Goal: Task Accomplishment & Management: Use online tool/utility

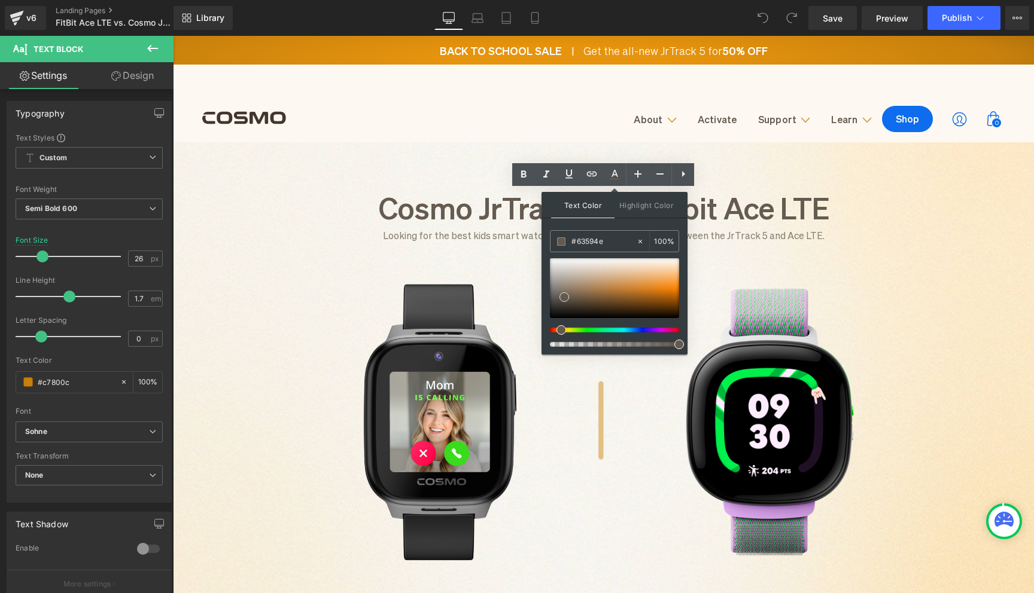
scroll to position [666, 0]
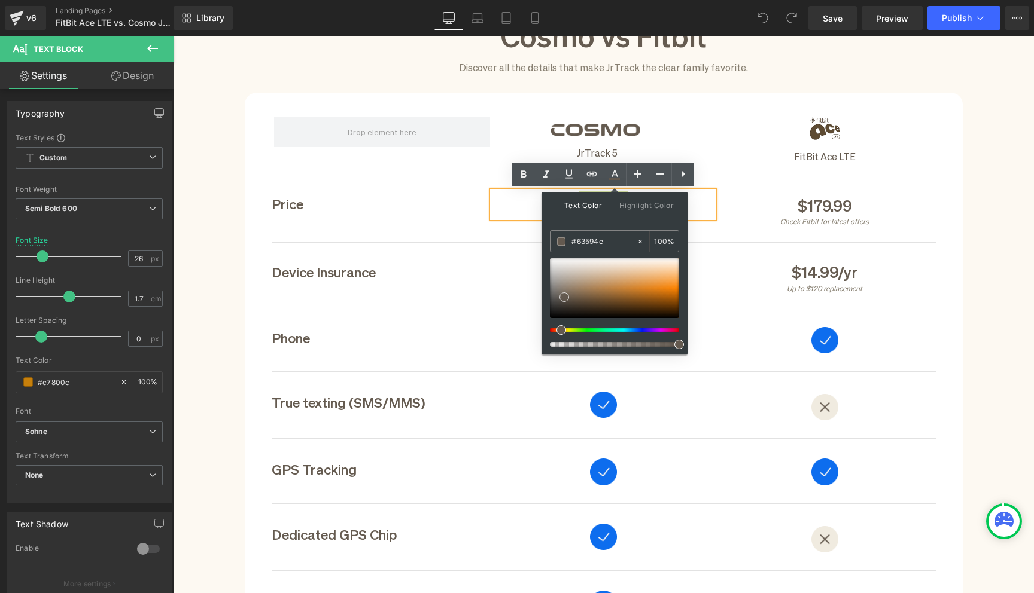
type input "#61574c"
click at [566, 296] on span at bounding box center [564, 297] width 10 height 10
click at [505, 270] on div "$2.99/mo" at bounding box center [602, 271] width 221 height 26
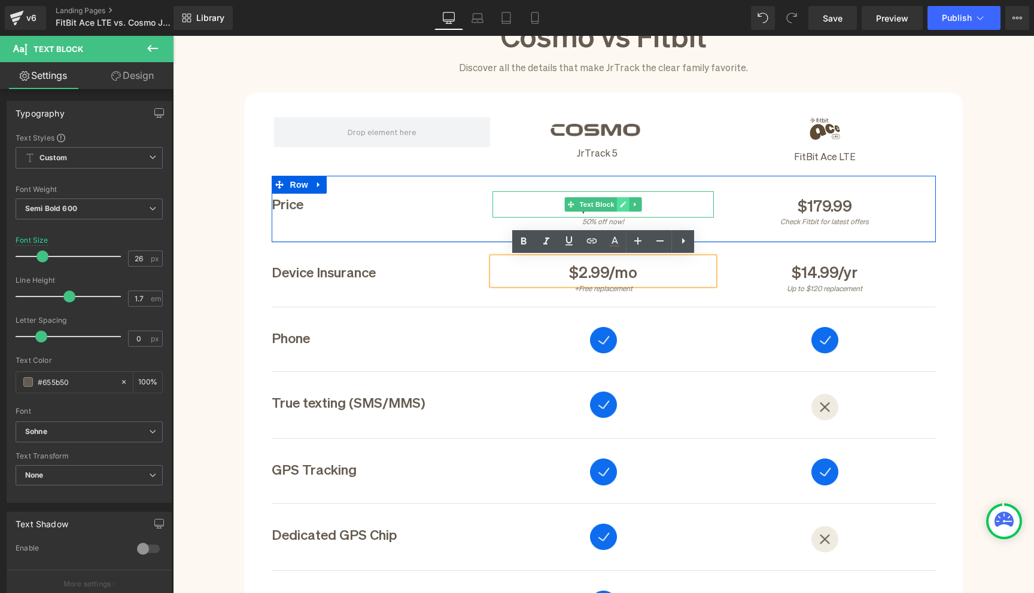
click at [620, 203] on icon at bounding box center [623, 204] width 7 height 7
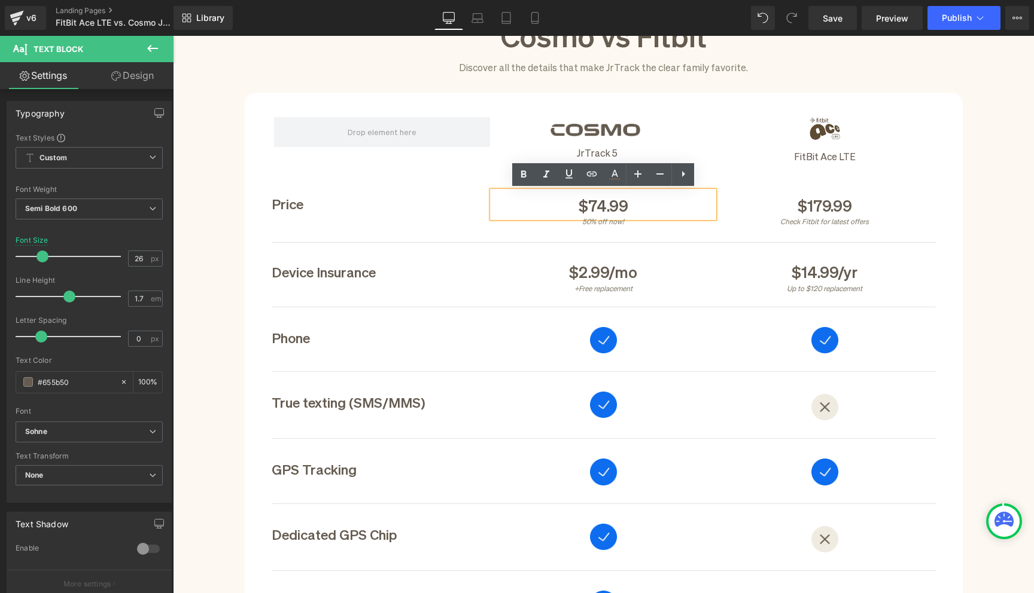
click at [608, 203] on span "$74.99" at bounding box center [603, 204] width 50 height 20
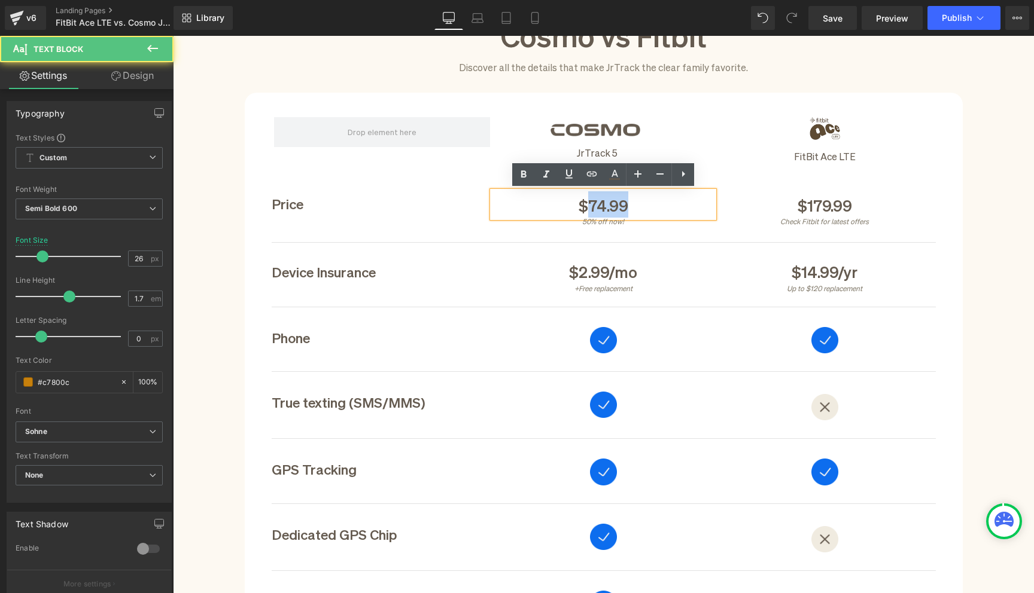
click at [608, 203] on span "$74.99" at bounding box center [603, 204] width 50 height 20
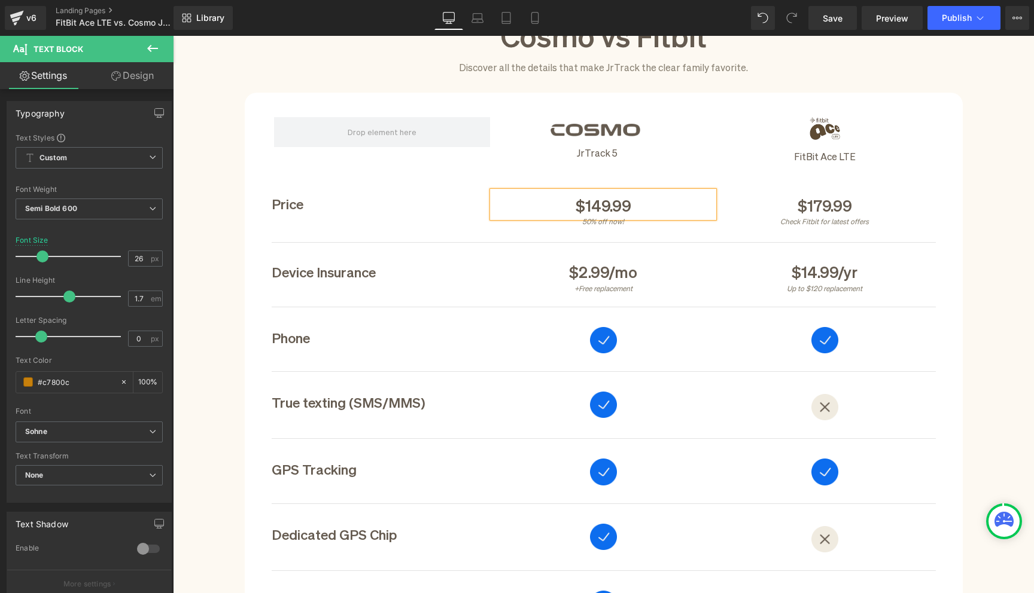
click at [590, 225] on div "Price Text Block $149.99 Text Block 50% off now! Text Block $179.99 Text Block …" at bounding box center [604, 209] width 664 height 67
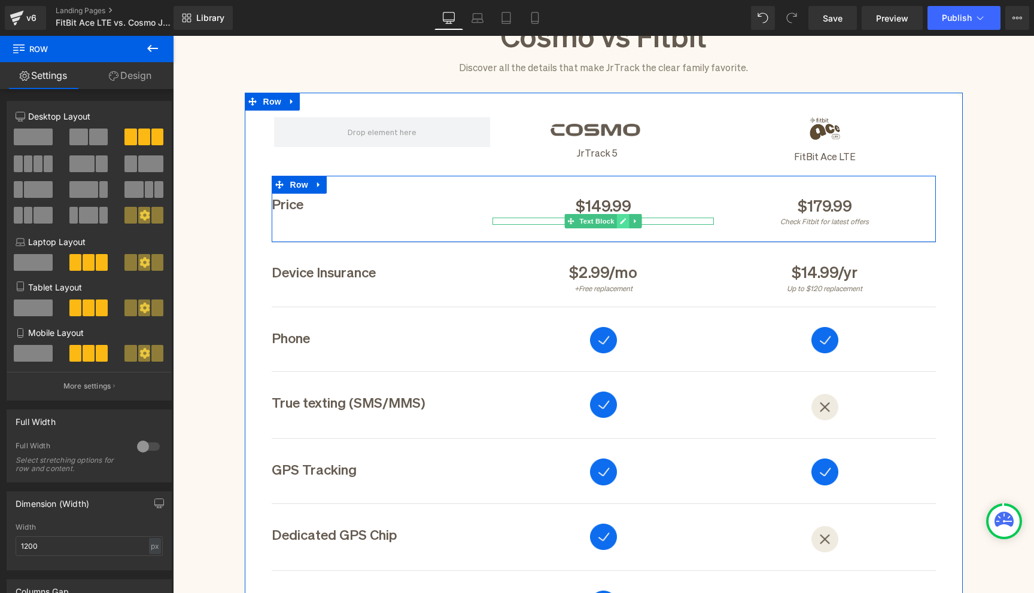
click at [622, 222] on icon at bounding box center [623, 222] width 6 height 6
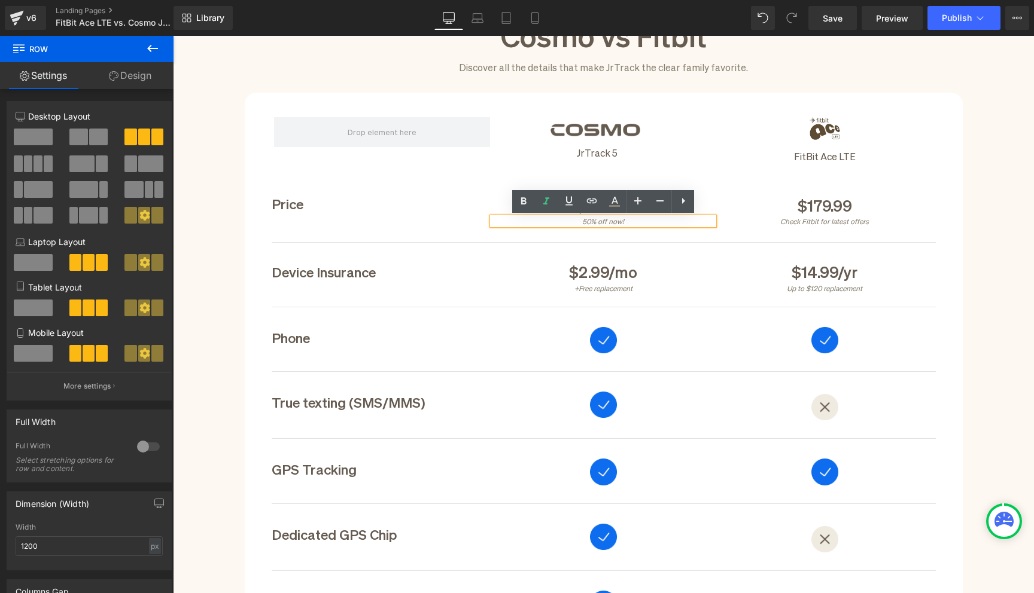
click at [612, 222] on icon "50% off now!" at bounding box center [603, 221] width 42 height 9
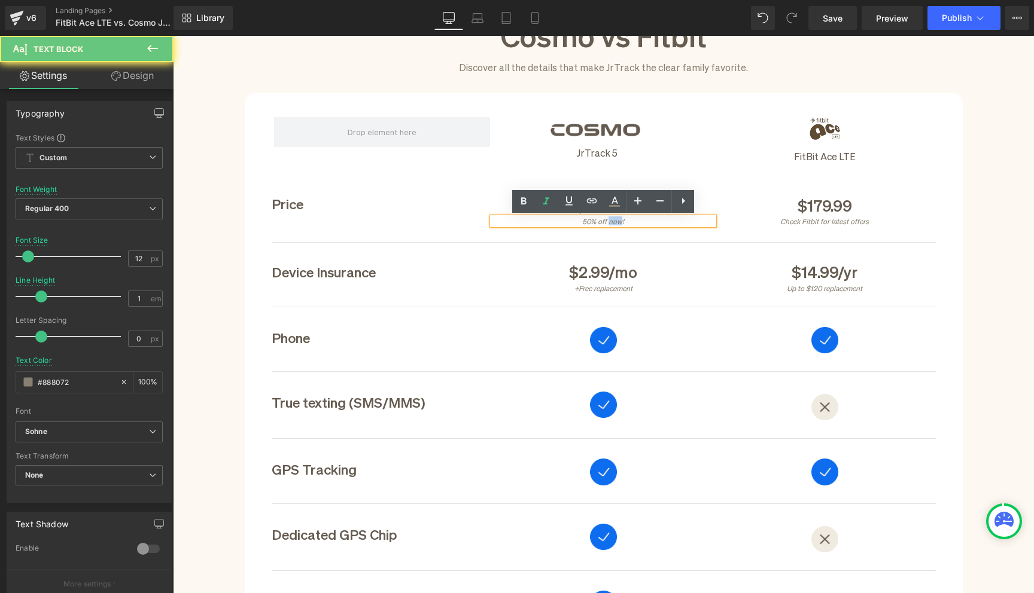
click at [612, 222] on icon "50% off now!" at bounding box center [603, 221] width 42 height 9
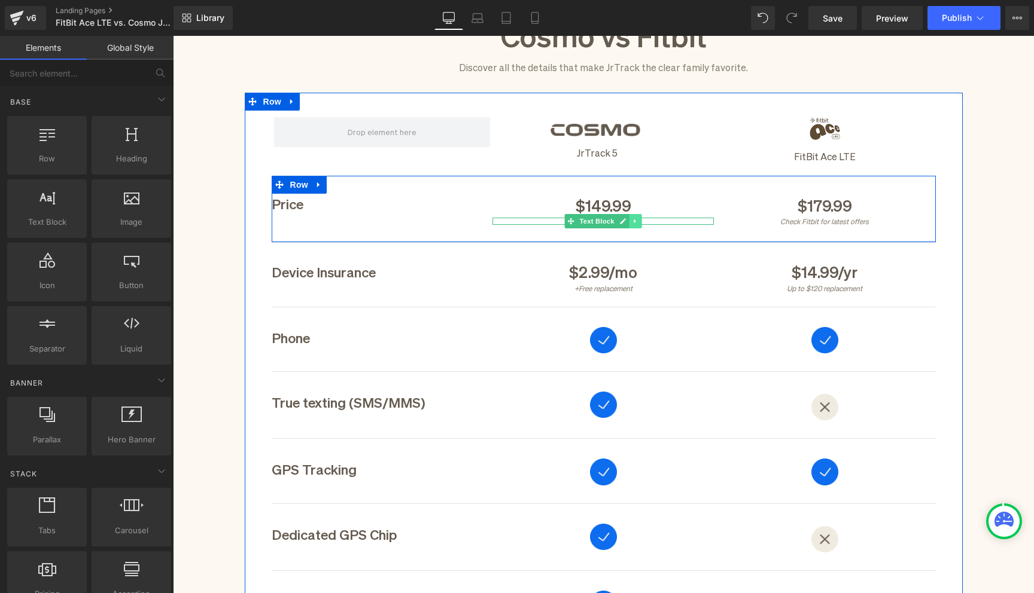
click at [633, 223] on icon at bounding box center [635, 221] width 7 height 7
click at [644, 223] on icon at bounding box center [641, 221] width 7 height 7
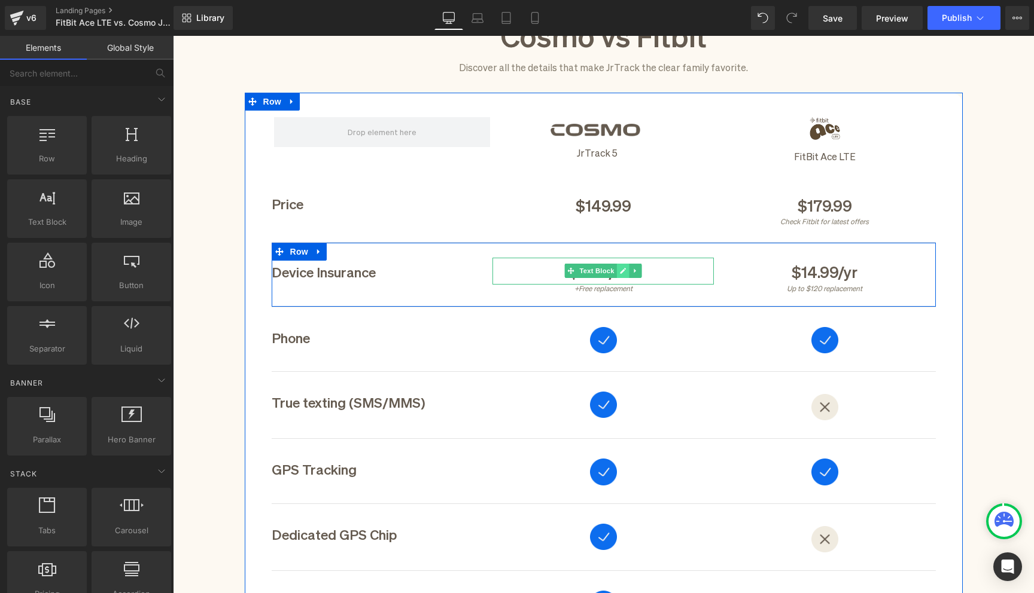
click at [625, 270] on icon at bounding box center [623, 270] width 7 height 7
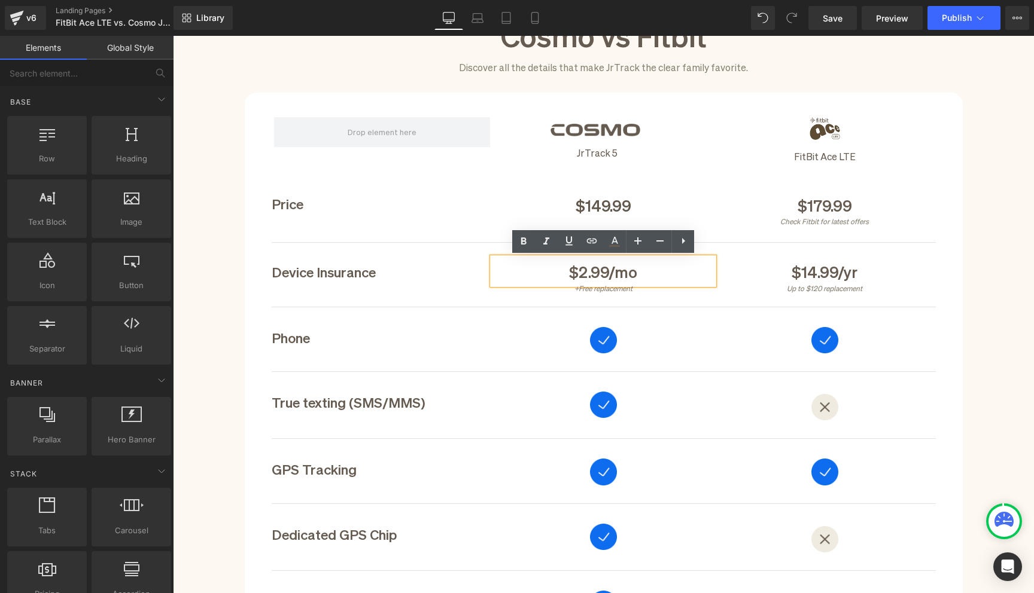
click at [586, 272] on div "$2.99/mo" at bounding box center [602, 271] width 221 height 26
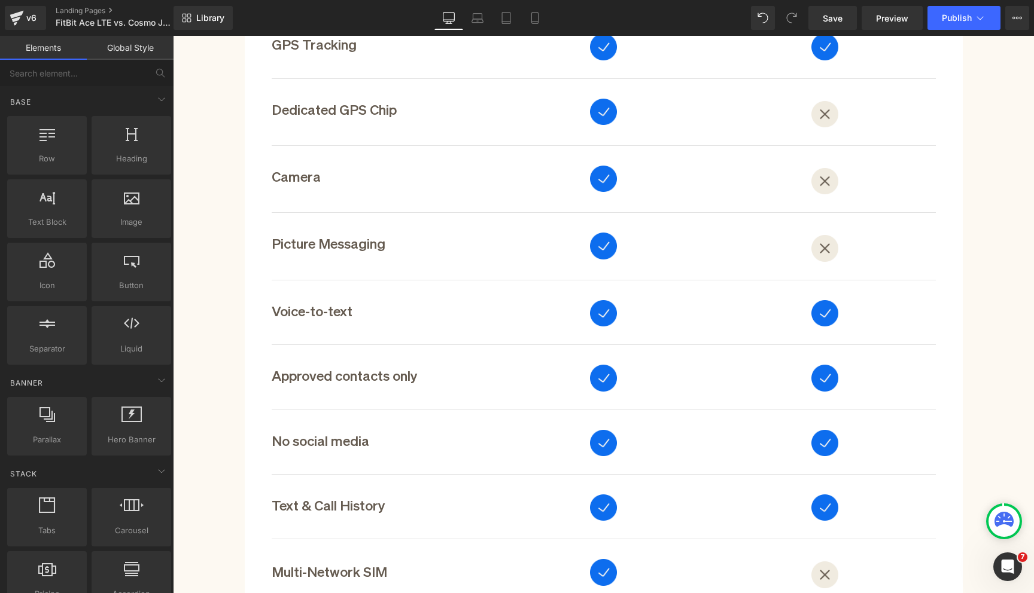
scroll to position [1102, 0]
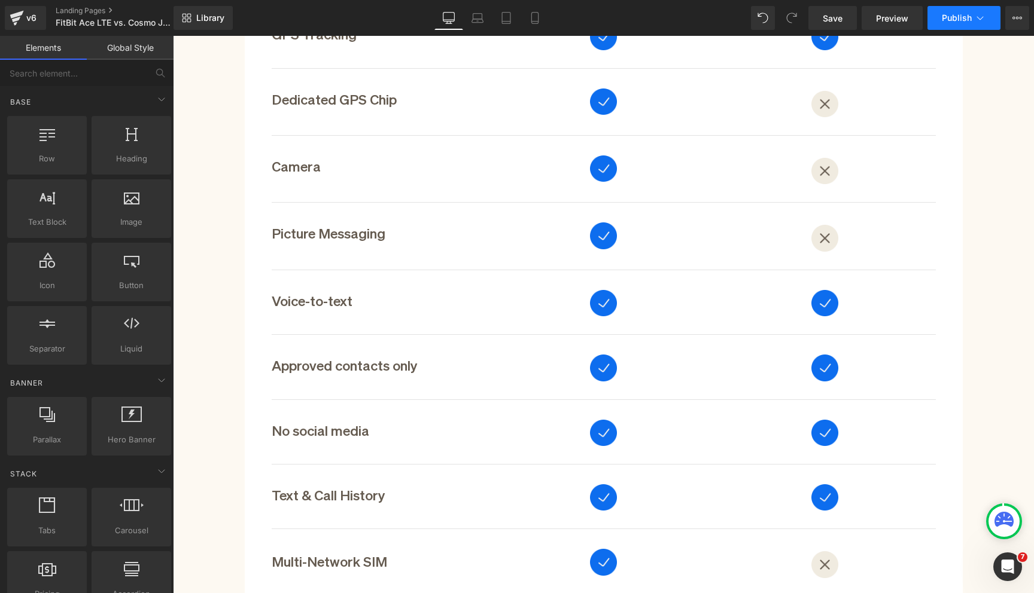
click at [942, 16] on span "Publish" at bounding box center [956, 18] width 30 height 10
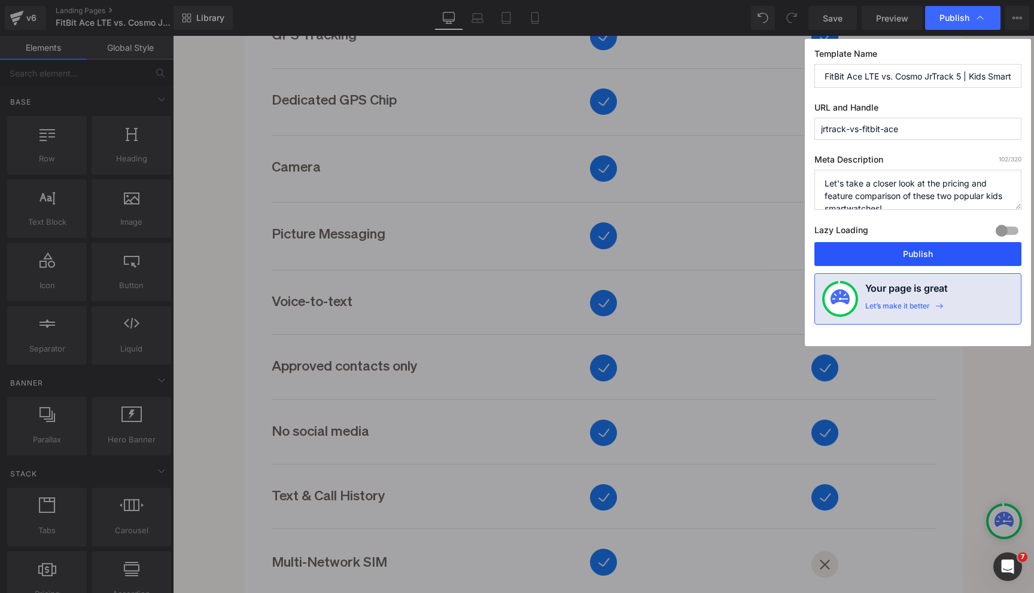
click at [924, 254] on button "Publish" at bounding box center [917, 254] width 207 height 24
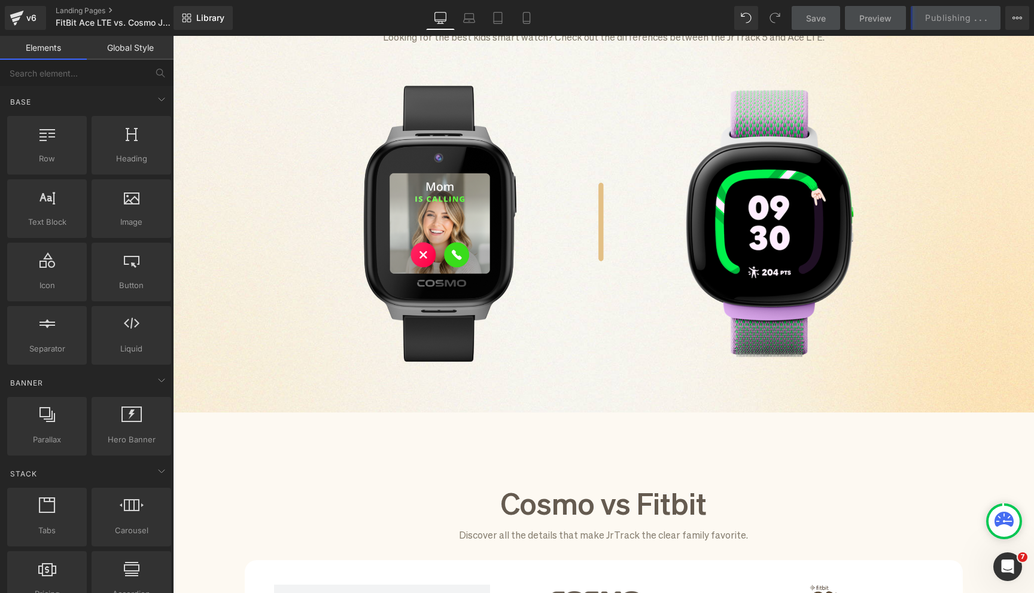
scroll to position [92, 0]
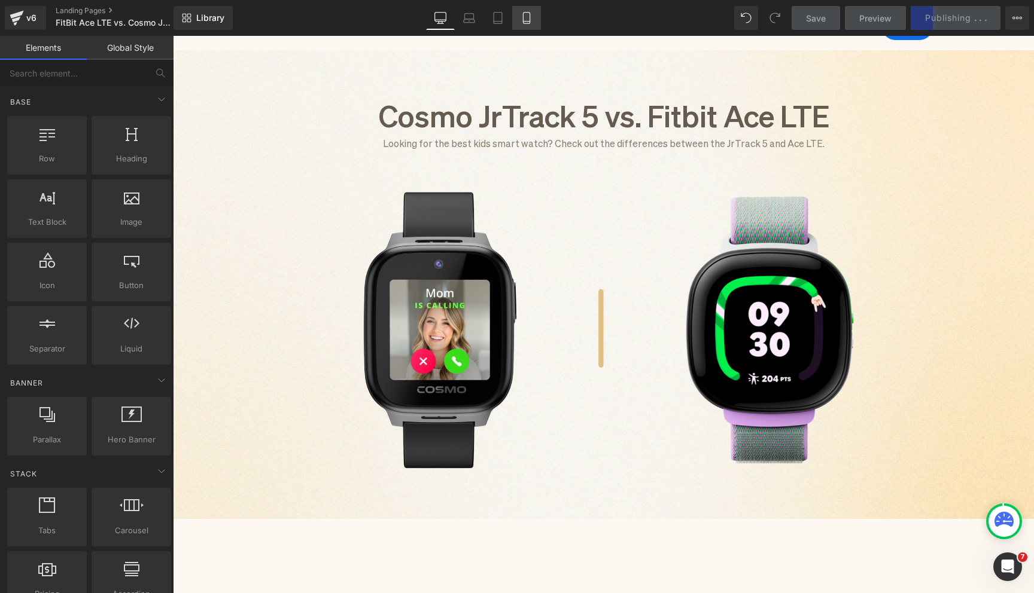
click at [529, 22] on icon at bounding box center [526, 22] width 7 height 0
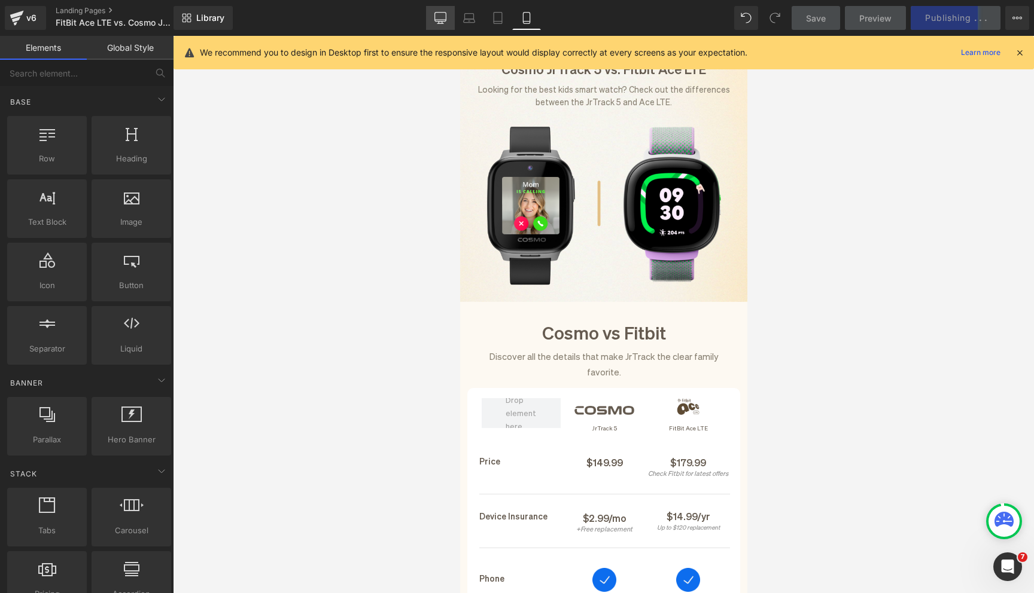
click at [446, 18] on link "Desktop" at bounding box center [440, 18] width 29 height 24
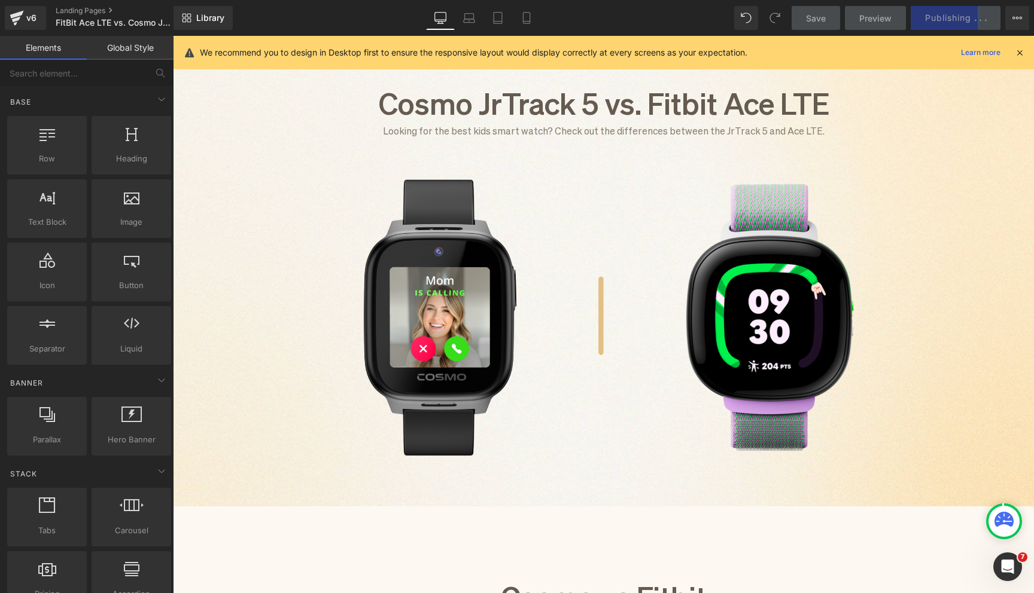
scroll to position [106, 0]
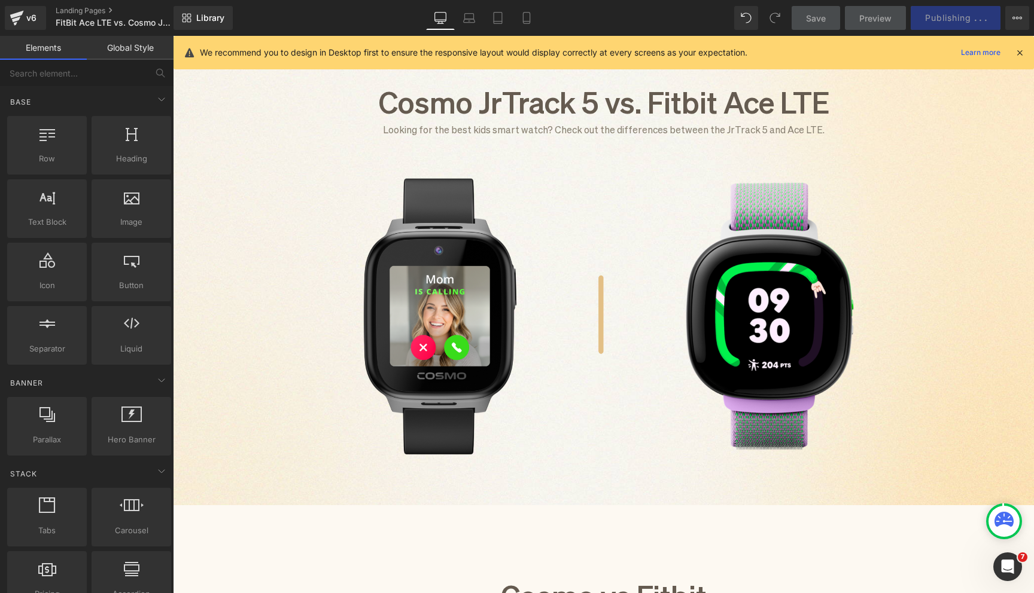
click at [1020, 53] on icon at bounding box center [1019, 52] width 11 height 11
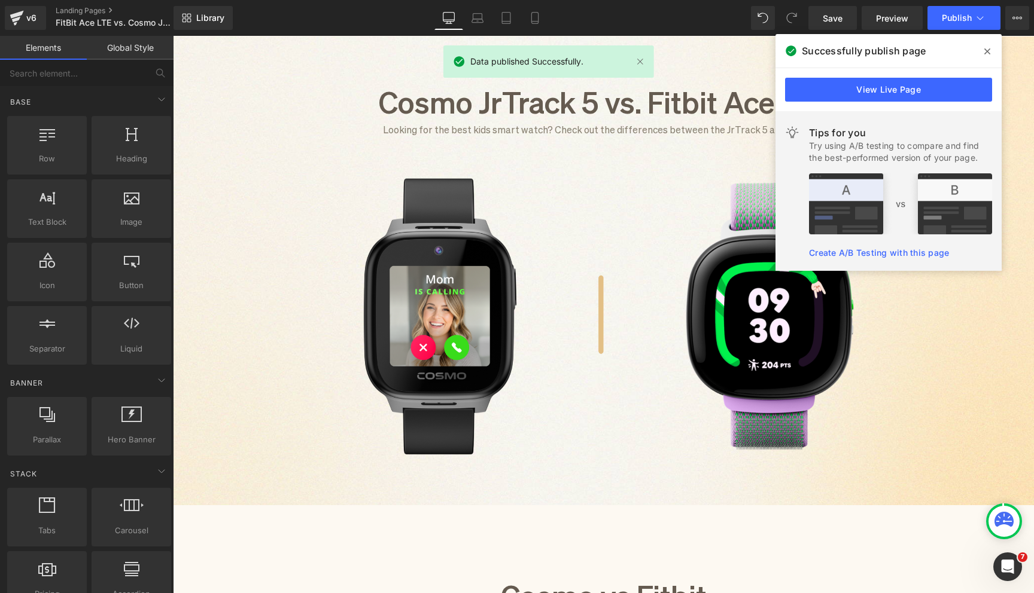
click at [989, 52] on icon at bounding box center [987, 52] width 6 height 10
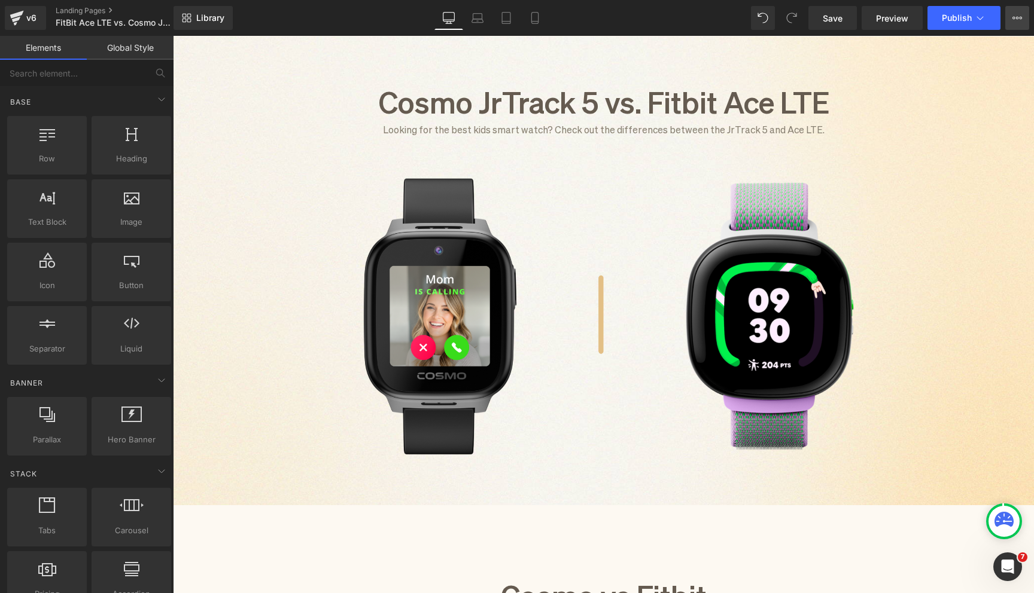
click at [1023, 23] on button "View Live Page View with current Template Save Template to Library Schedule Pub…" at bounding box center [1017, 18] width 24 height 24
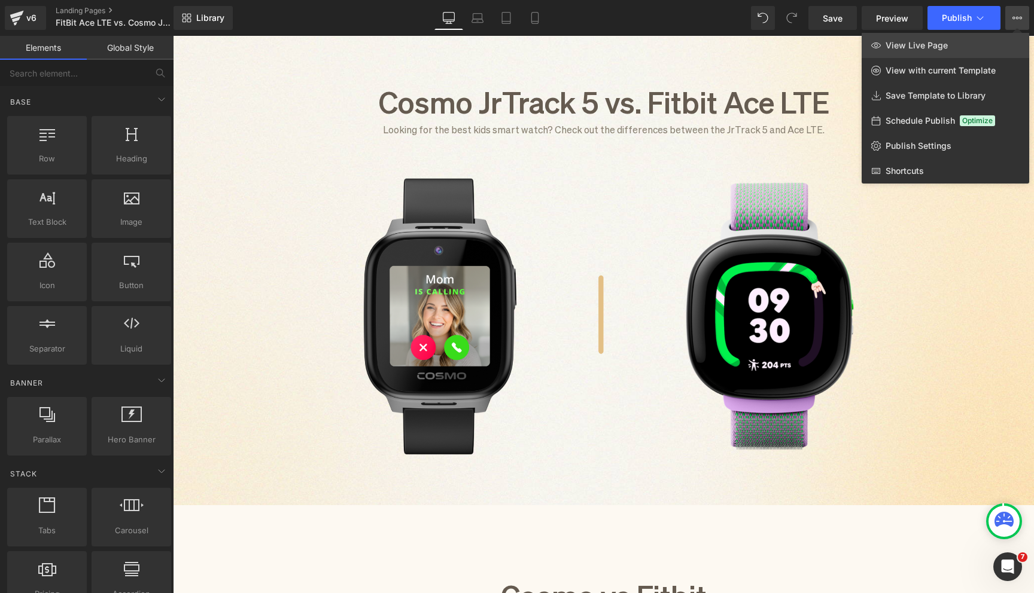
click at [970, 48] on link "View Live Page" at bounding box center [944, 45] width 167 height 25
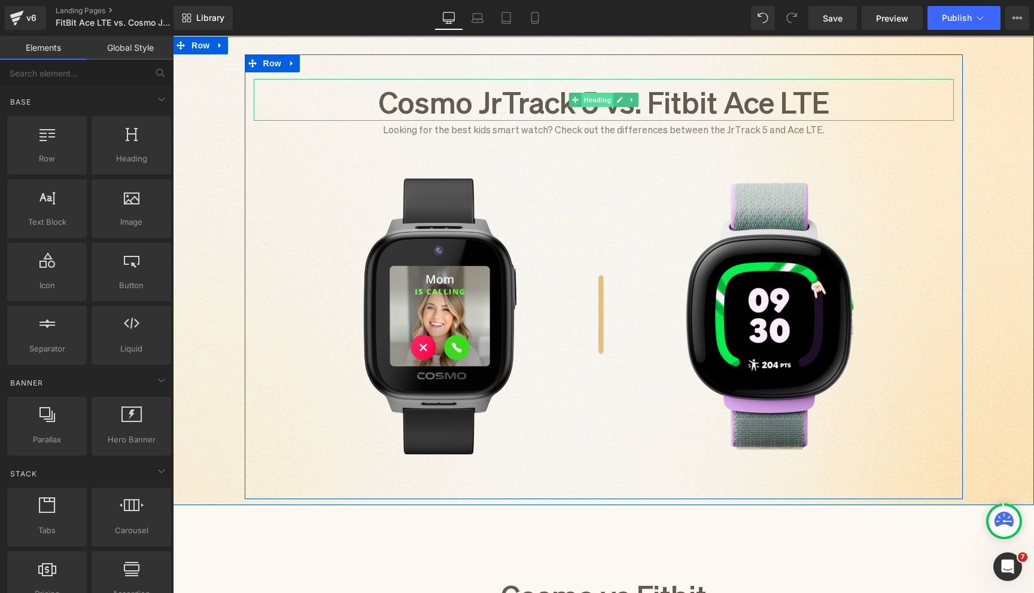
click at [583, 98] on span "Heading" at bounding box center [597, 100] width 32 height 14
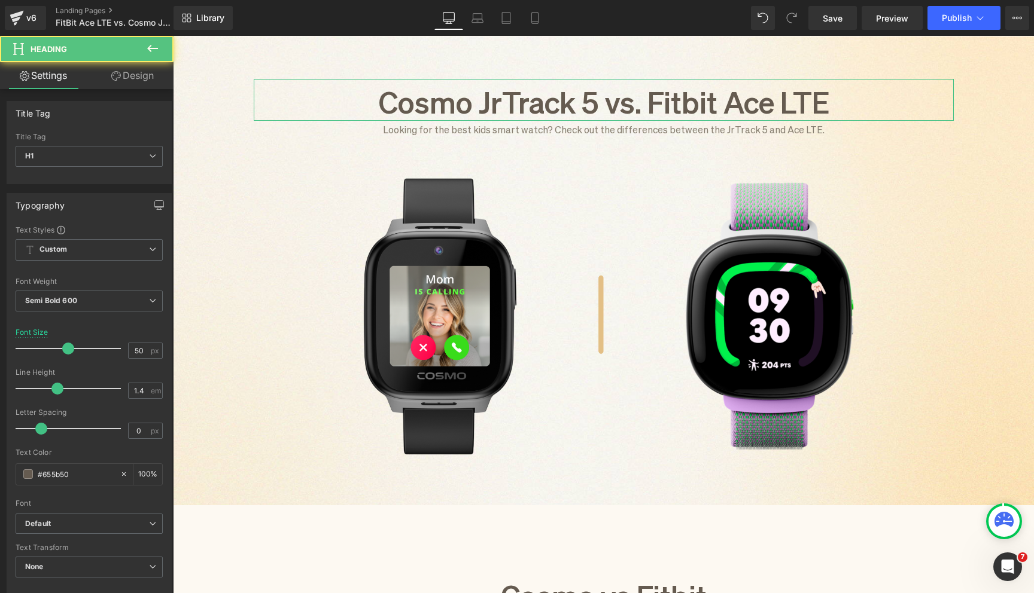
click at [120, 74] on link "Design" at bounding box center [132, 75] width 87 height 27
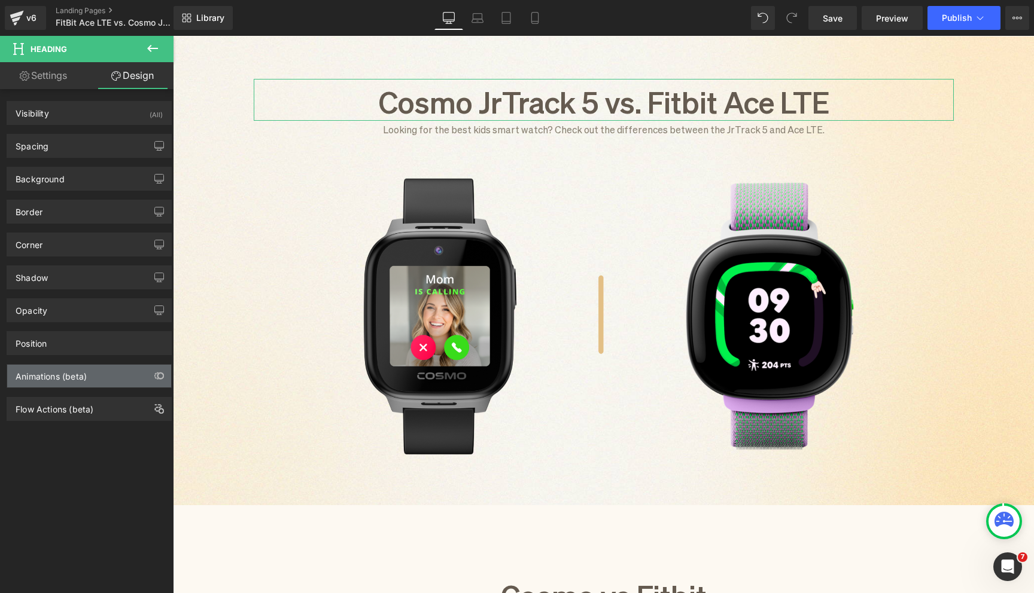
click at [80, 371] on div "Animations (beta)" at bounding box center [51, 373] width 71 height 17
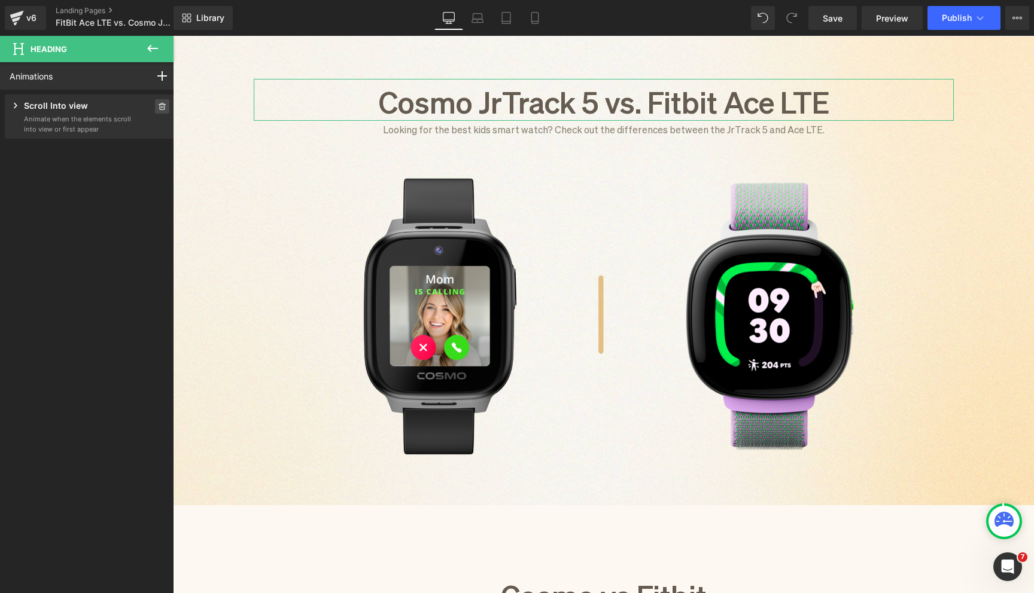
click at [158, 103] on icon at bounding box center [162, 106] width 8 height 7
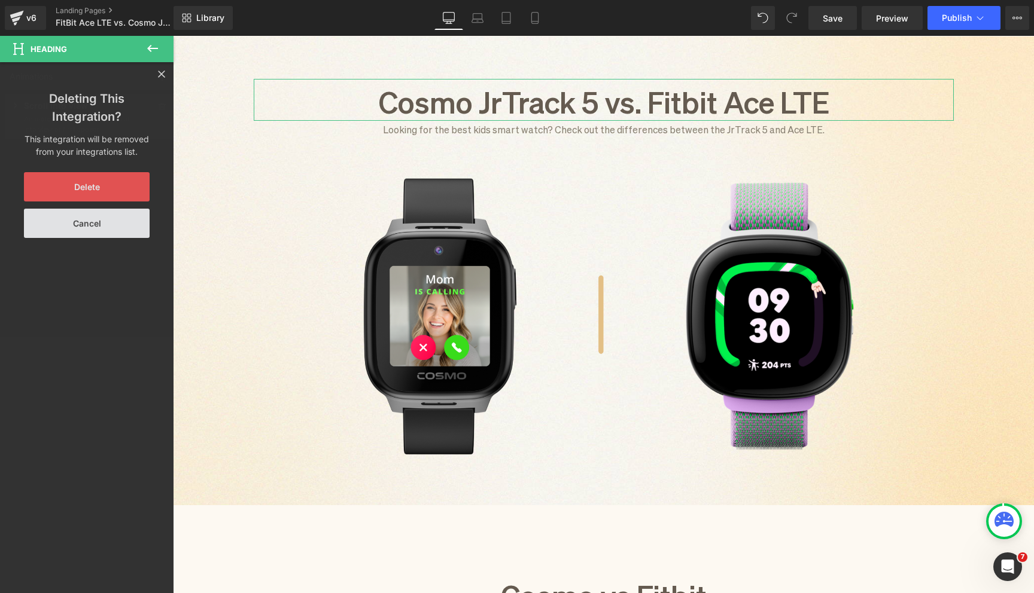
click at [125, 185] on button "Delete" at bounding box center [87, 186] width 126 height 29
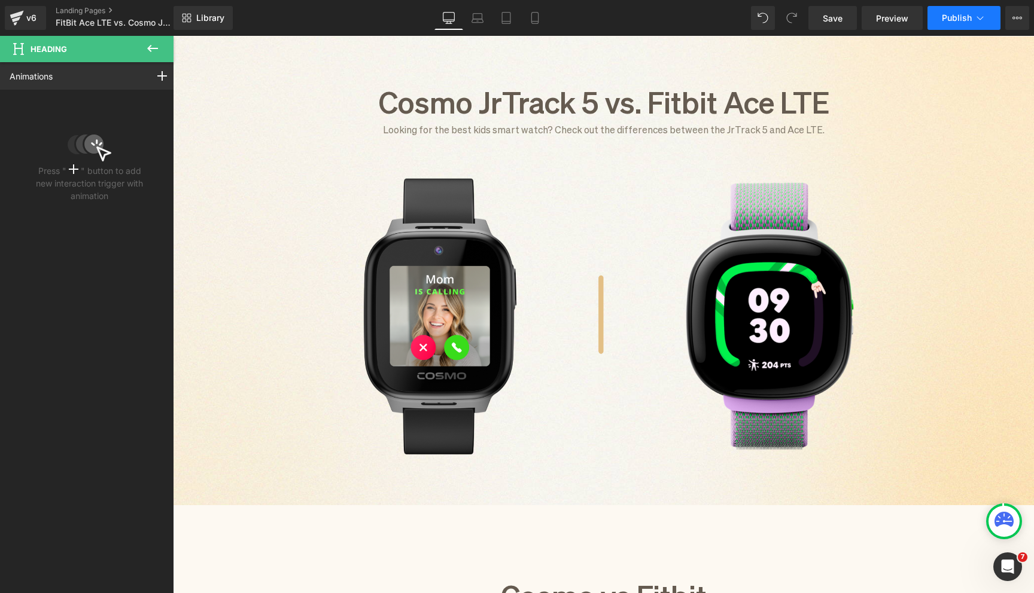
click at [957, 11] on button "Publish" at bounding box center [963, 18] width 73 height 24
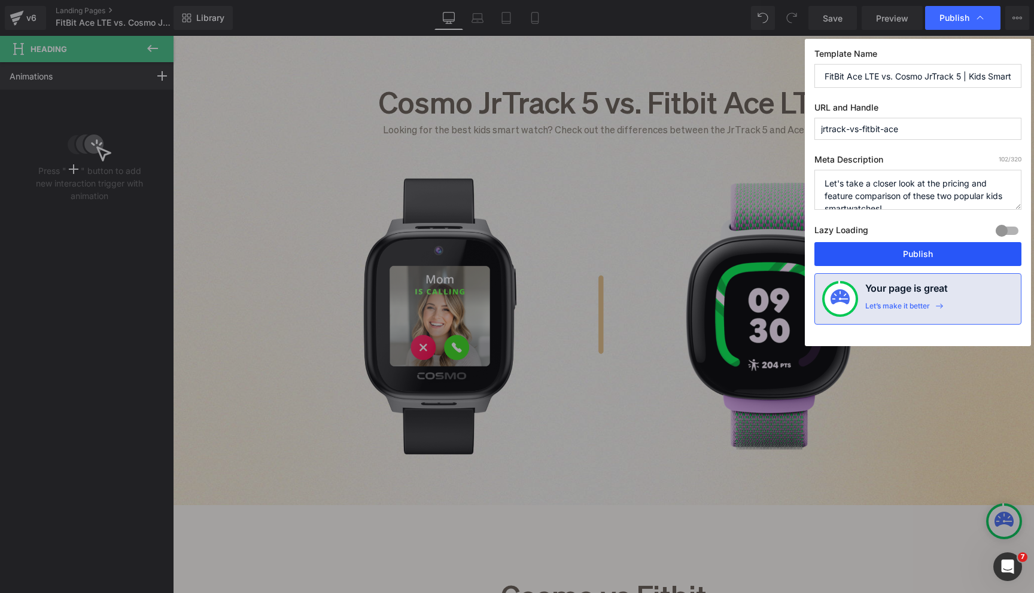
click at [925, 252] on button "Publish" at bounding box center [917, 254] width 207 height 24
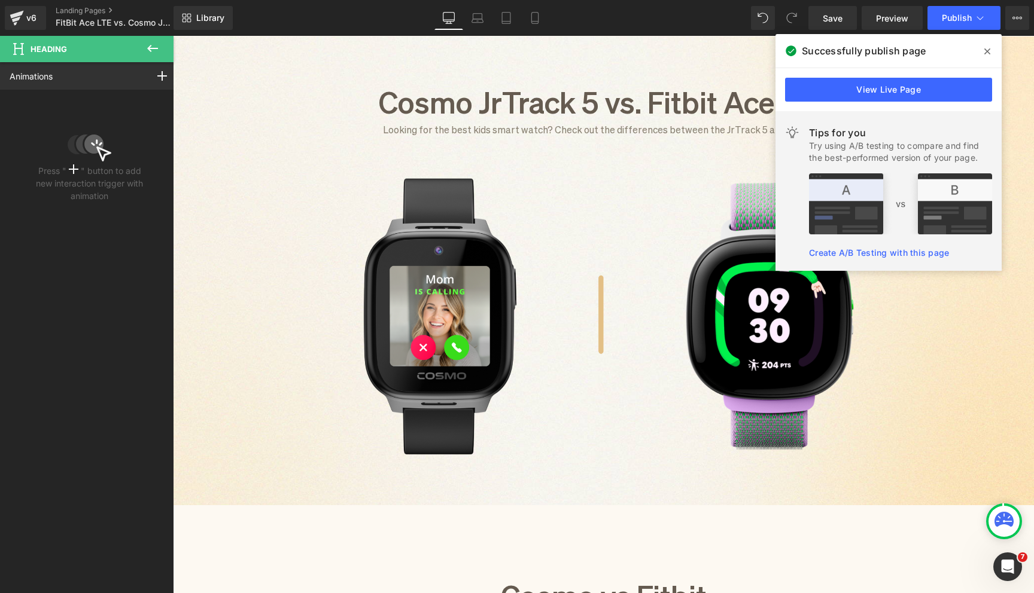
click at [984, 48] on icon at bounding box center [987, 51] width 6 height 6
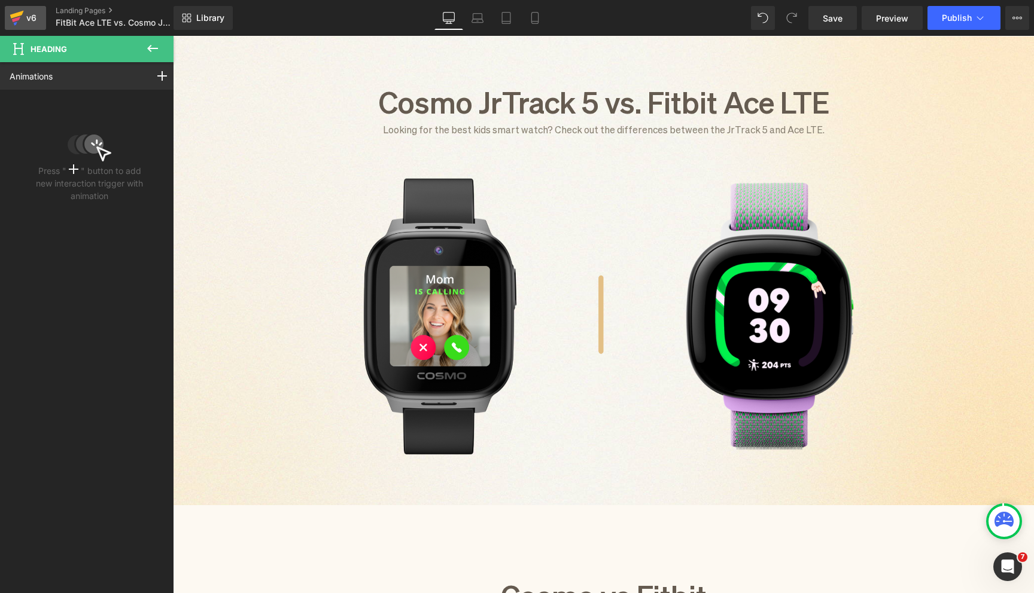
click at [14, 17] on icon at bounding box center [17, 15] width 14 height 8
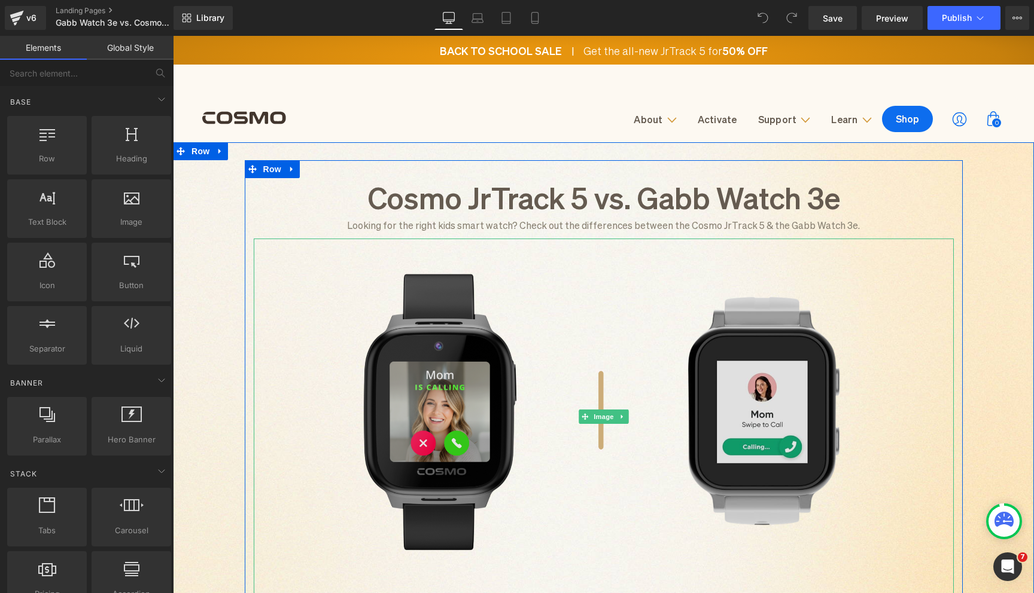
scroll to position [18, 0]
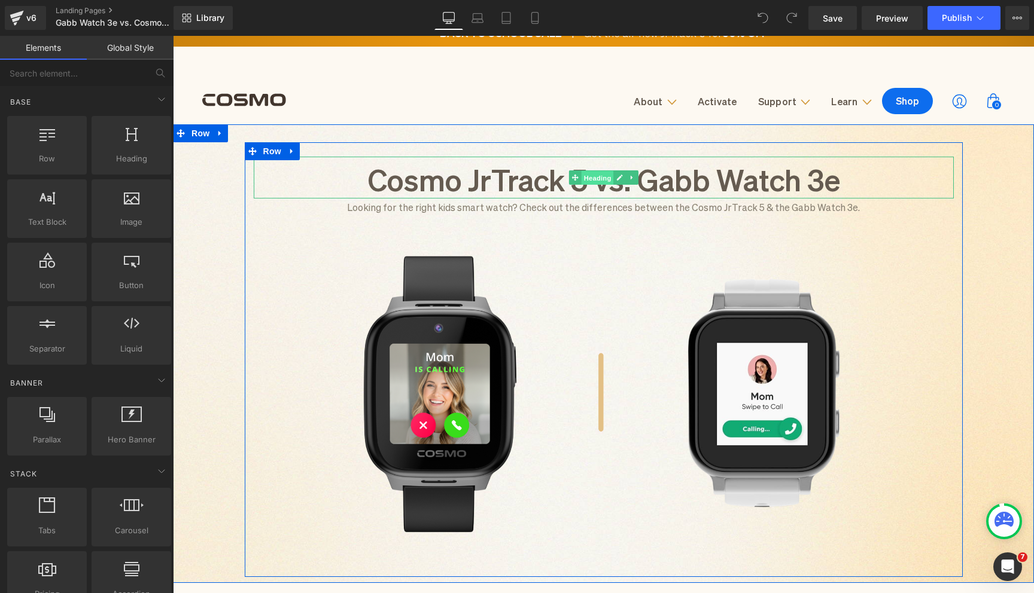
click at [604, 179] on span "Heading" at bounding box center [597, 178] width 32 height 14
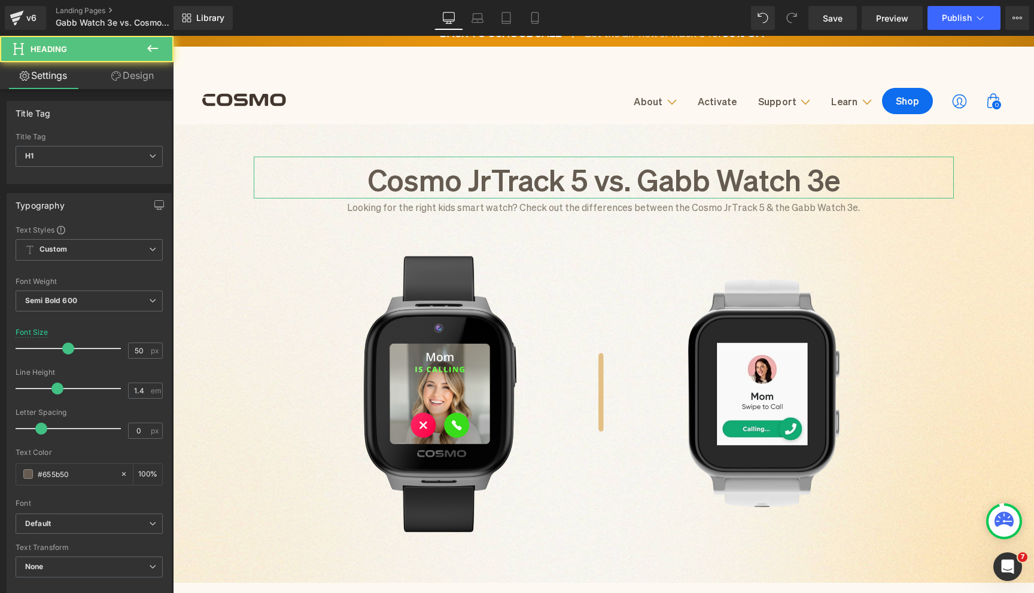
click at [134, 77] on link "Design" at bounding box center [132, 75] width 87 height 27
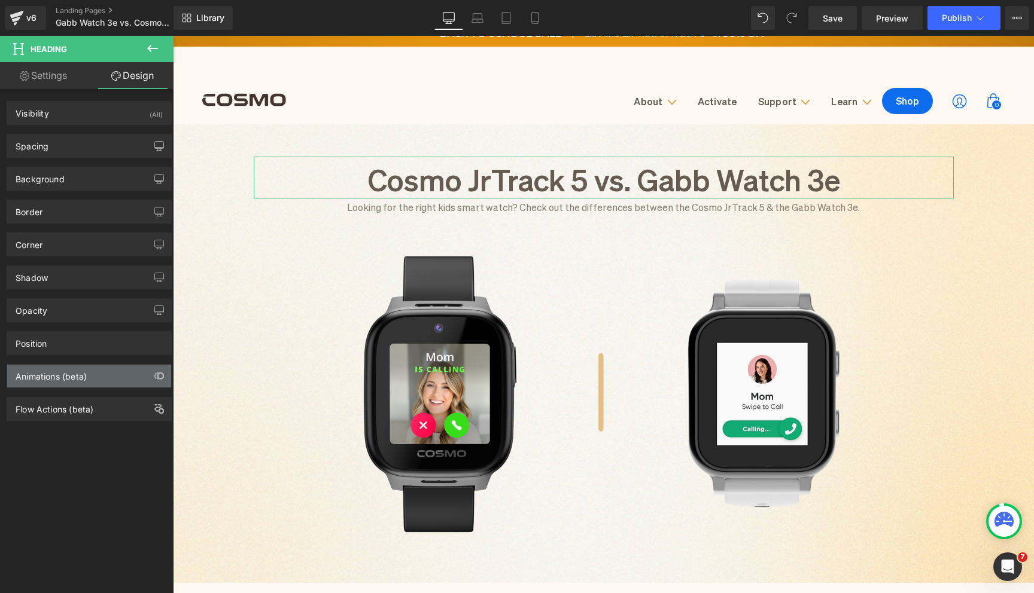
click at [87, 372] on div "Animations (beta)" at bounding box center [89, 376] width 164 height 23
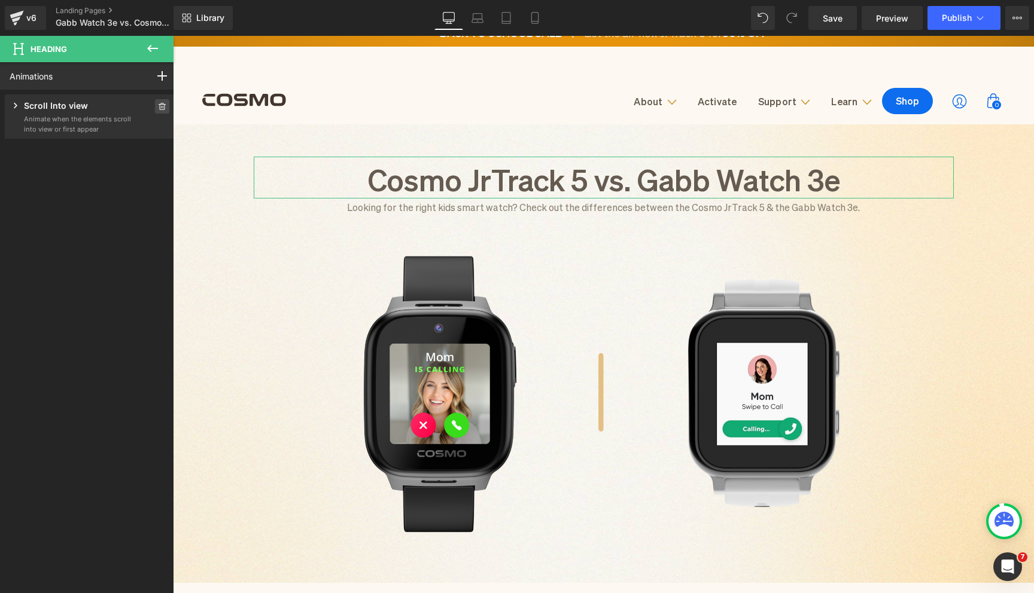
click at [159, 107] on icon at bounding box center [162, 106] width 7 height 7
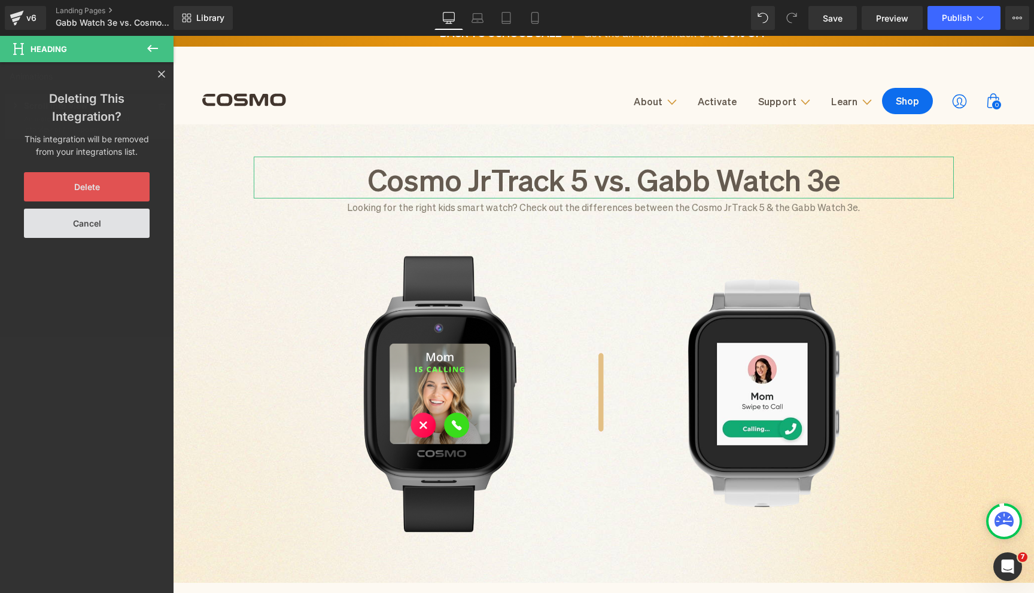
click at [132, 185] on button "Delete" at bounding box center [87, 186] width 126 height 29
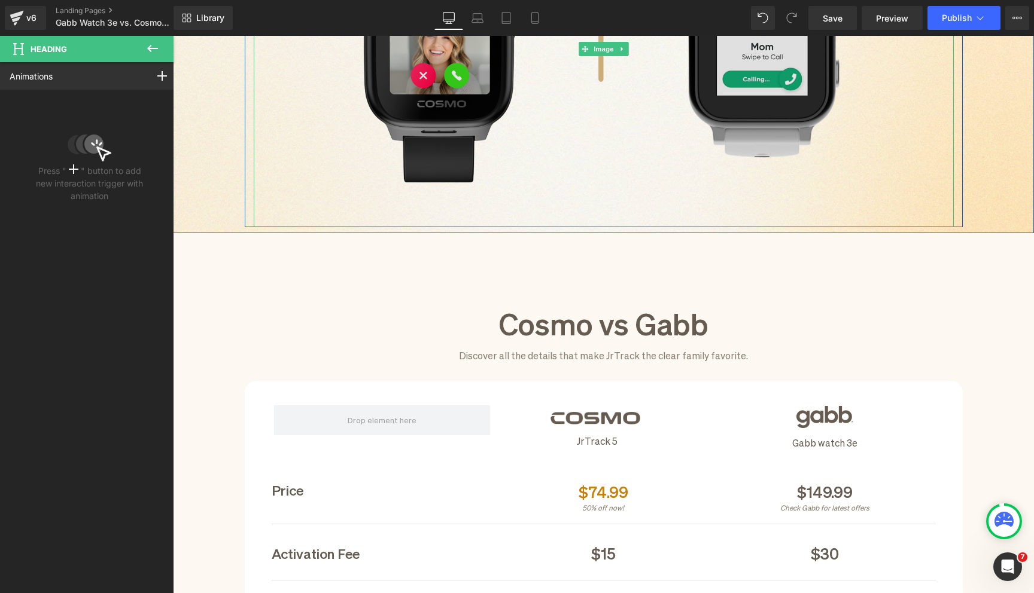
scroll to position [501, 0]
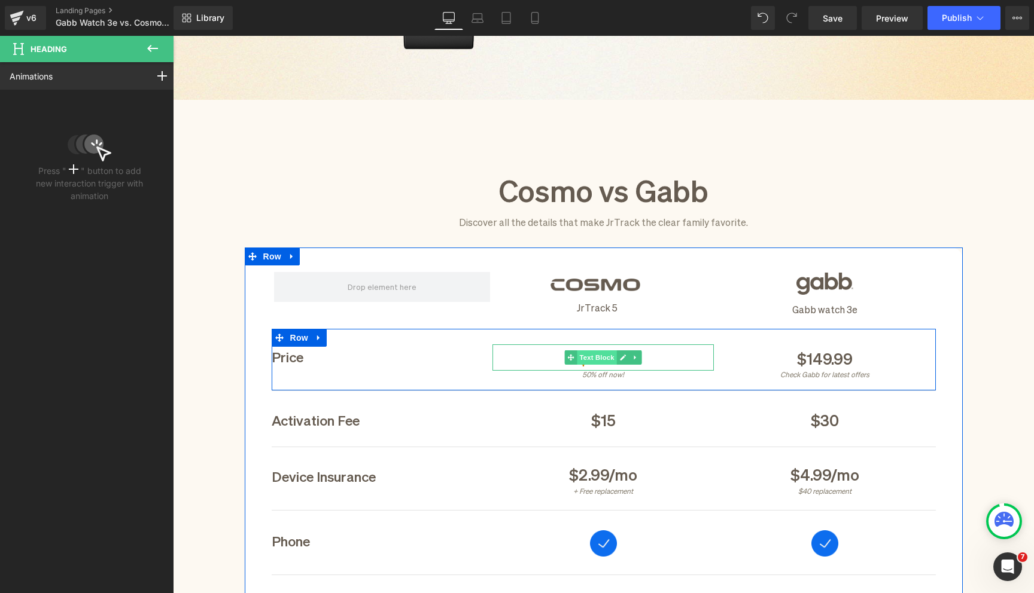
click at [604, 360] on span "Text Block" at bounding box center [596, 357] width 39 height 14
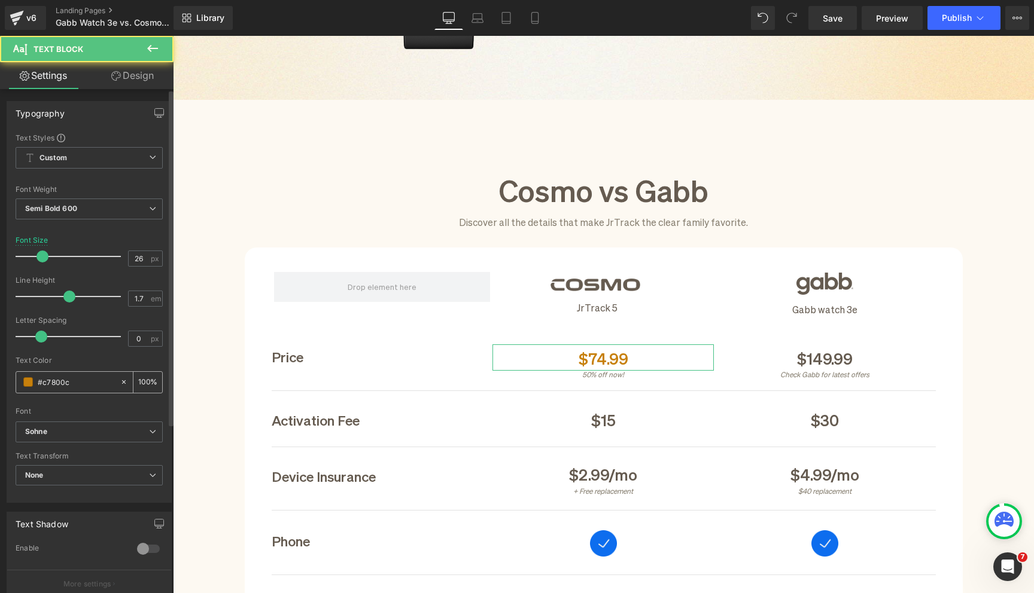
click at [61, 388] on input "#c7800c" at bounding box center [76, 382] width 77 height 13
type input "#655b50"
click at [51, 407] on div "Font" at bounding box center [89, 411] width 147 height 8
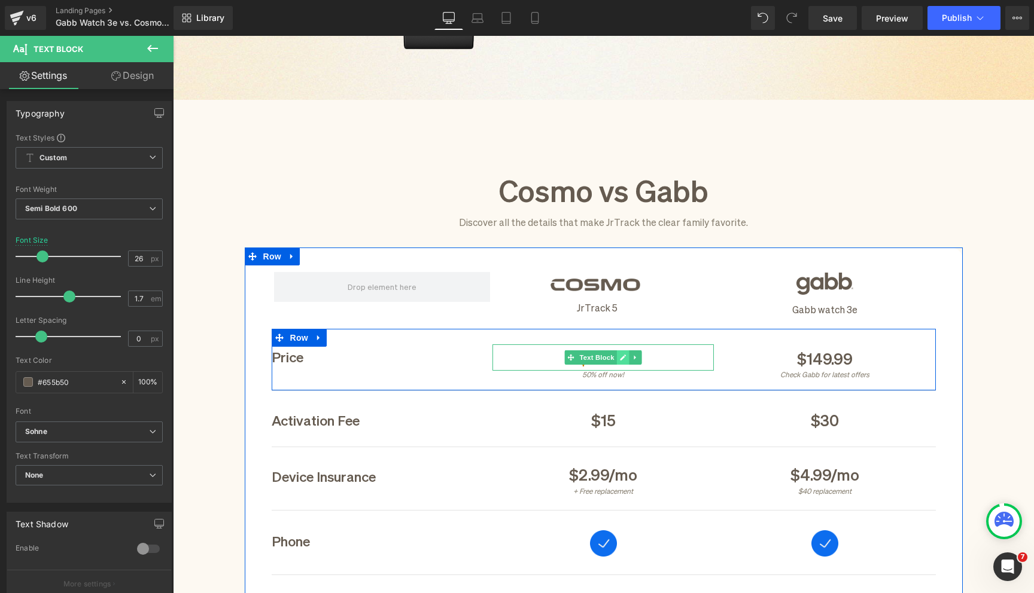
click at [624, 358] on icon at bounding box center [623, 357] width 7 height 7
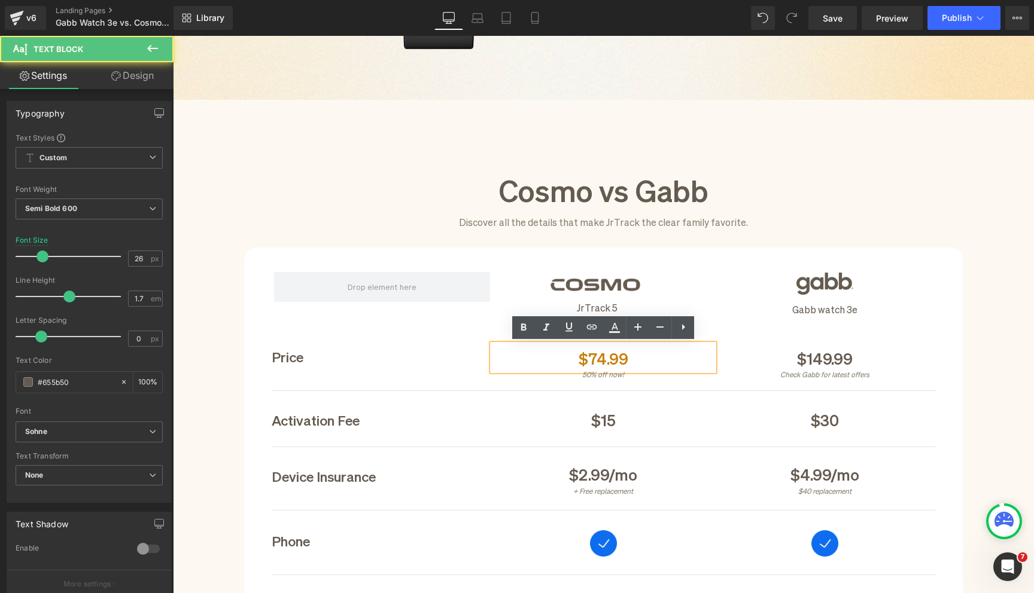
click at [605, 356] on span "$74.99" at bounding box center [603, 358] width 50 height 20
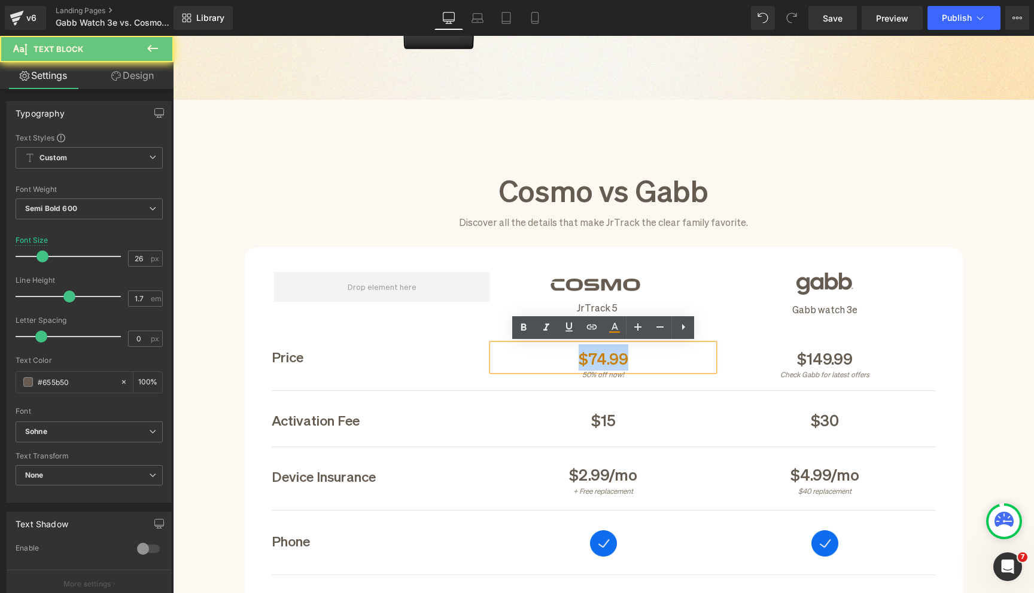
click at [605, 356] on span "$74.99" at bounding box center [603, 358] width 50 height 20
click at [617, 322] on icon at bounding box center [614, 328] width 14 height 14
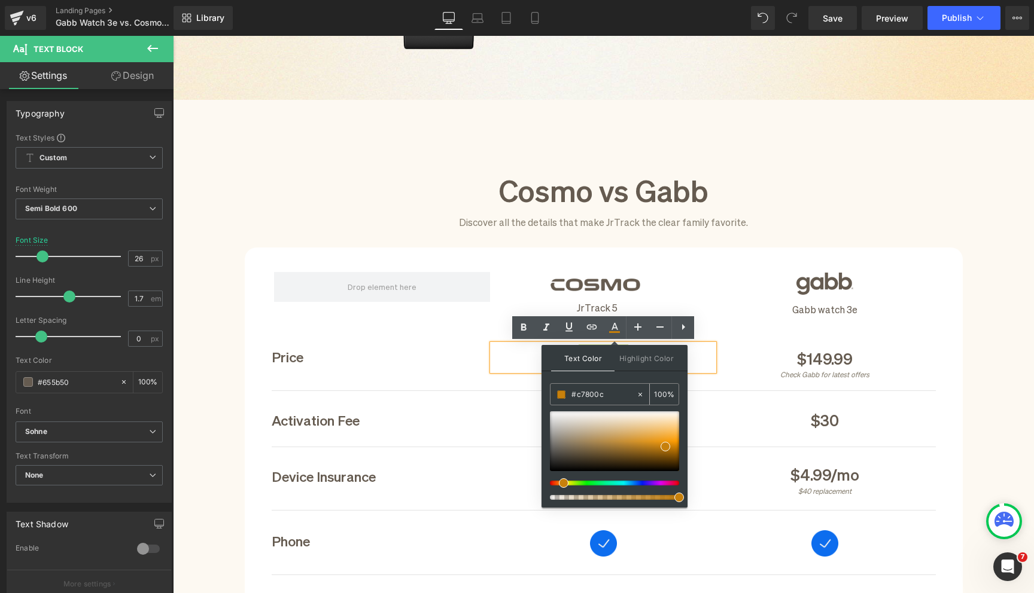
click at [586, 398] on input "#c7800c" at bounding box center [603, 394] width 65 height 13
click at [566, 448] on span at bounding box center [565, 451] width 10 height 10
click at [505, 364] on div "$74.99" at bounding box center [602, 358] width 221 height 26
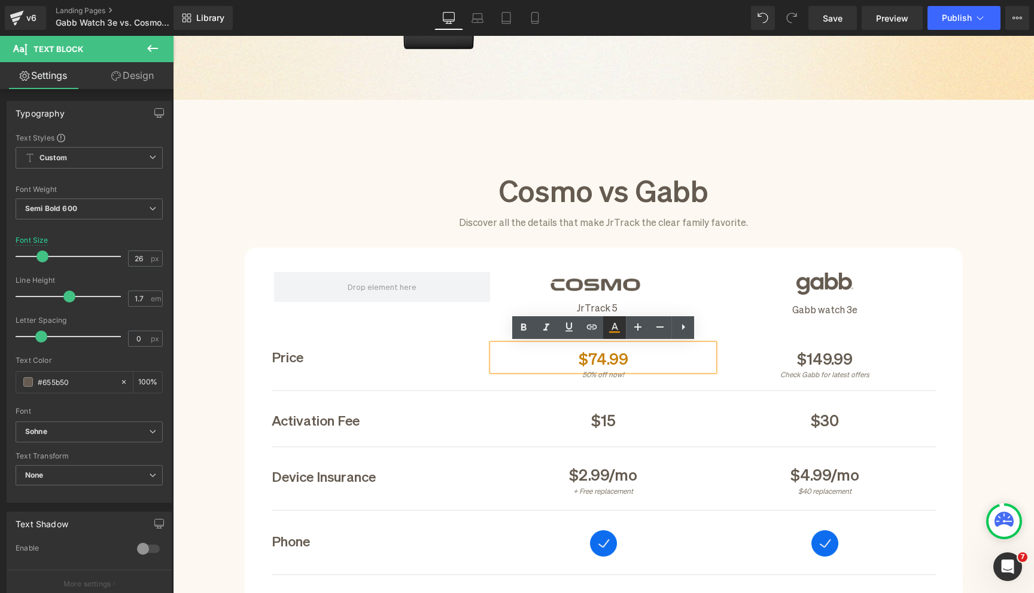
click at [615, 331] on icon at bounding box center [614, 328] width 14 height 14
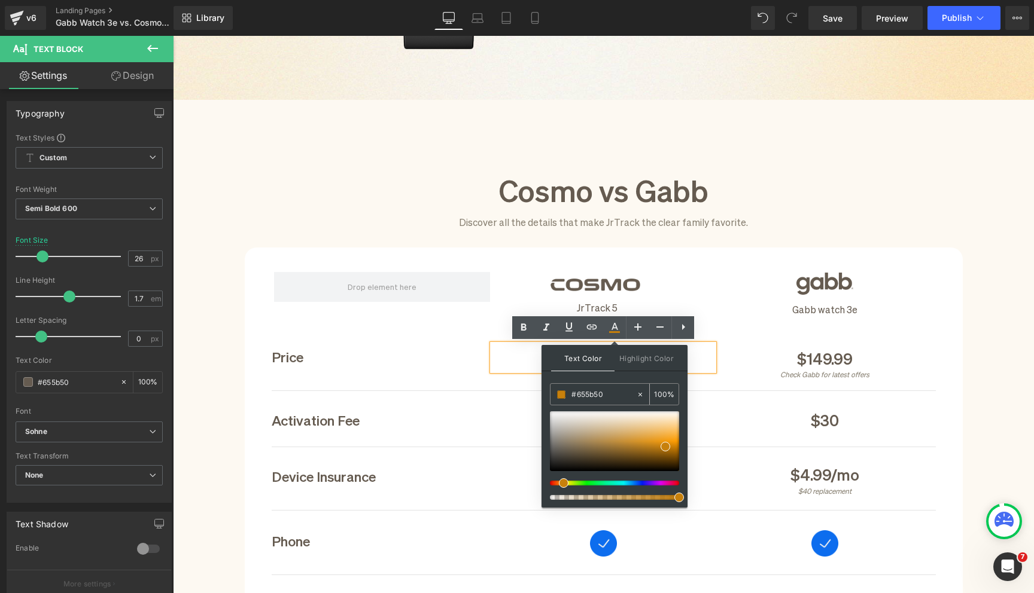
click at [595, 389] on input "#655b50" at bounding box center [603, 394] width 65 height 13
click at [593, 392] on input "#655b50" at bounding box center [603, 394] width 65 height 13
type input "#655b50"
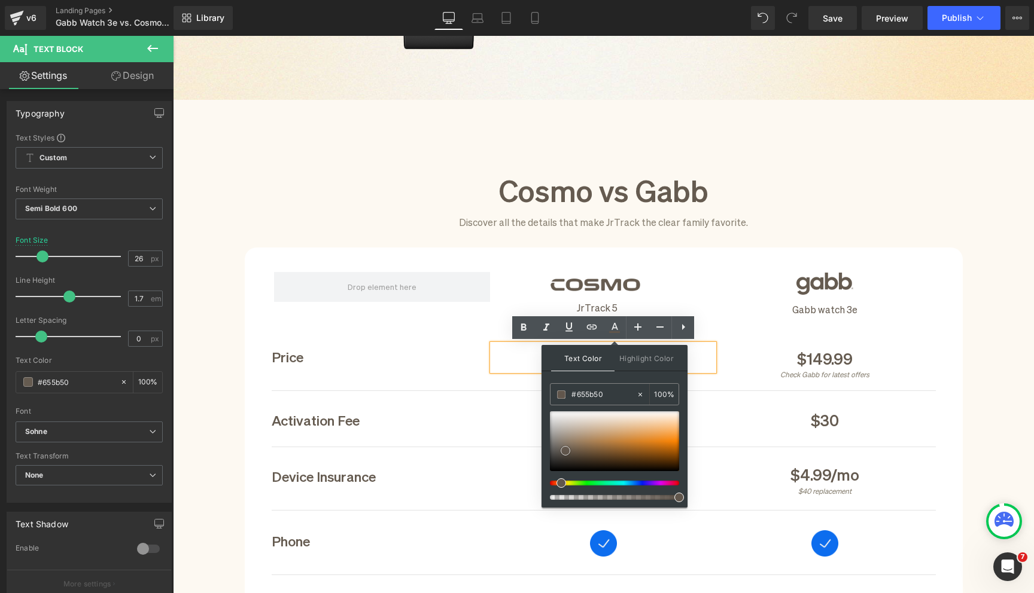
click at [565, 450] on span at bounding box center [565, 451] width 10 height 10
click at [498, 417] on div "$15" at bounding box center [602, 419] width 221 height 26
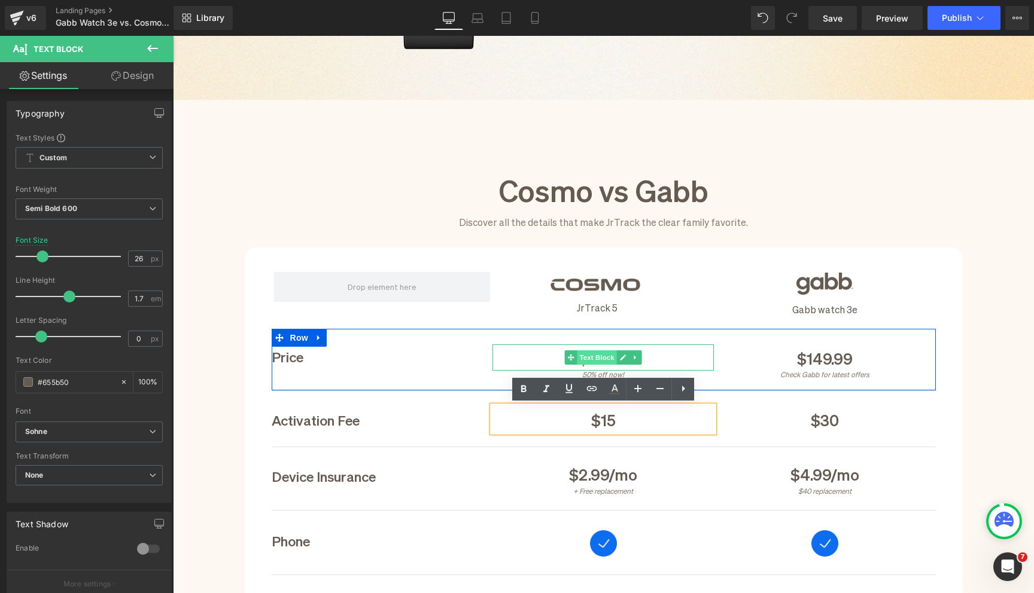
click at [608, 355] on span "Text Block" at bounding box center [596, 357] width 39 height 14
click at [620, 356] on icon at bounding box center [623, 357] width 7 height 7
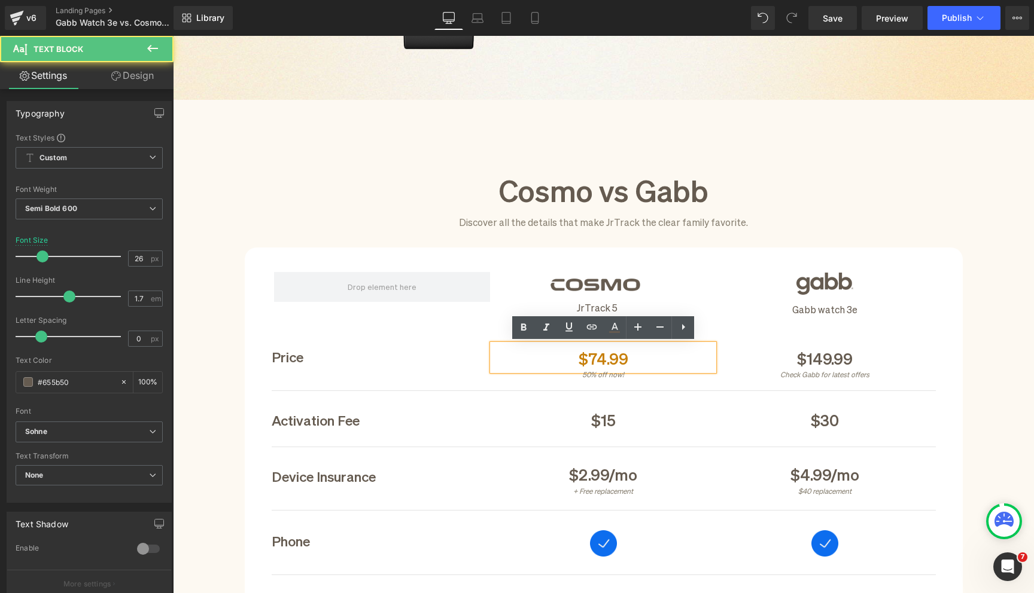
click at [612, 356] on span "$74.99" at bounding box center [603, 358] width 50 height 20
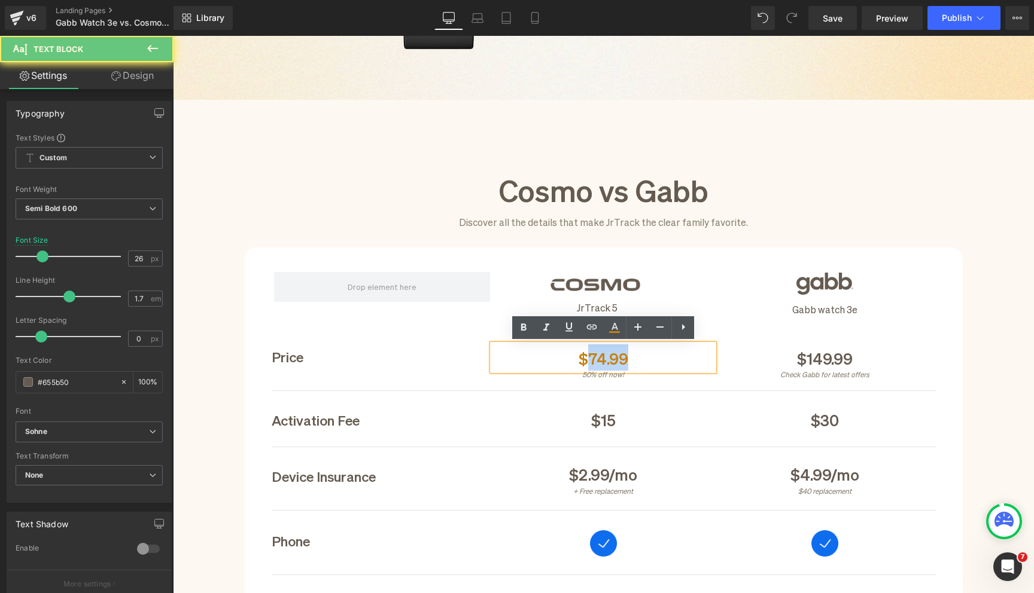
click at [612, 356] on span "$74.99" at bounding box center [603, 358] width 50 height 20
click at [620, 325] on icon at bounding box center [614, 328] width 14 height 14
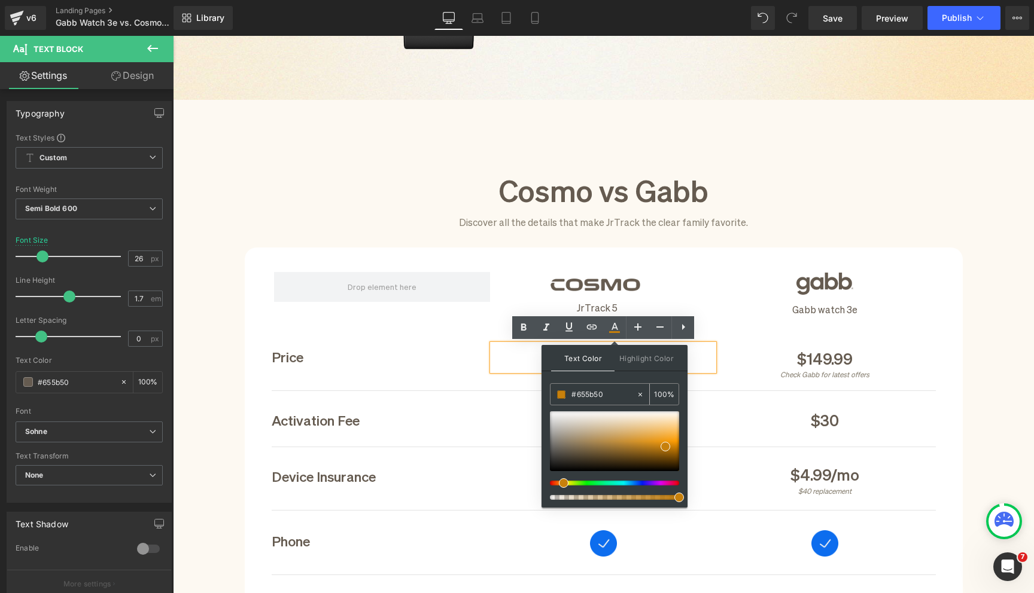
drag, startPoint x: 609, startPoint y: 395, endPoint x: 577, endPoint y: 394, distance: 32.9
click at [577, 394] on input "#655b50" at bounding box center [603, 394] width 65 height 13
type input "#655b50"
click at [566, 450] on span at bounding box center [565, 450] width 10 height 10
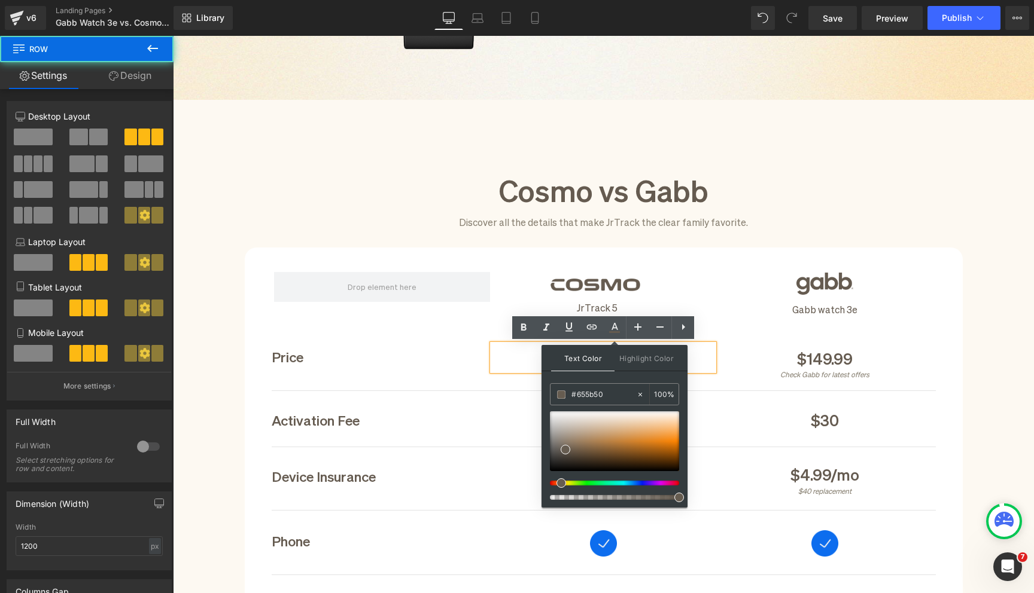
click at [738, 342] on div "Price Text Block $74.99 Text Block 50% off now! Text Block $149.99 Text Block C…" at bounding box center [604, 360] width 664 height 62
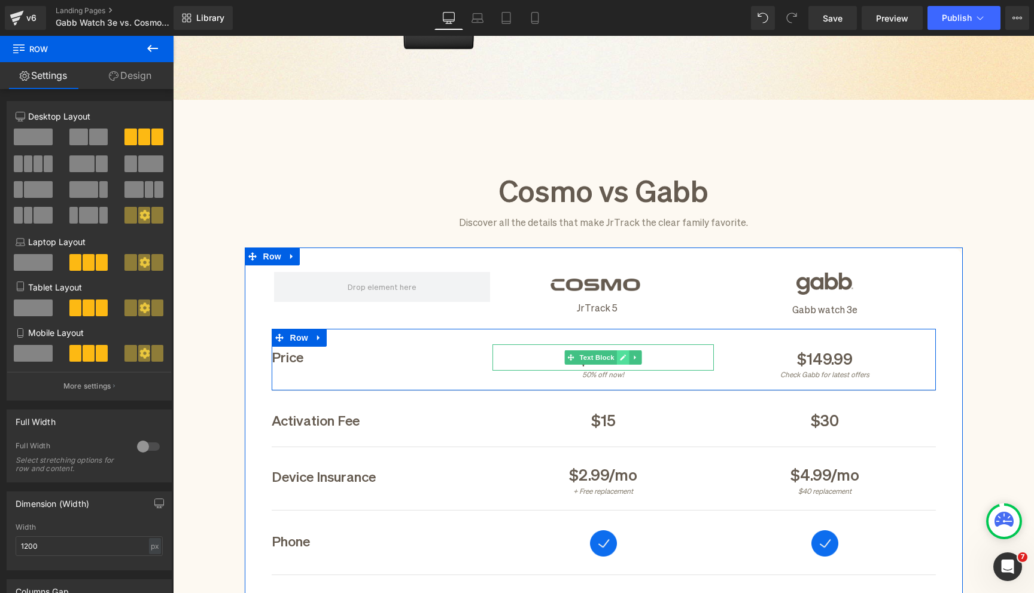
click at [625, 354] on icon at bounding box center [623, 357] width 7 height 7
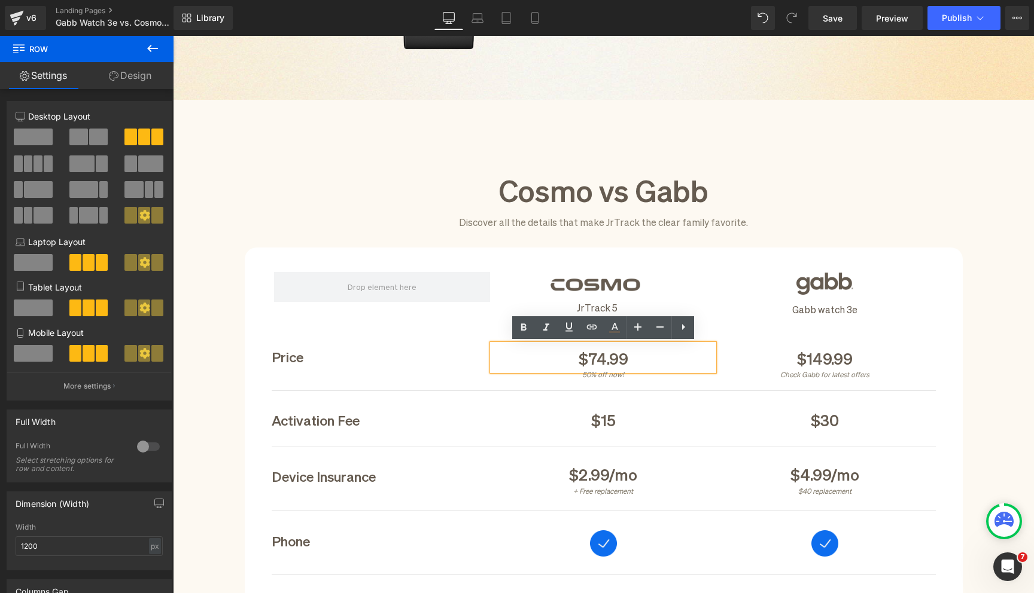
click at [595, 354] on span "$74.99" at bounding box center [603, 358] width 50 height 20
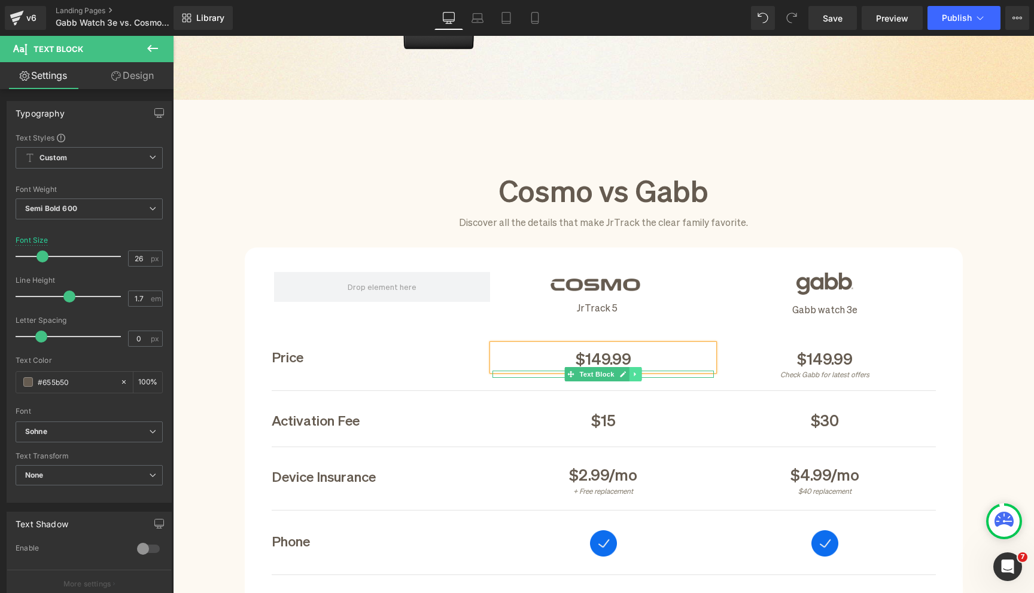
click at [633, 375] on icon at bounding box center [635, 374] width 7 height 7
click at [641, 375] on icon at bounding box center [641, 374] width 7 height 7
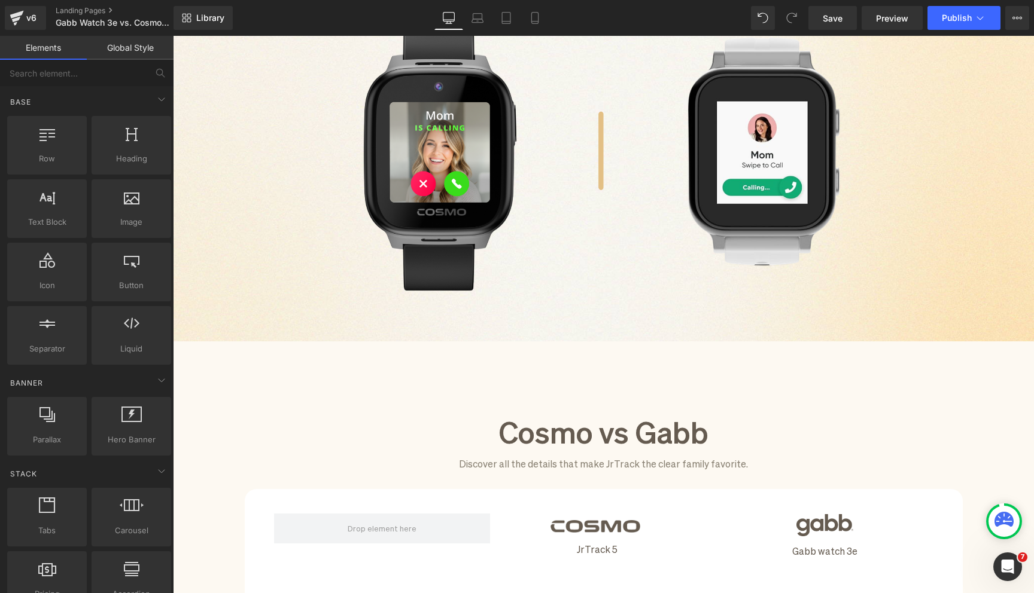
scroll to position [141, 0]
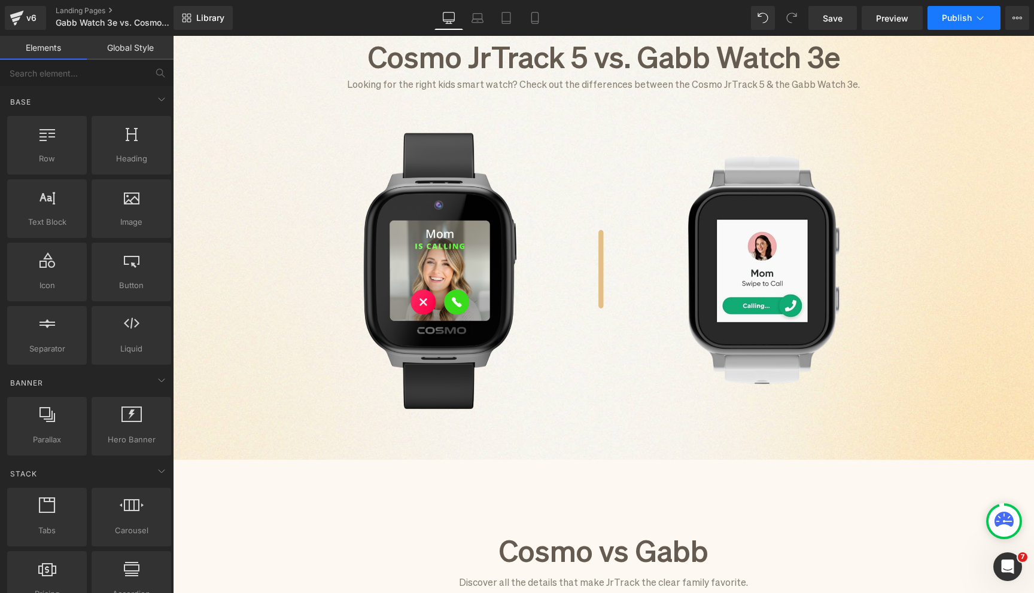
click at [945, 20] on span "Publish" at bounding box center [956, 18] width 30 height 10
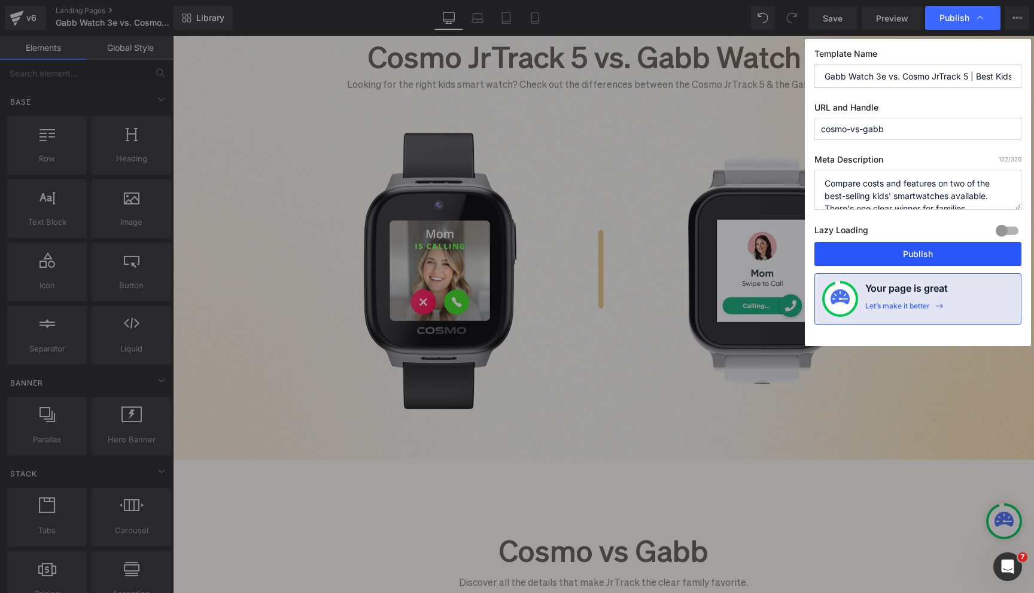
click at [913, 259] on button "Publish" at bounding box center [917, 254] width 207 height 24
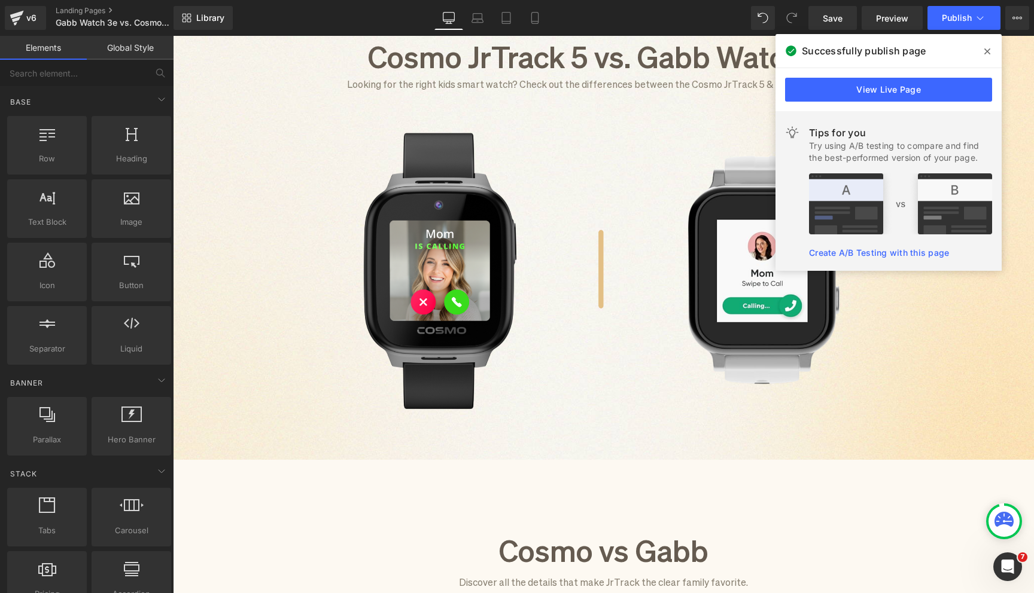
click at [988, 54] on icon at bounding box center [987, 52] width 6 height 10
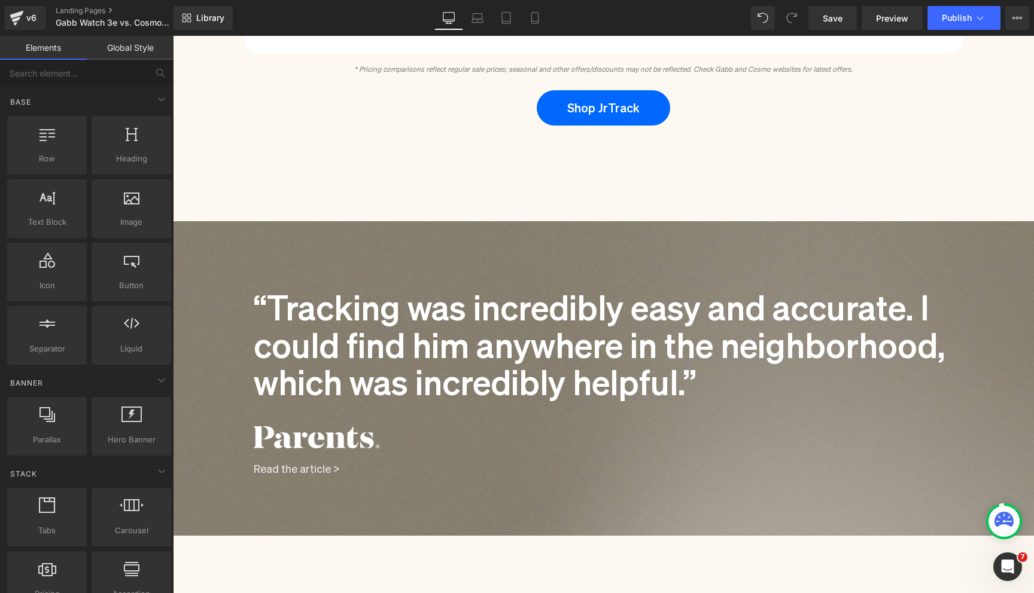
scroll to position [2000, 0]
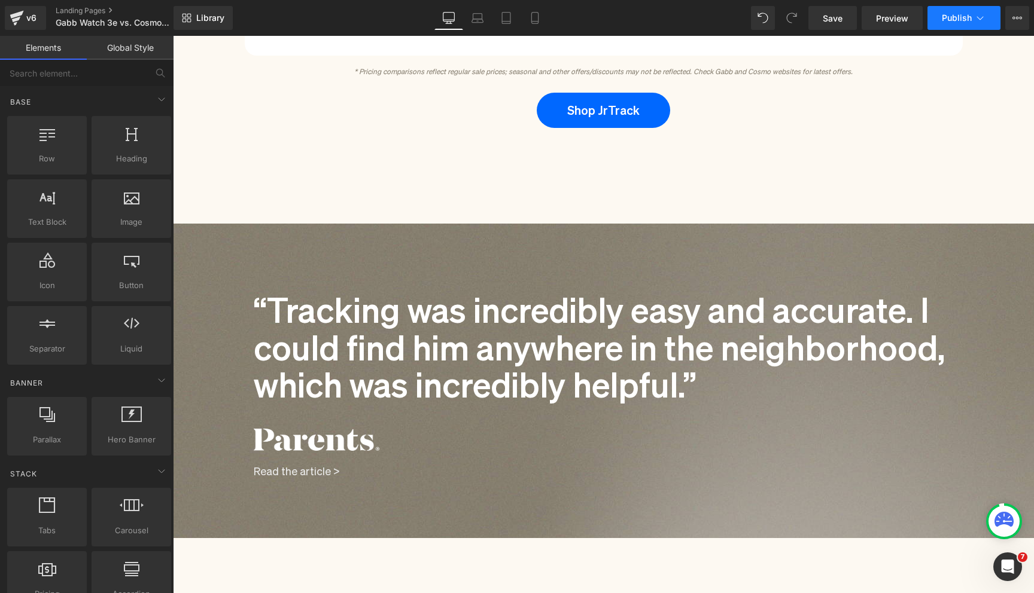
click at [941, 16] on button "Publish" at bounding box center [963, 18] width 73 height 24
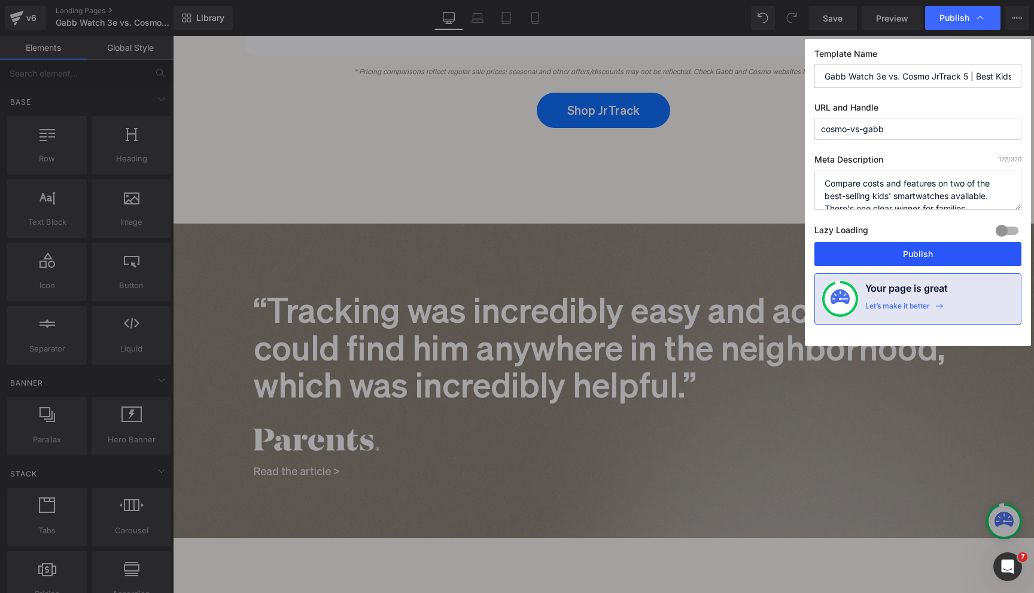
drag, startPoint x: 914, startPoint y: 260, endPoint x: 743, endPoint y: 224, distance: 174.2
click at [914, 260] on button "Publish" at bounding box center [917, 254] width 207 height 24
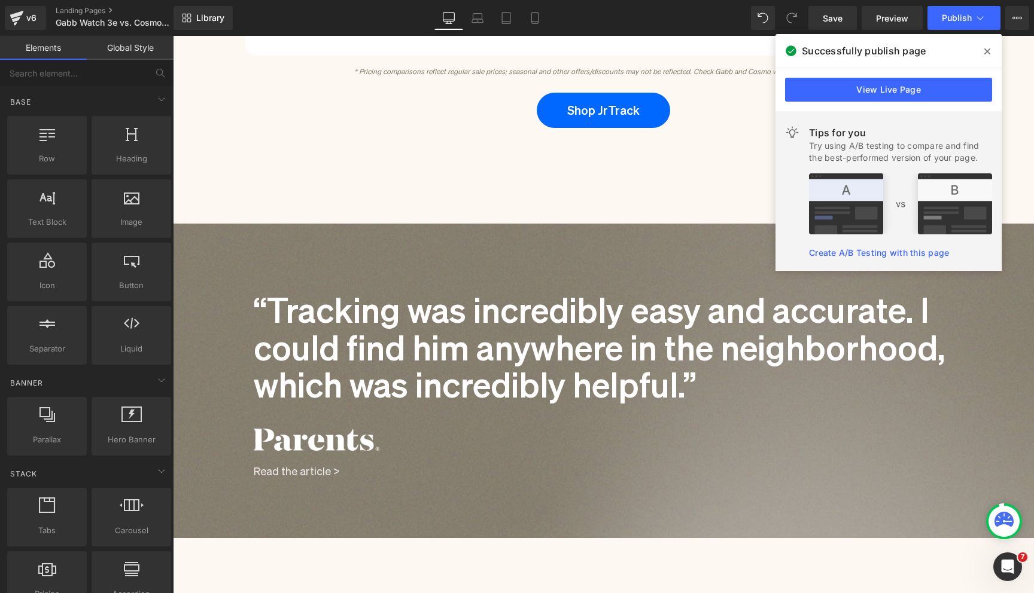
click at [986, 45] on span at bounding box center [986, 51] width 19 height 19
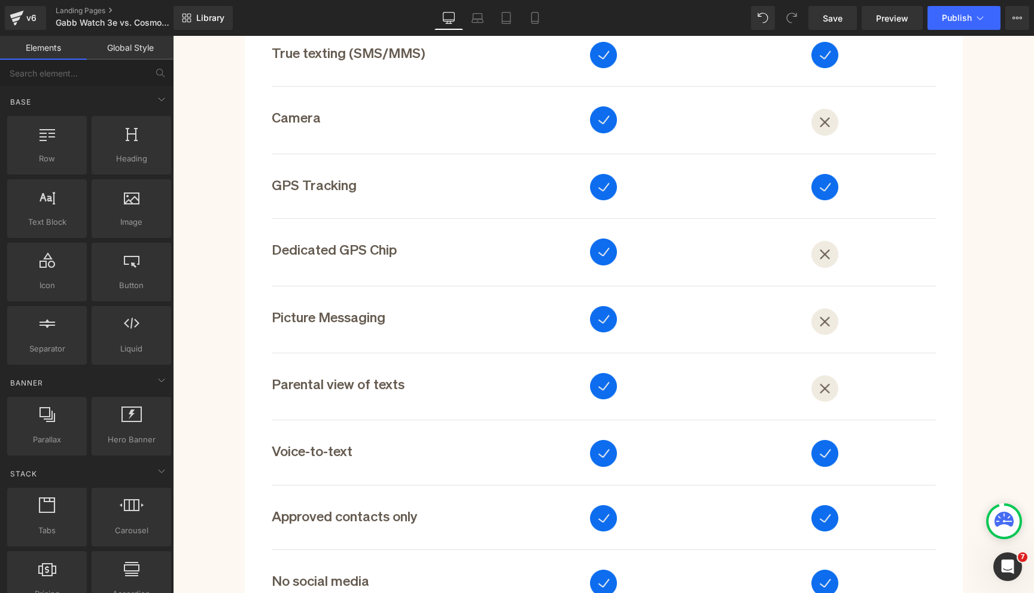
scroll to position [1054, 0]
click at [22, 19] on icon at bounding box center [17, 18] width 14 height 30
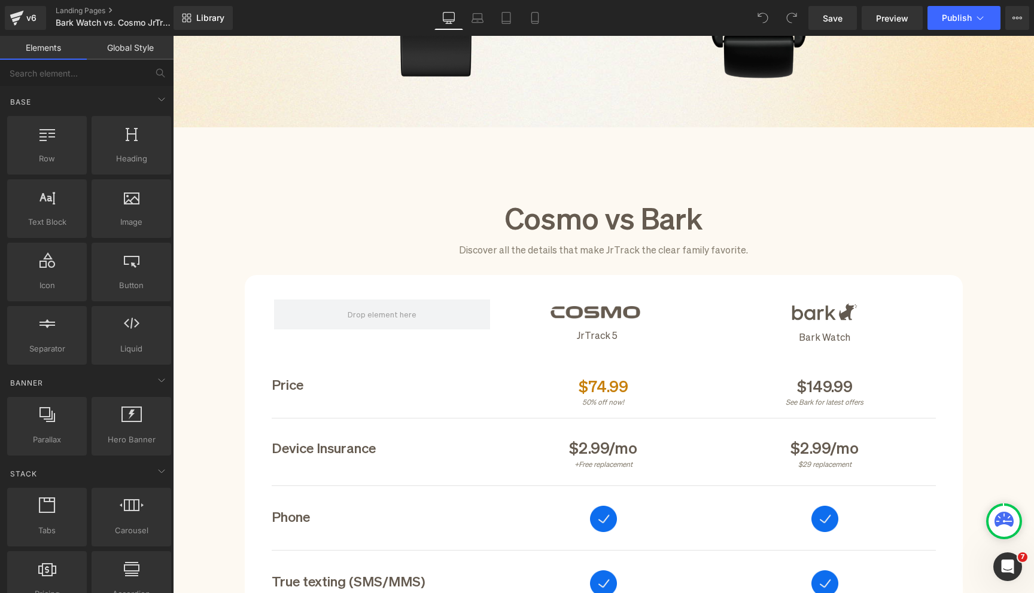
scroll to position [663, 0]
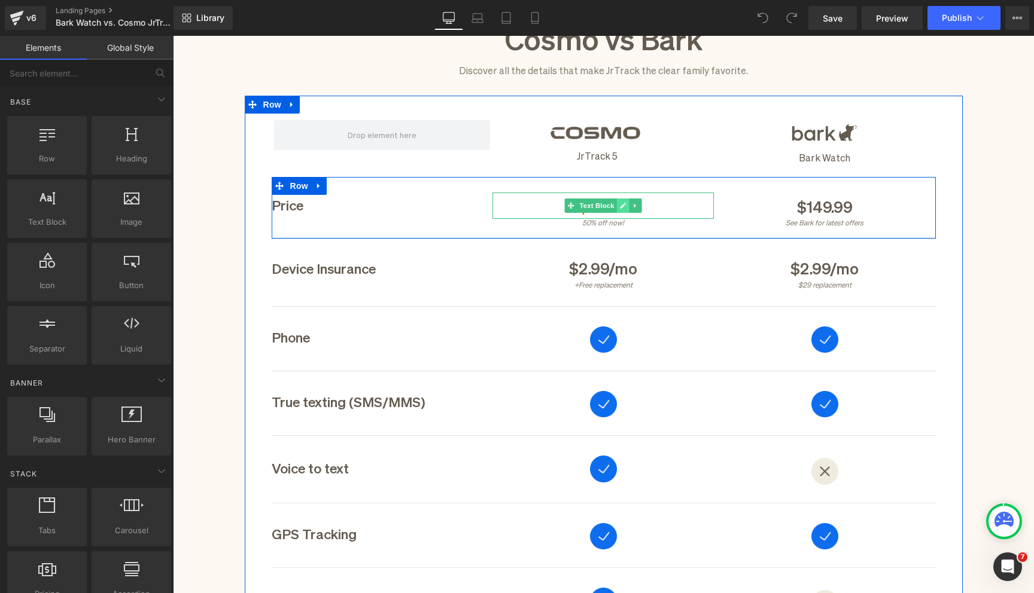
click at [622, 210] on link at bounding box center [623, 206] width 13 height 14
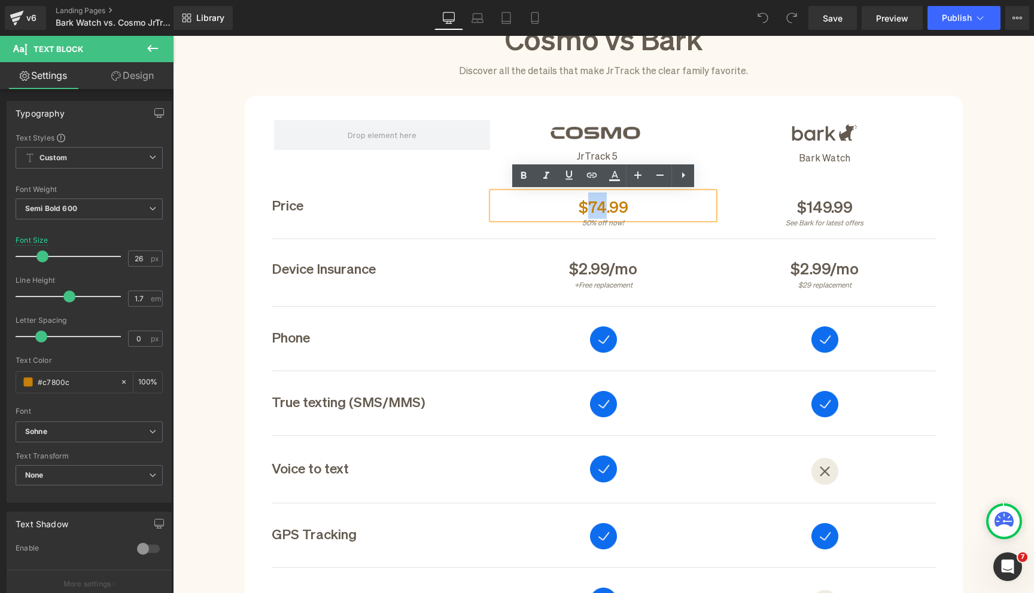
drag, startPoint x: 604, startPoint y: 205, endPoint x: 592, endPoint y: 206, distance: 12.0
click at [592, 206] on div "$74.99" at bounding box center [602, 206] width 221 height 26
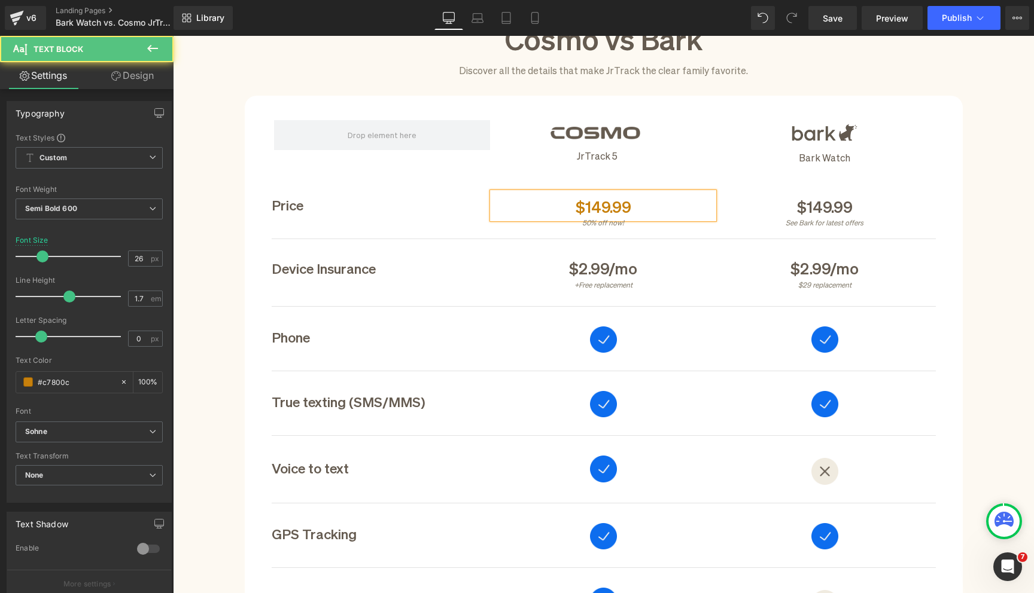
click at [588, 206] on div "$149.99" at bounding box center [602, 206] width 221 height 26
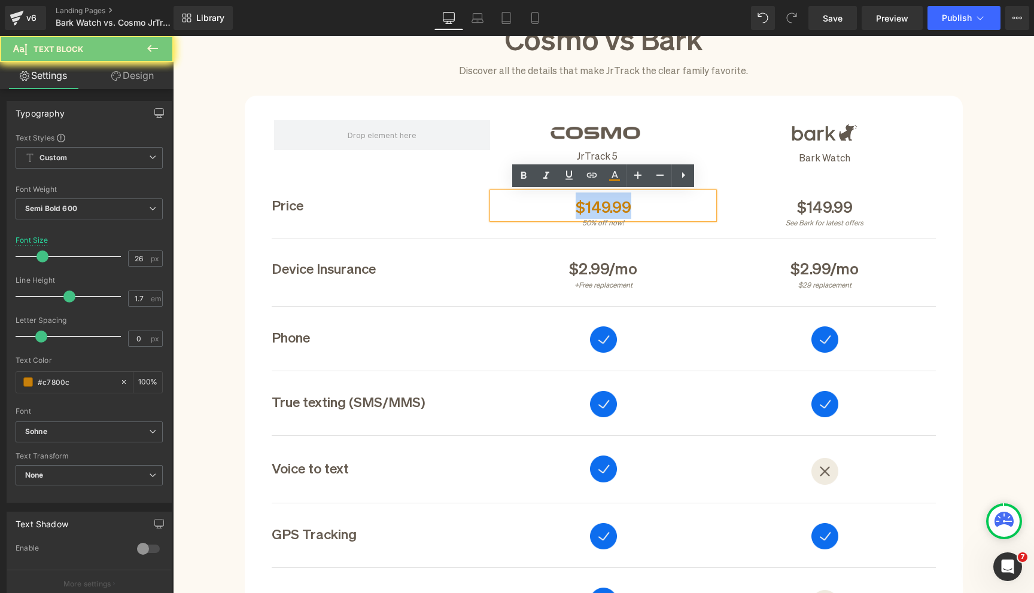
click at [588, 206] on div "$149.99" at bounding box center [602, 206] width 221 height 26
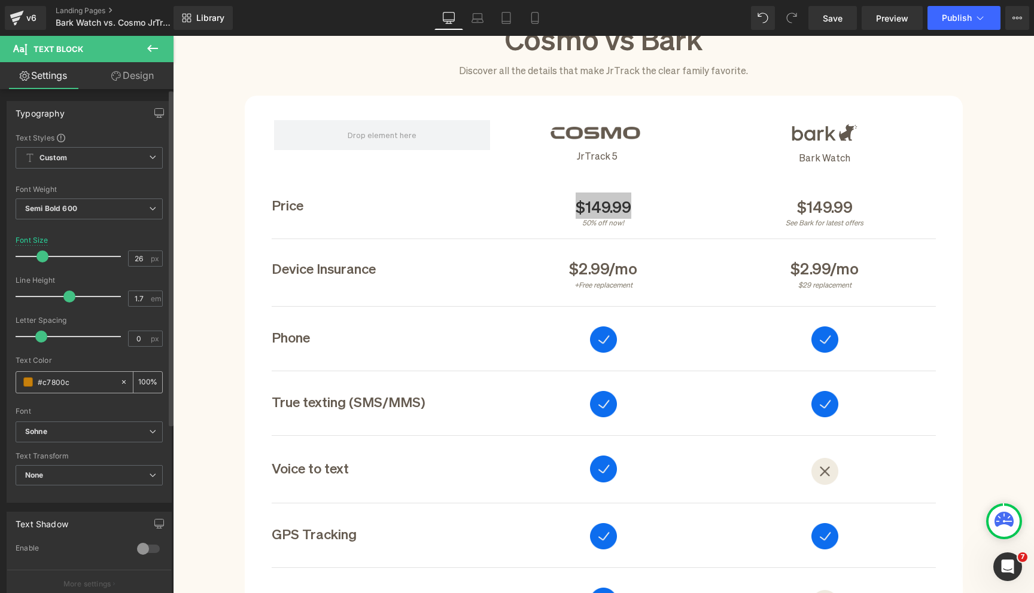
click at [72, 376] on input "#c7800c" at bounding box center [76, 382] width 77 height 13
click at [60, 380] on input "#c7800c" at bounding box center [76, 382] width 77 height 13
type input "#655b50"
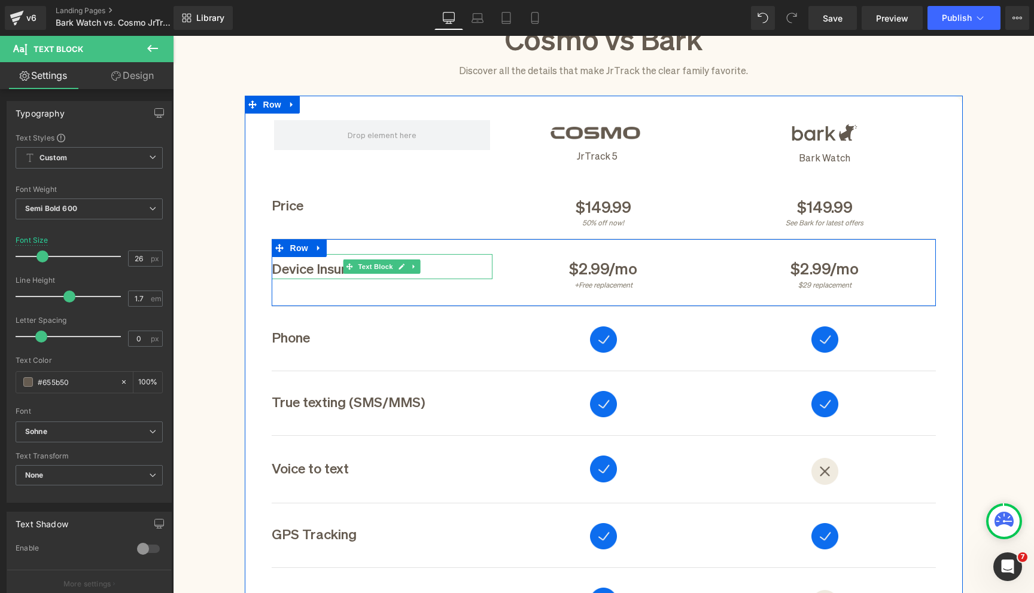
click at [497, 231] on div "Price Text Block $149.99 Text Block 50% off now! Text Block $149.99 Text Block …" at bounding box center [604, 208] width 664 height 62
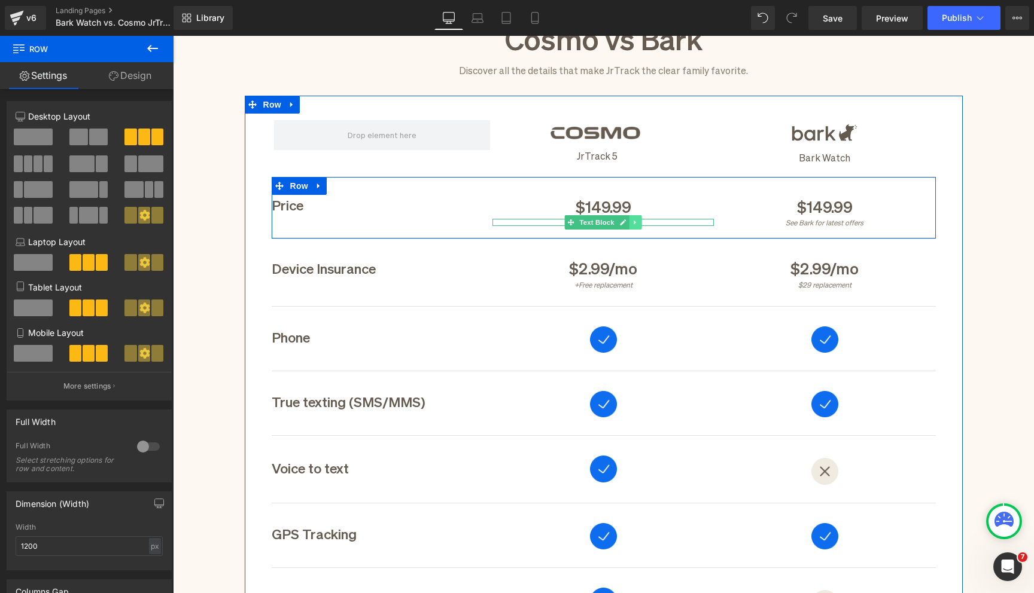
click at [635, 220] on icon at bounding box center [635, 222] width 7 height 7
click at [639, 220] on icon at bounding box center [641, 223] width 7 height 7
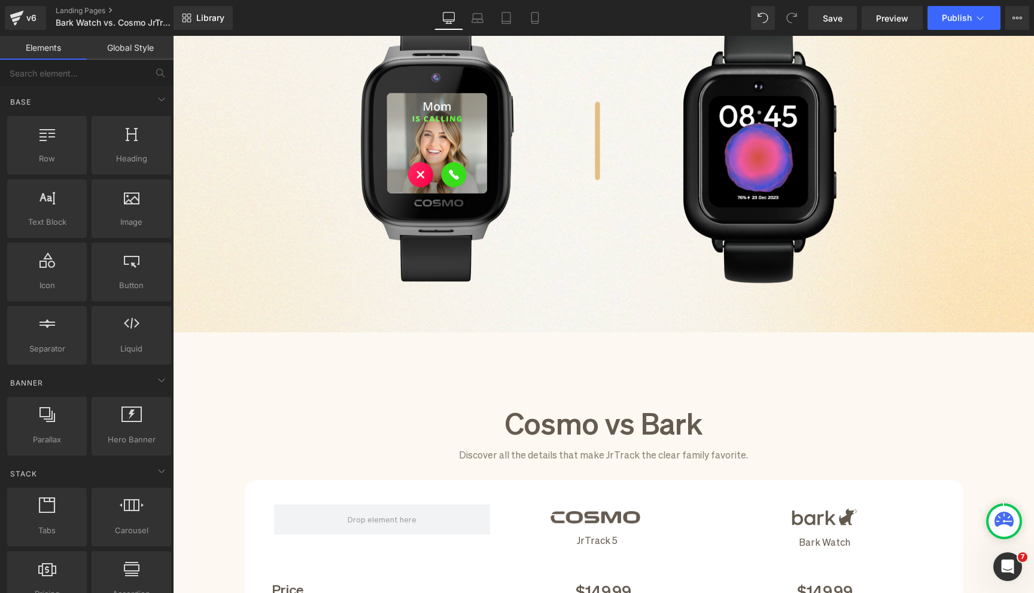
scroll to position [276, 0]
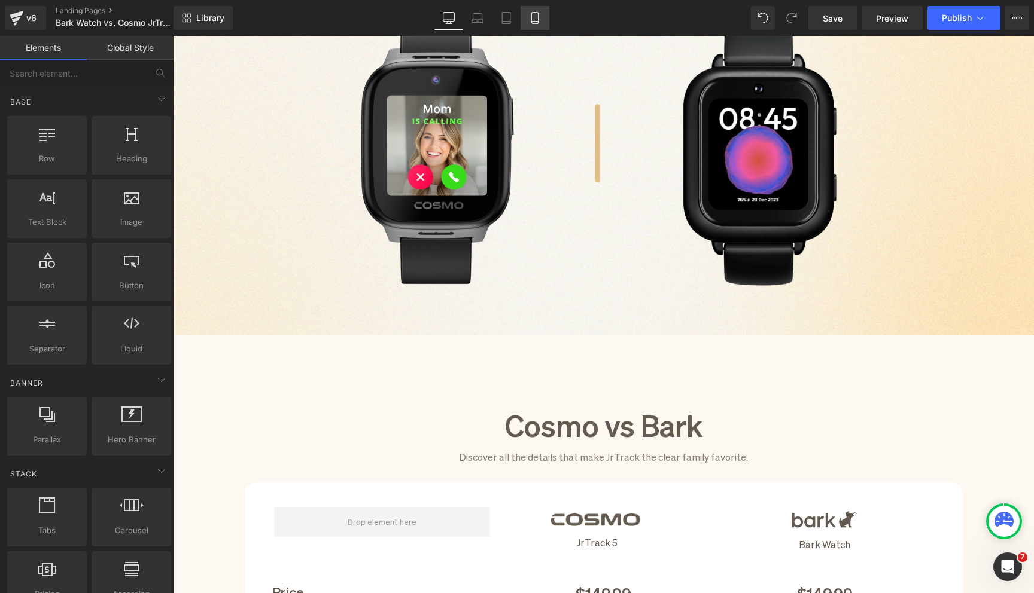
click at [540, 18] on icon at bounding box center [535, 18] width 12 height 12
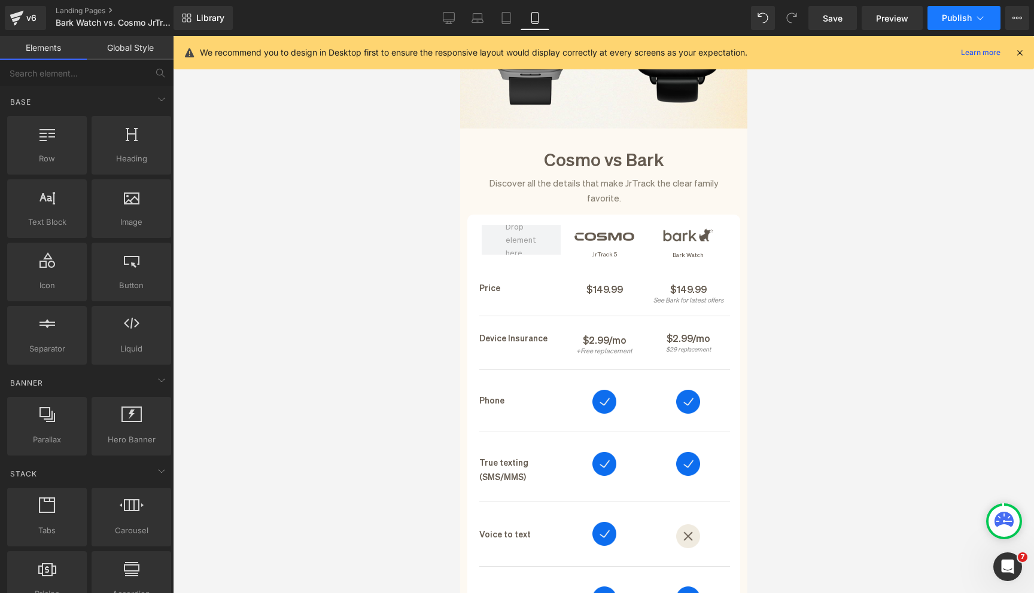
click at [949, 11] on button "Publish" at bounding box center [963, 18] width 73 height 24
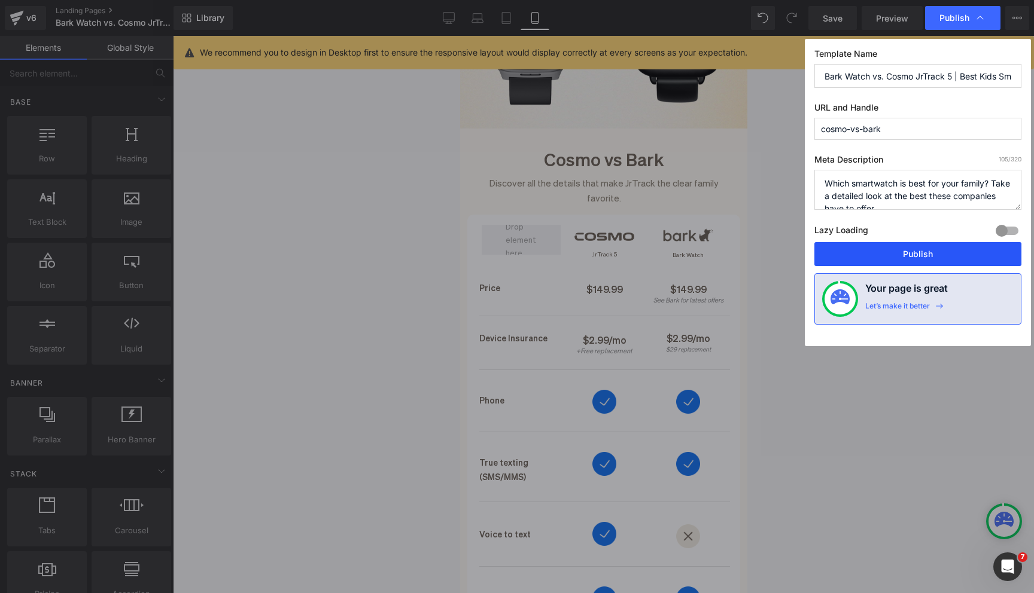
click at [932, 250] on button "Publish" at bounding box center [917, 254] width 207 height 24
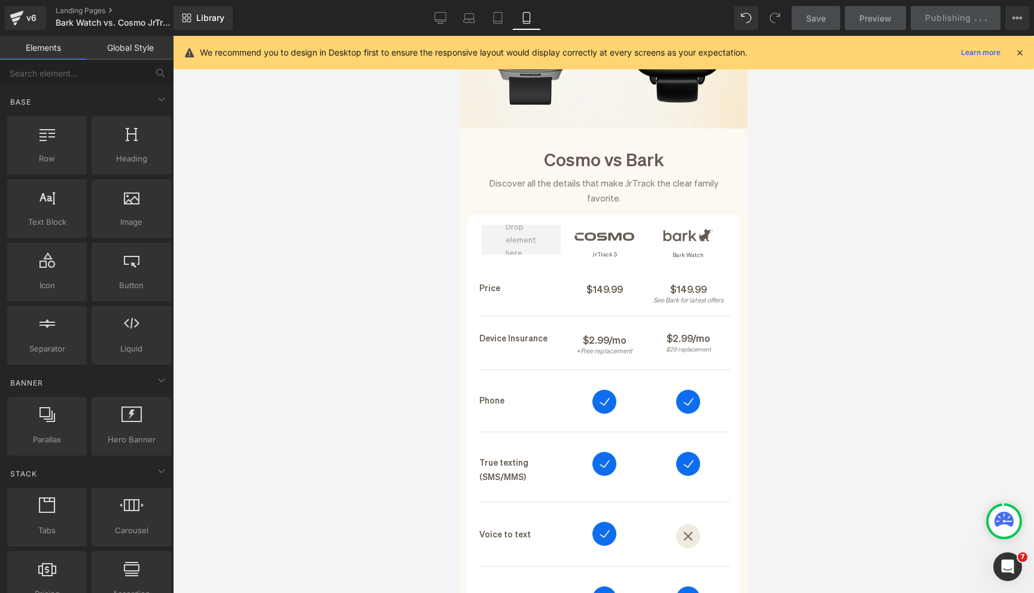
click at [1018, 45] on div "We recommend you to design in Desktop first to ensure the responsive layout wou…" at bounding box center [612, 52] width 824 height 14
click at [1019, 53] on icon at bounding box center [1019, 52] width 11 height 11
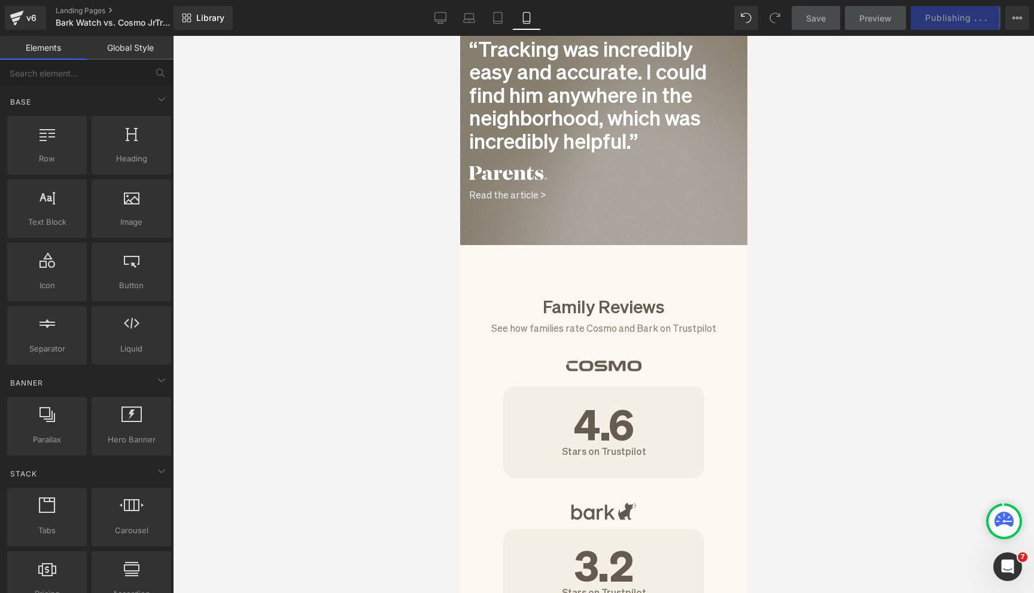
scroll to position [1796, 0]
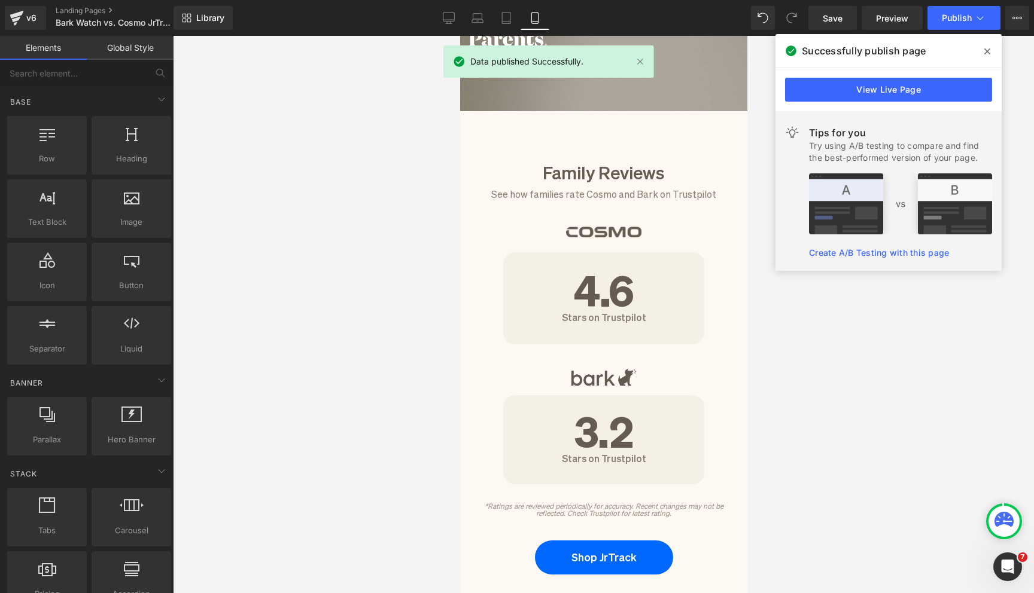
click at [985, 51] on icon at bounding box center [987, 52] width 6 height 10
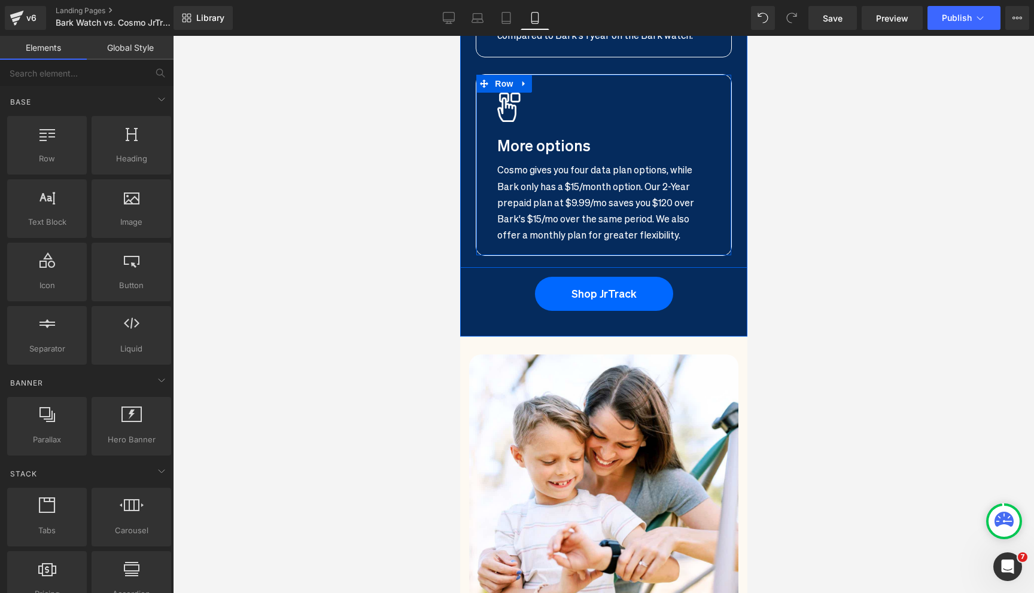
scroll to position [2804, 0]
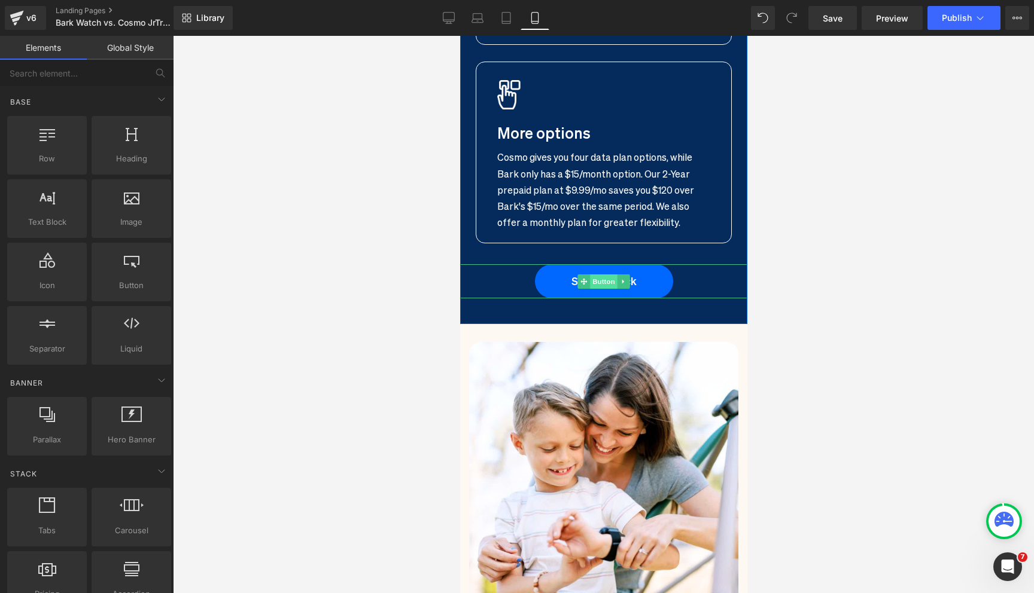
click at [599, 275] on span "Button" at bounding box center [603, 282] width 28 height 14
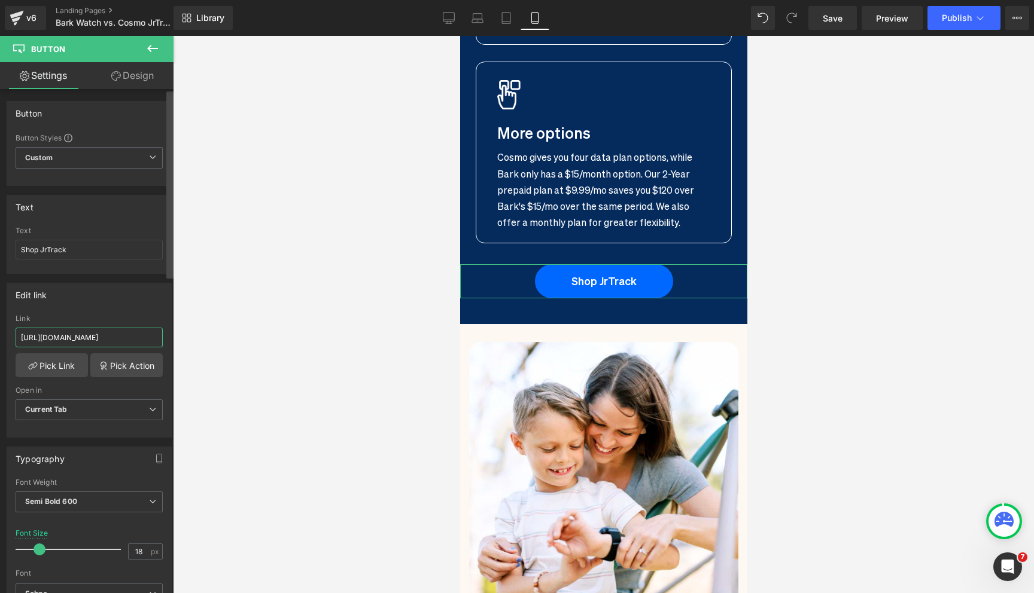
scroll to position [0, 25]
drag, startPoint x: 74, startPoint y: 338, endPoint x: 205, endPoint y: 337, distance: 130.4
click at [205, 337] on div "Button You are previewing how the will restyle your page. You can not edit Elem…" at bounding box center [517, 307] width 1034 height 614
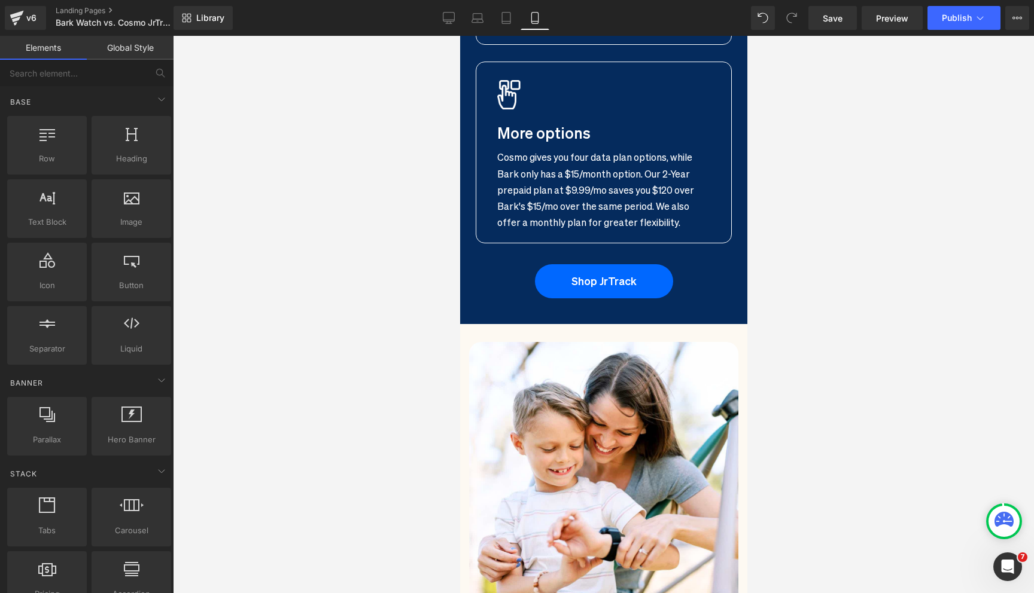
scroll to position [0, 0]
click at [282, 350] on div at bounding box center [603, 314] width 861 height 557
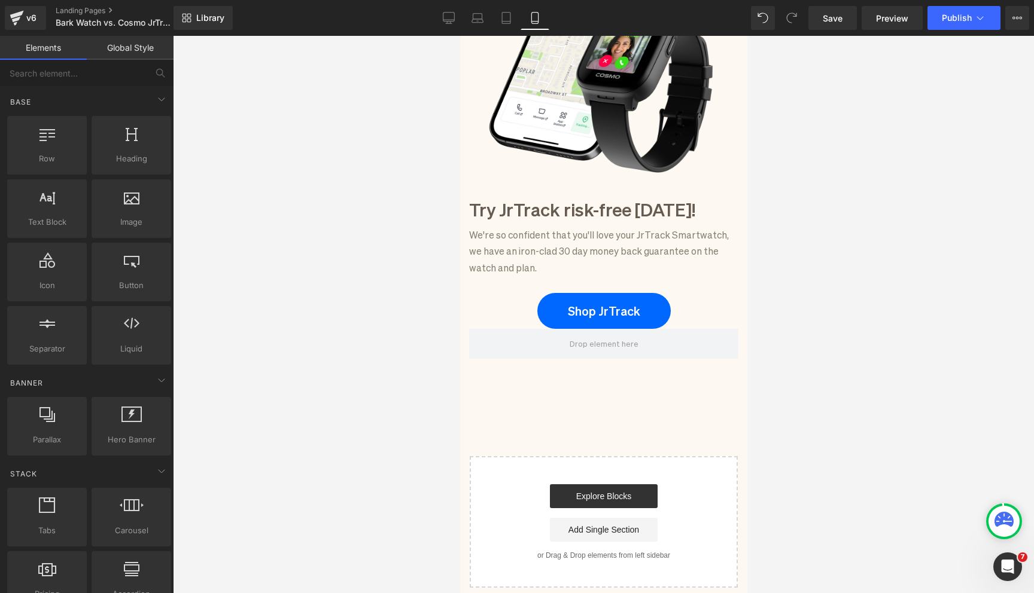
scroll to position [3772, 0]
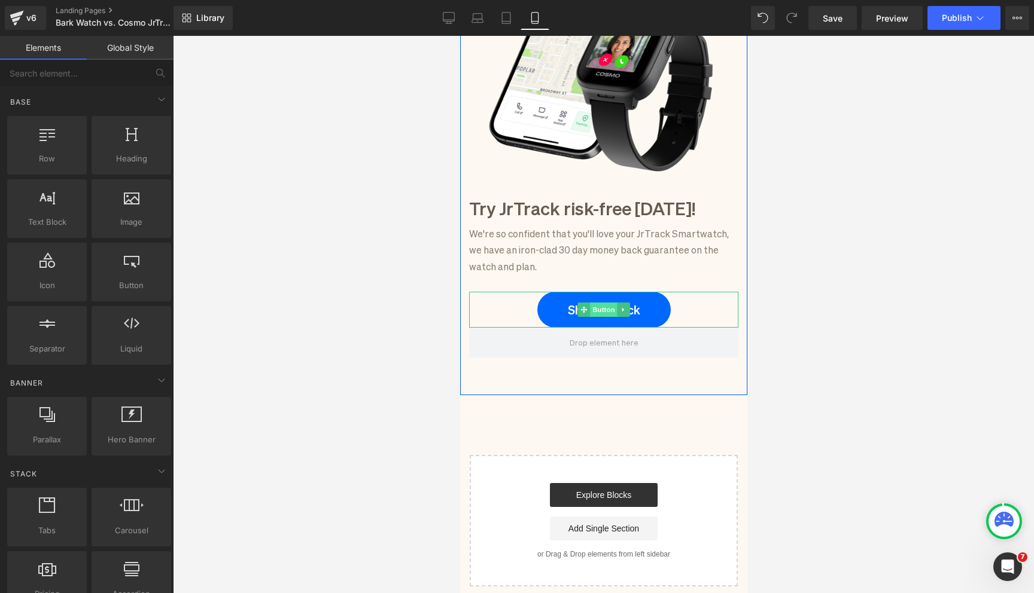
click at [601, 303] on span "Button" at bounding box center [603, 310] width 28 height 14
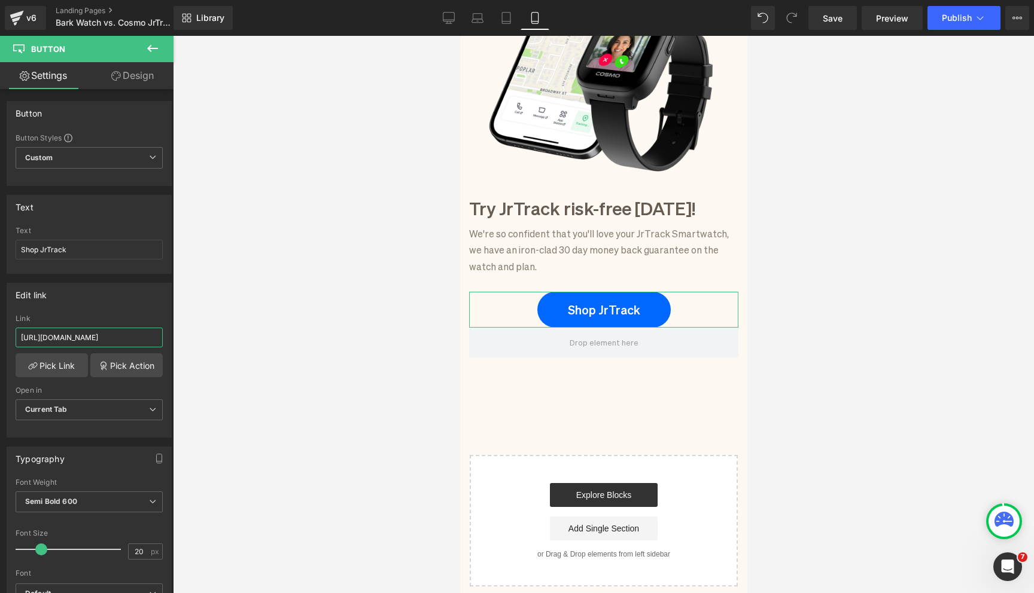
scroll to position [0, 25]
drag, startPoint x: 79, startPoint y: 340, endPoint x: 226, endPoint y: 339, distance: 147.1
click at [227, 339] on div "Button You are previewing how the will restyle your page. You can not edit Elem…" at bounding box center [517, 307] width 1034 height 614
click at [257, 347] on div at bounding box center [603, 314] width 861 height 557
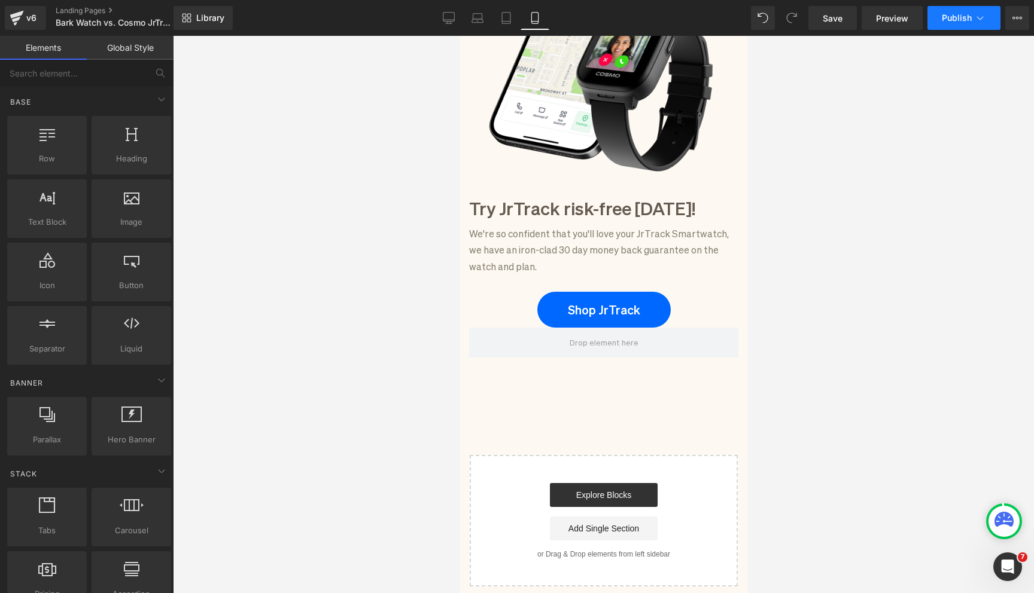
click at [961, 22] on span "Publish" at bounding box center [956, 18] width 30 height 10
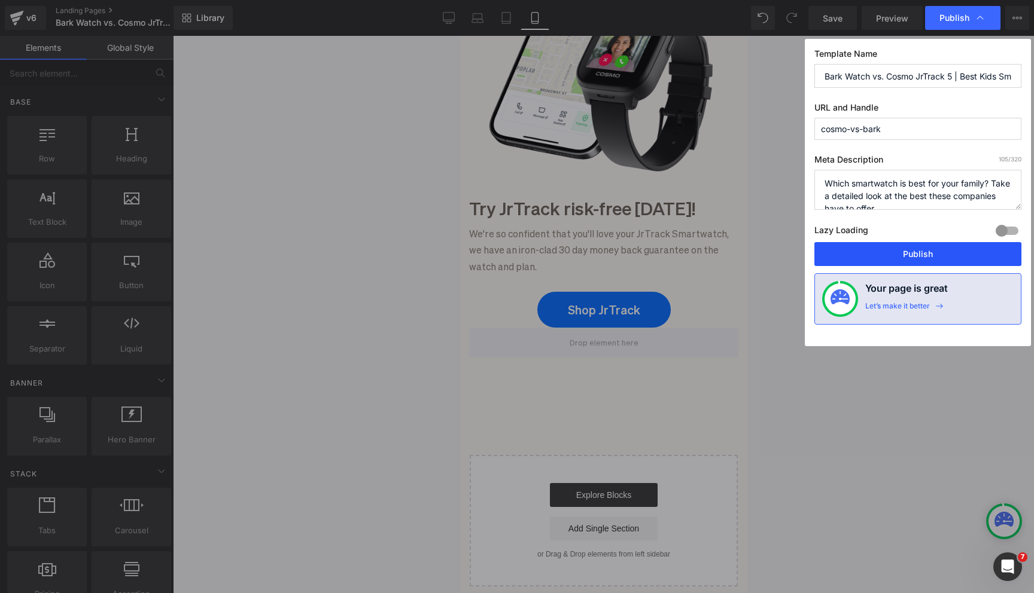
click at [894, 251] on button "Publish" at bounding box center [917, 254] width 207 height 24
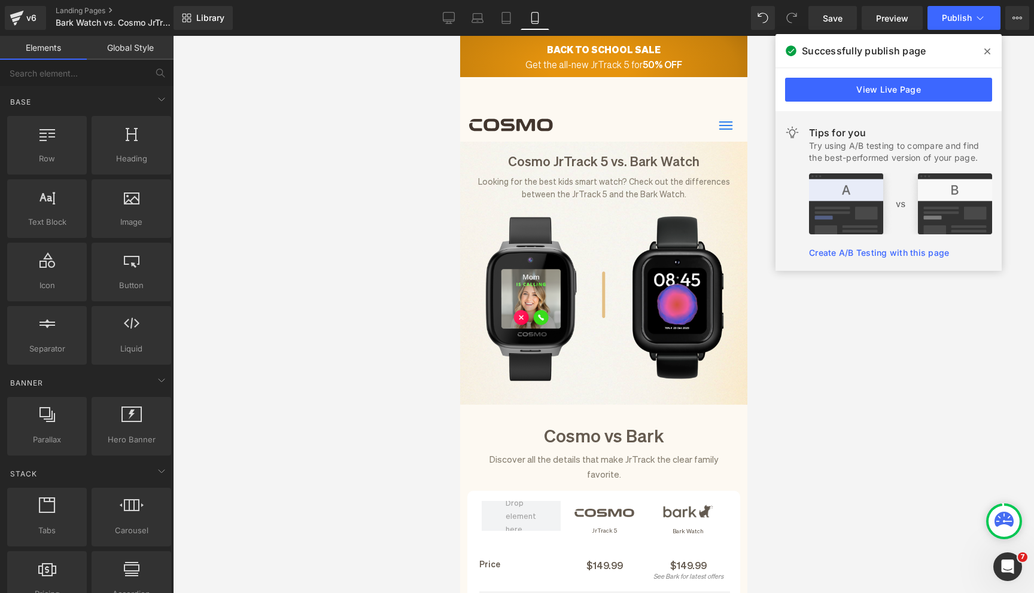
click at [987, 52] on icon at bounding box center [987, 51] width 6 height 6
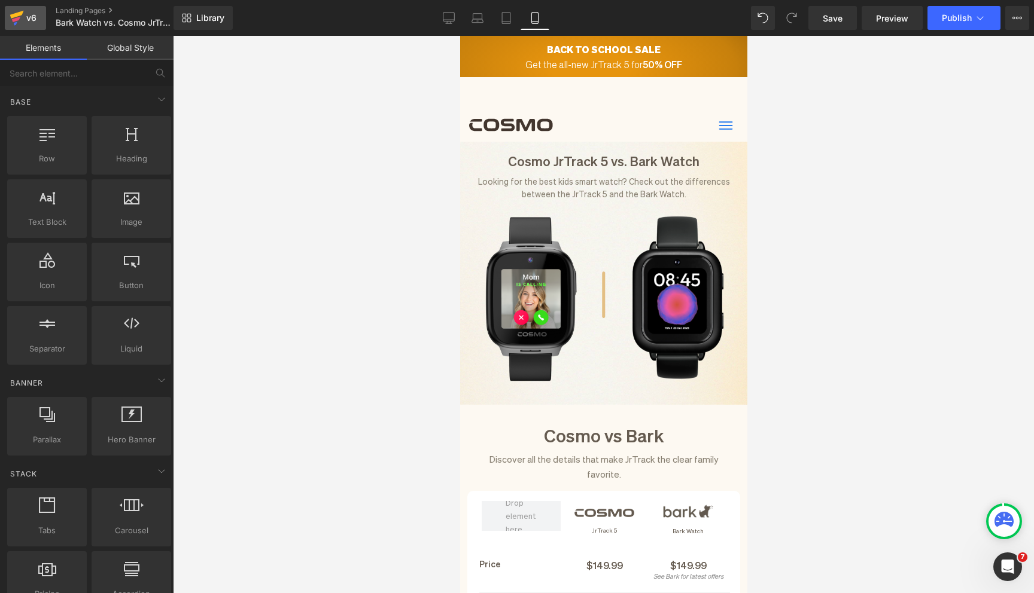
click at [23, 22] on icon at bounding box center [17, 18] width 14 height 30
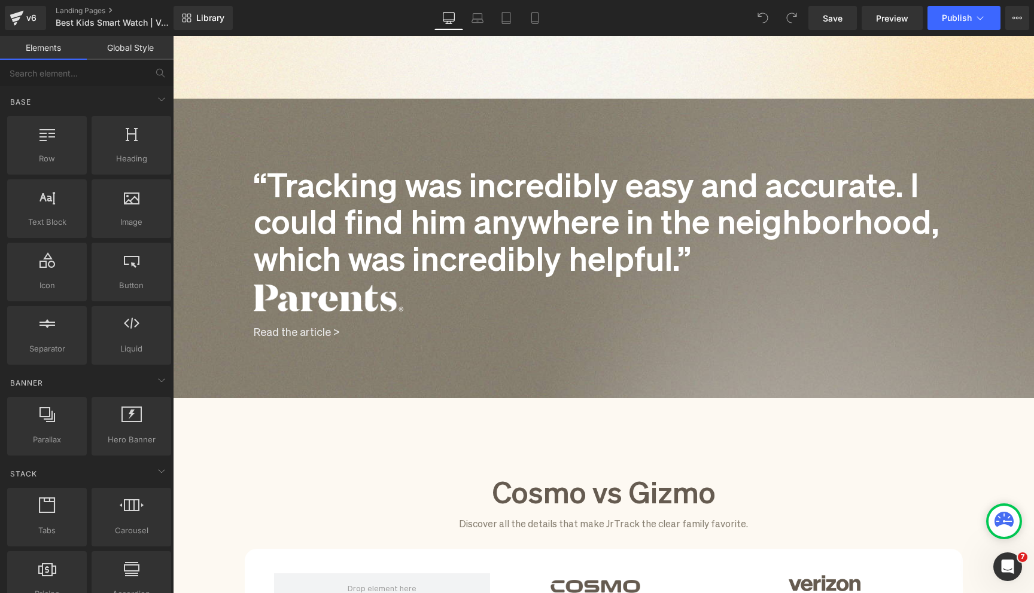
scroll to position [489, 0]
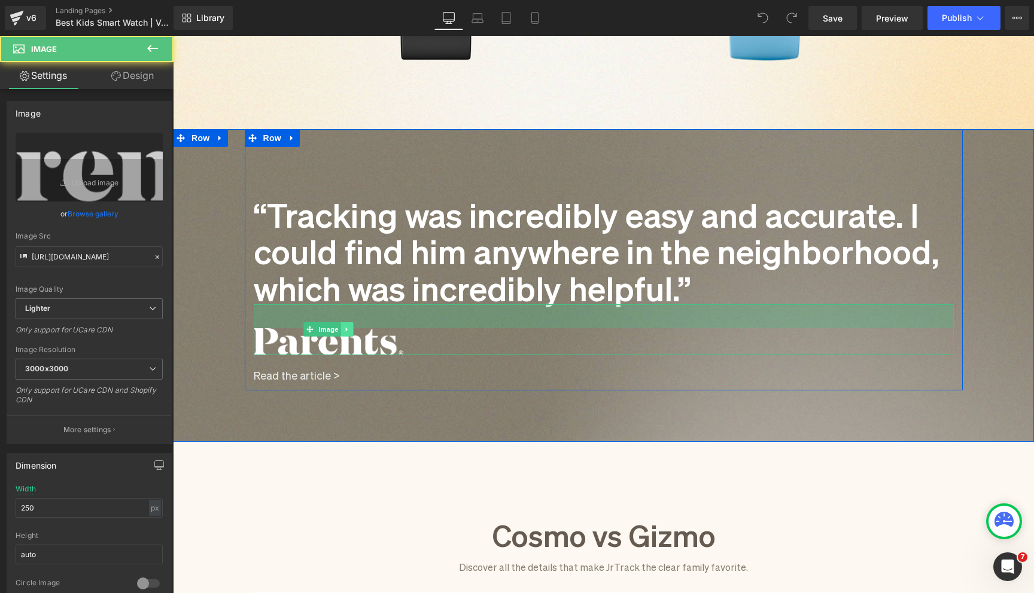
drag, startPoint x: 342, startPoint y: 306, endPoint x: 342, endPoint y: 319, distance: 13.2
click at [342, 319] on div "40px" at bounding box center [604, 316] width 700 height 24
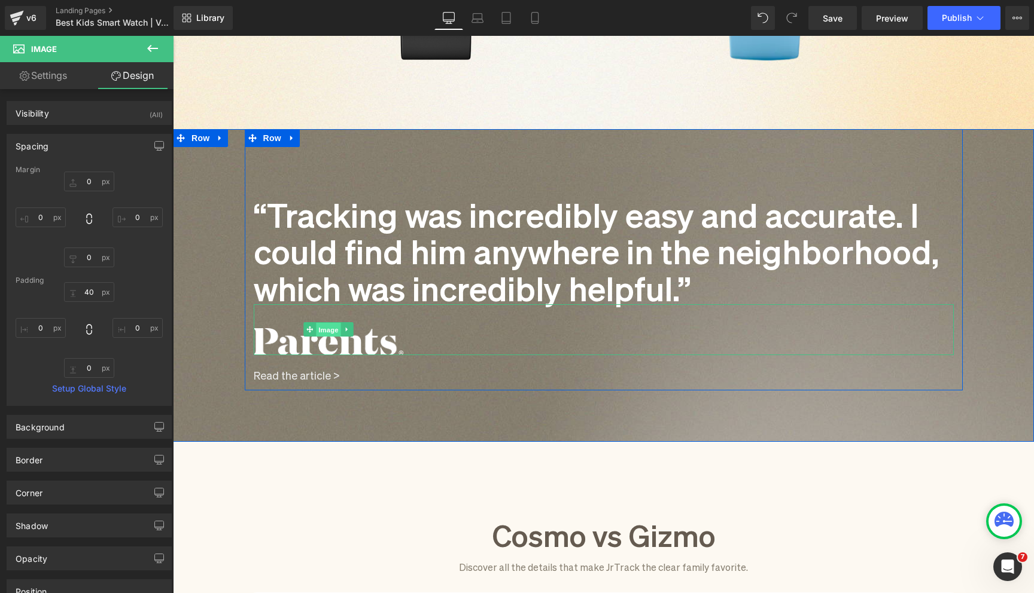
click at [328, 333] on span "Image" at bounding box center [328, 330] width 25 height 14
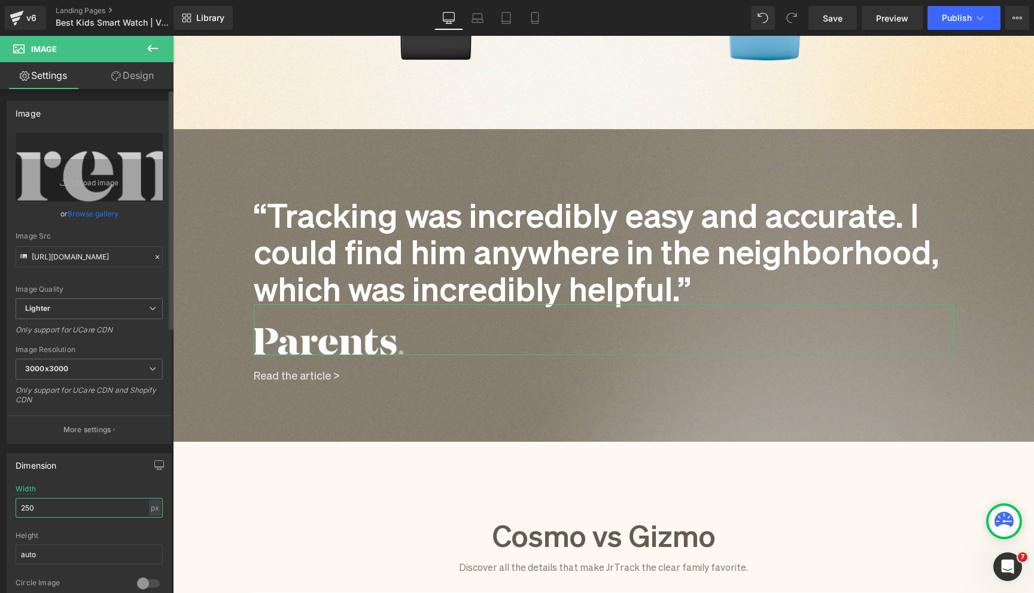
click at [37, 507] on input "250" at bounding box center [89, 508] width 147 height 20
click at [31, 507] on input "250" at bounding box center [89, 508] width 147 height 20
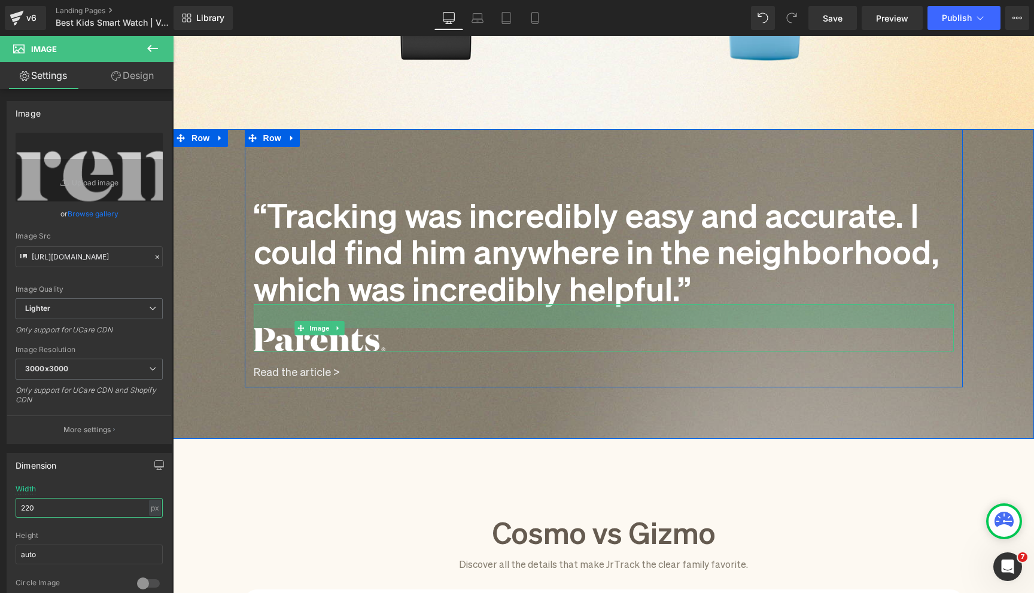
scroll to position [850, 0]
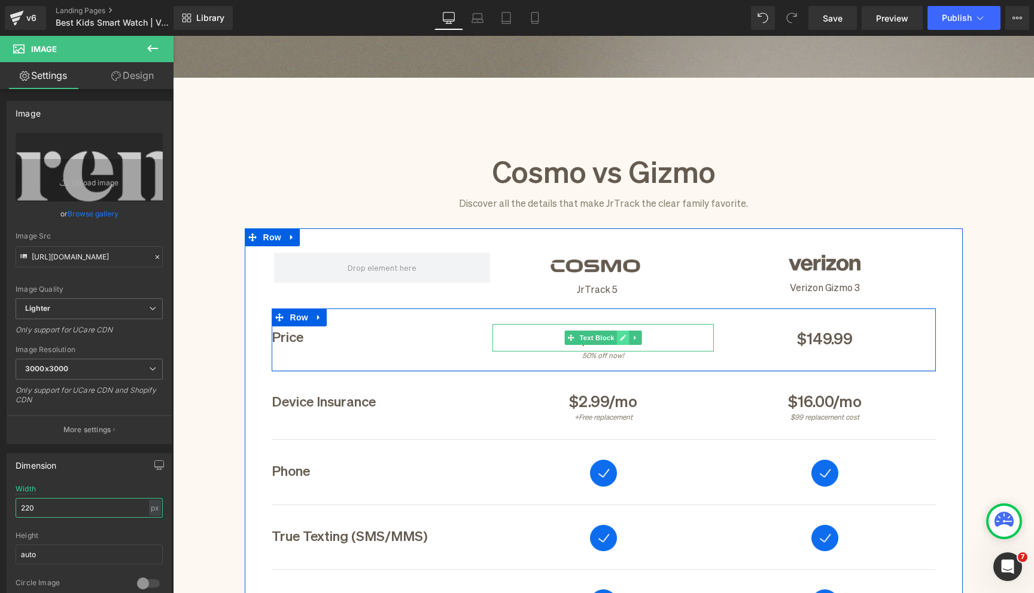
type input "220"
click at [626, 339] on link at bounding box center [623, 338] width 13 height 14
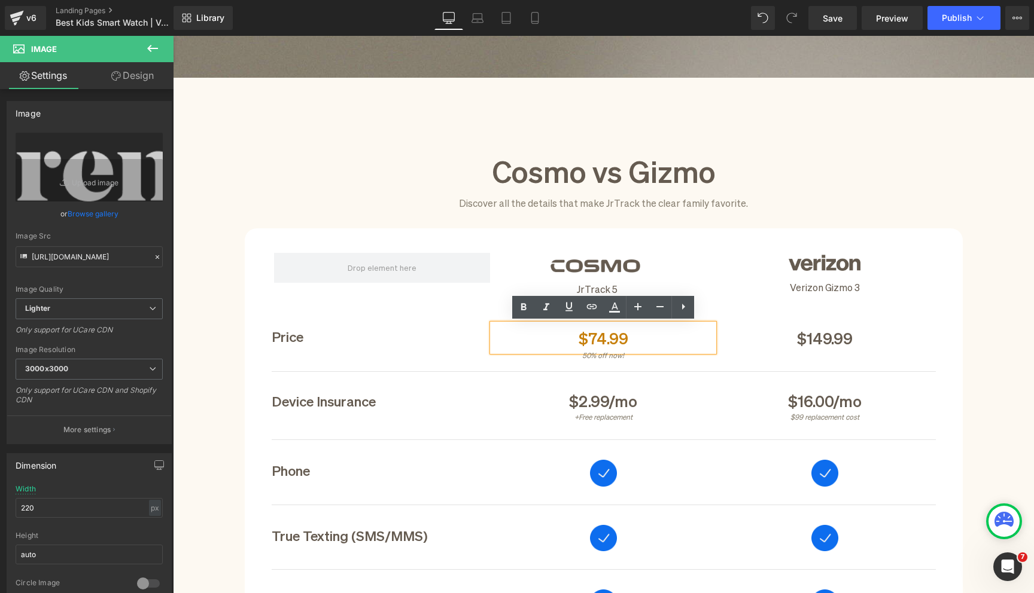
click at [598, 338] on span "$74.99" at bounding box center [603, 337] width 50 height 20
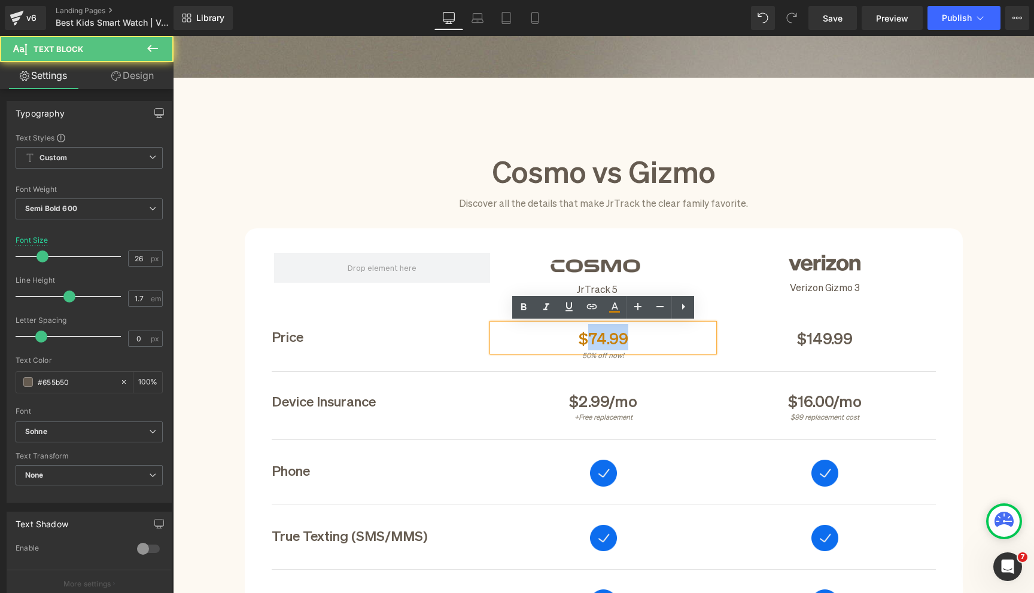
click at [598, 338] on span "$74.99" at bounding box center [603, 337] width 50 height 20
click at [605, 339] on span "$74.99" at bounding box center [603, 337] width 50 height 20
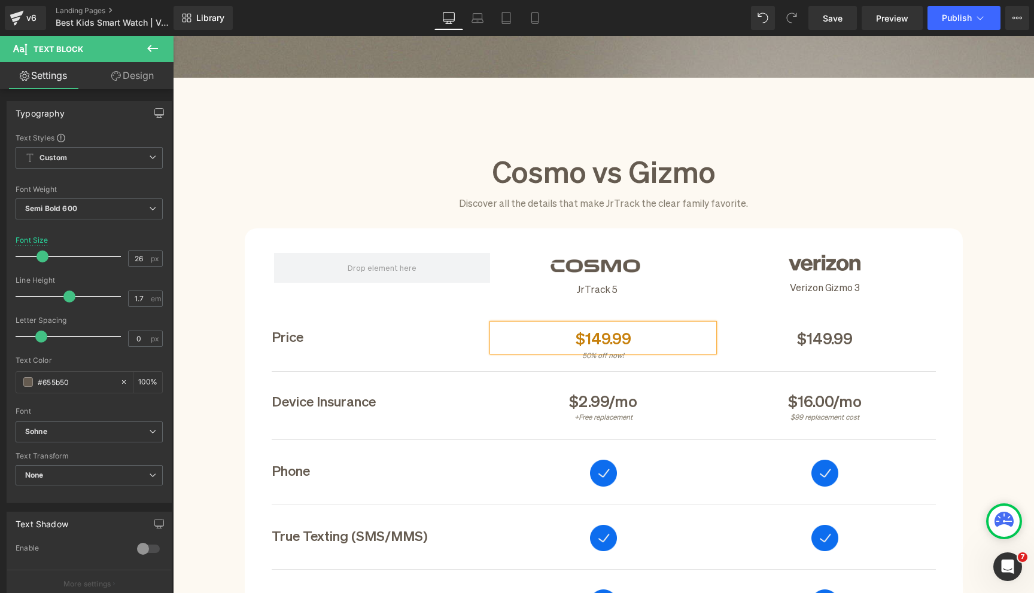
click at [595, 339] on span "$149.99" at bounding box center [603, 337] width 56 height 20
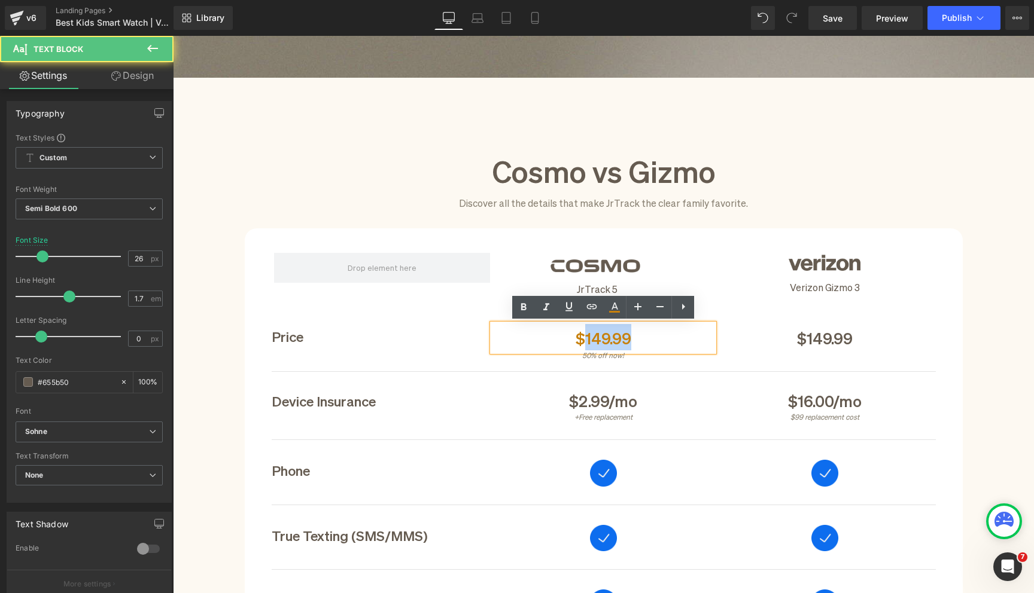
click at [595, 339] on span "$149.99" at bounding box center [603, 337] width 56 height 20
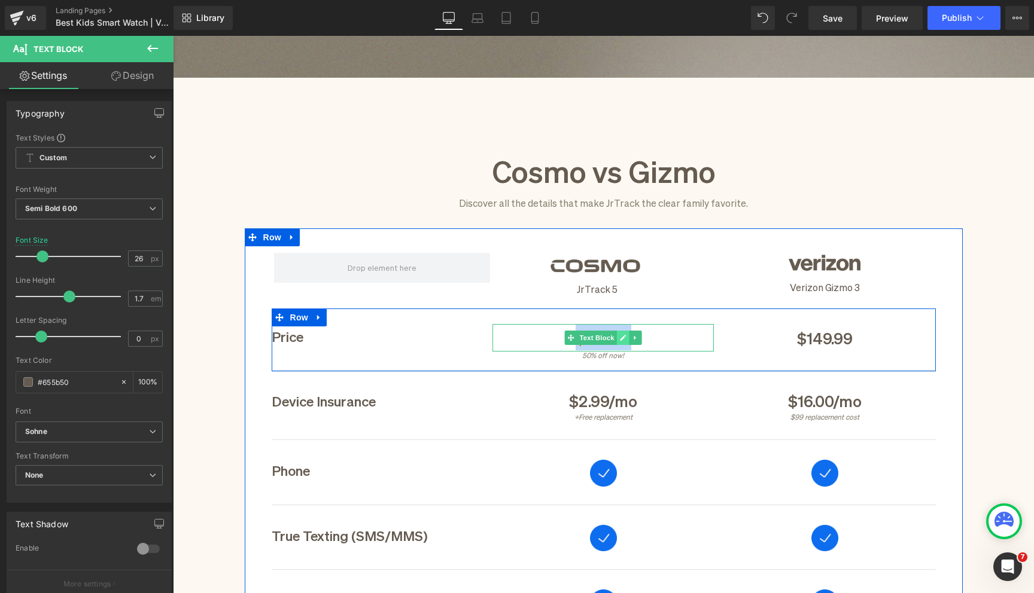
click at [625, 341] on link at bounding box center [623, 338] width 13 height 14
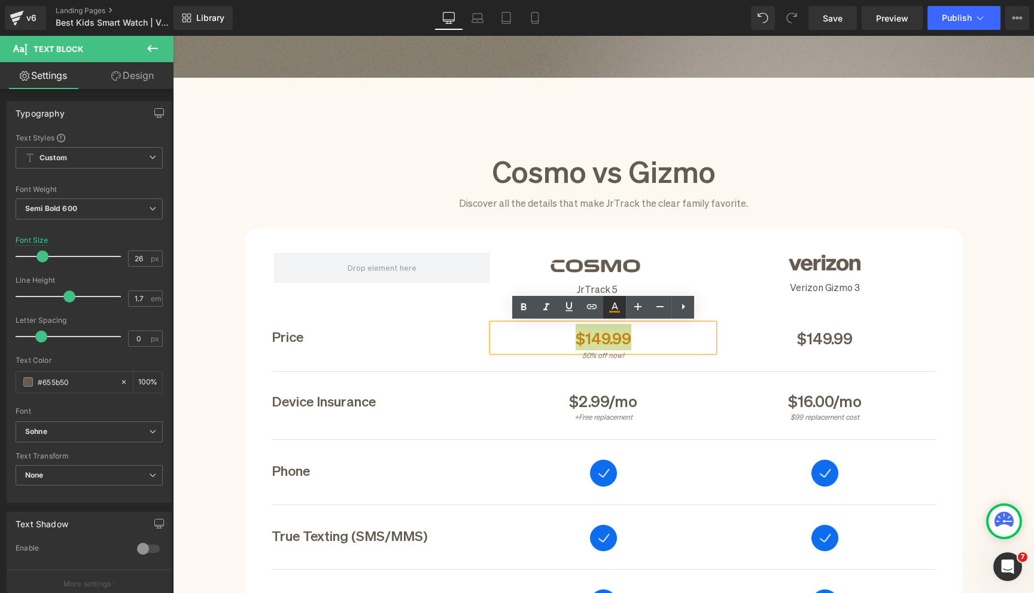
click at [617, 312] on icon at bounding box center [614, 312] width 11 height 2
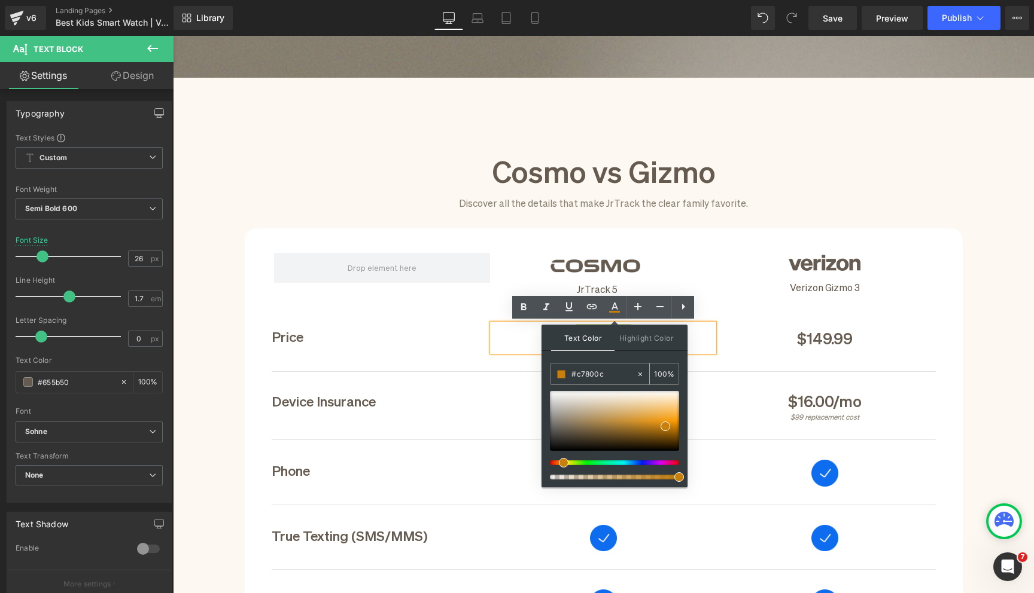
click at [592, 371] on input "#c7800c" at bounding box center [603, 374] width 65 height 13
type input "#655b50"
click at [563, 429] on span at bounding box center [565, 430] width 10 height 10
click at [565, 429] on span at bounding box center [565, 431] width 10 height 10
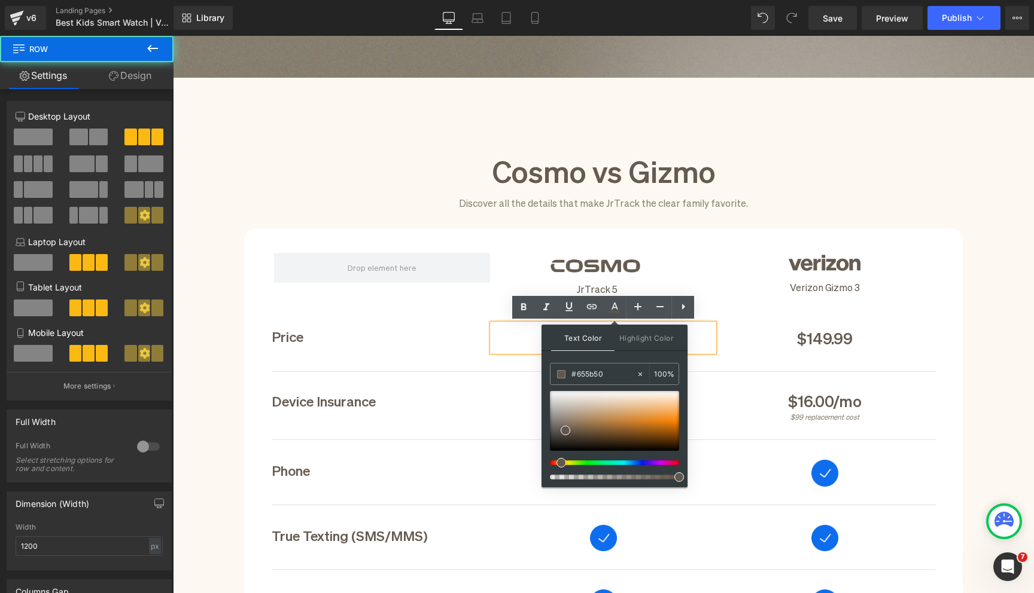
click at [486, 358] on div "Price Text Block $149.99 Text Block 50% off now! Text Block $149.99 Text Block …" at bounding box center [604, 340] width 664 height 63
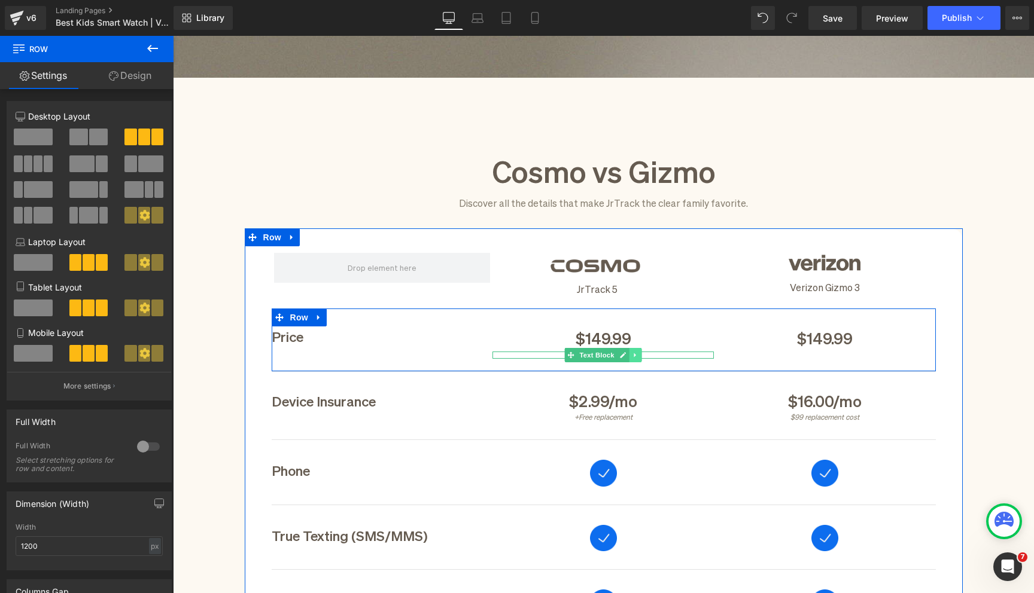
click at [635, 355] on icon at bounding box center [635, 355] width 2 height 4
click at [641, 355] on icon at bounding box center [641, 355] width 7 height 7
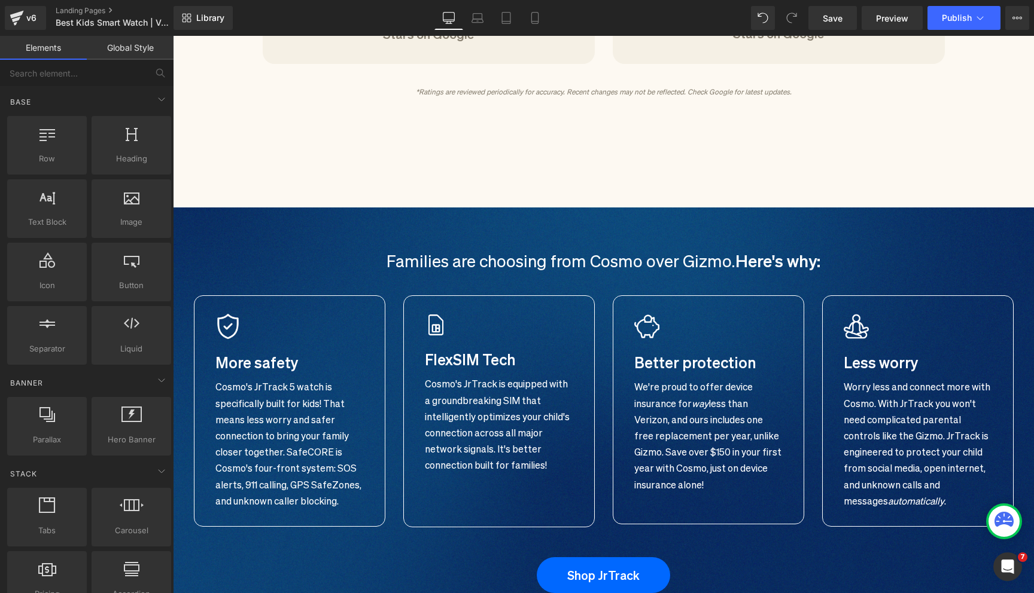
scroll to position [2900, 0]
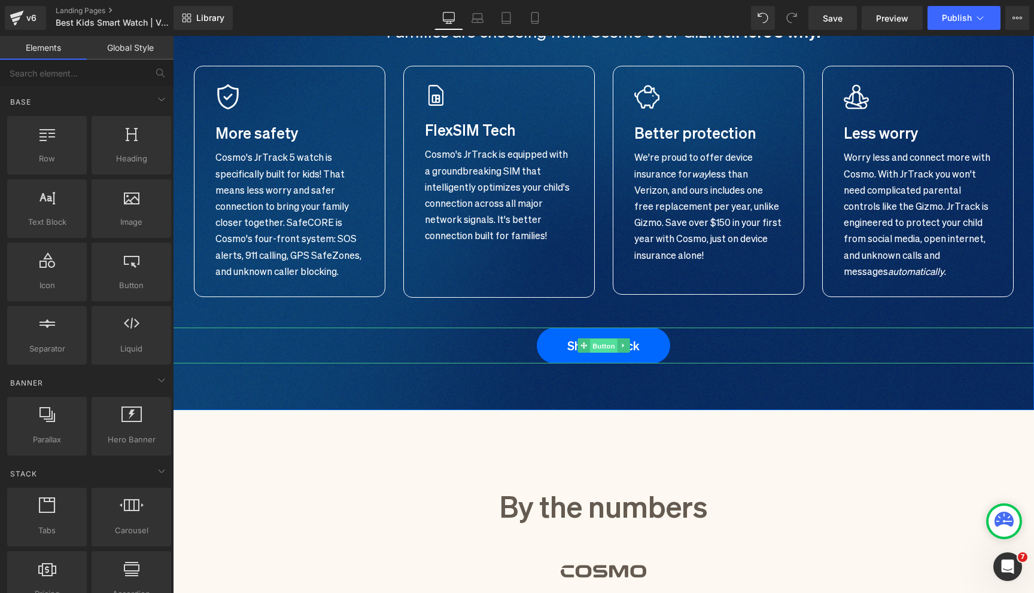
click at [601, 342] on span "Button" at bounding box center [604, 346] width 28 height 14
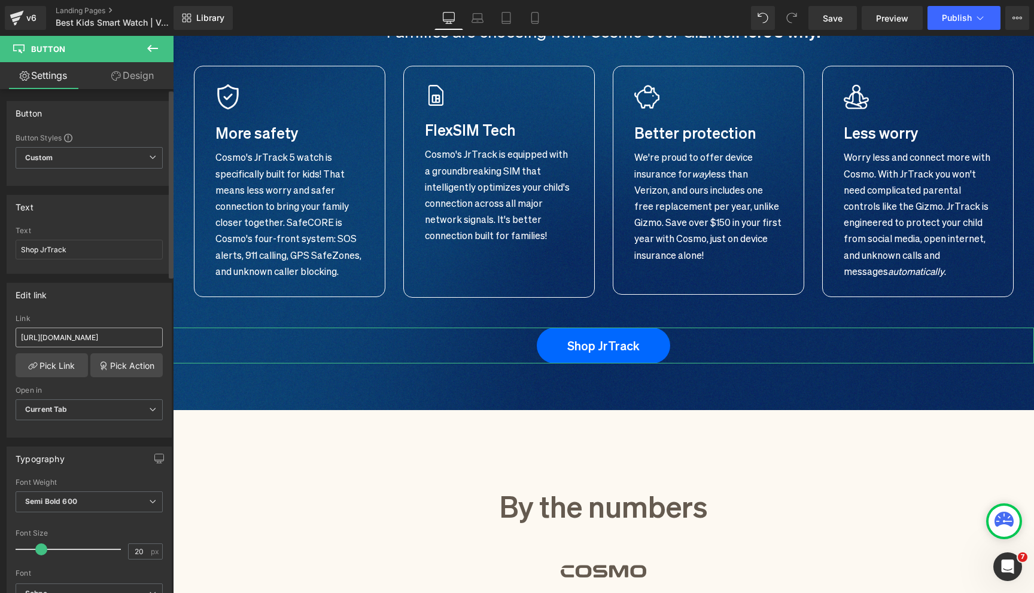
scroll to position [0, 25]
drag, startPoint x: 261, startPoint y: 375, endPoint x: 174, endPoint y: 338, distance: 94.3
click at [287, 498] on h2 "By the numbers" at bounding box center [603, 504] width 861 height 42
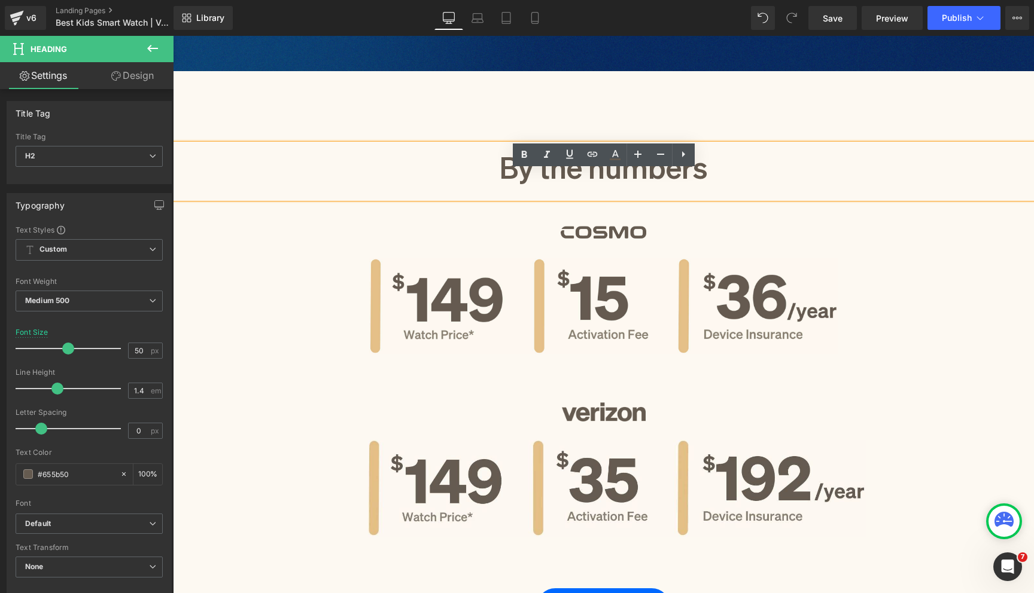
scroll to position [3213, 0]
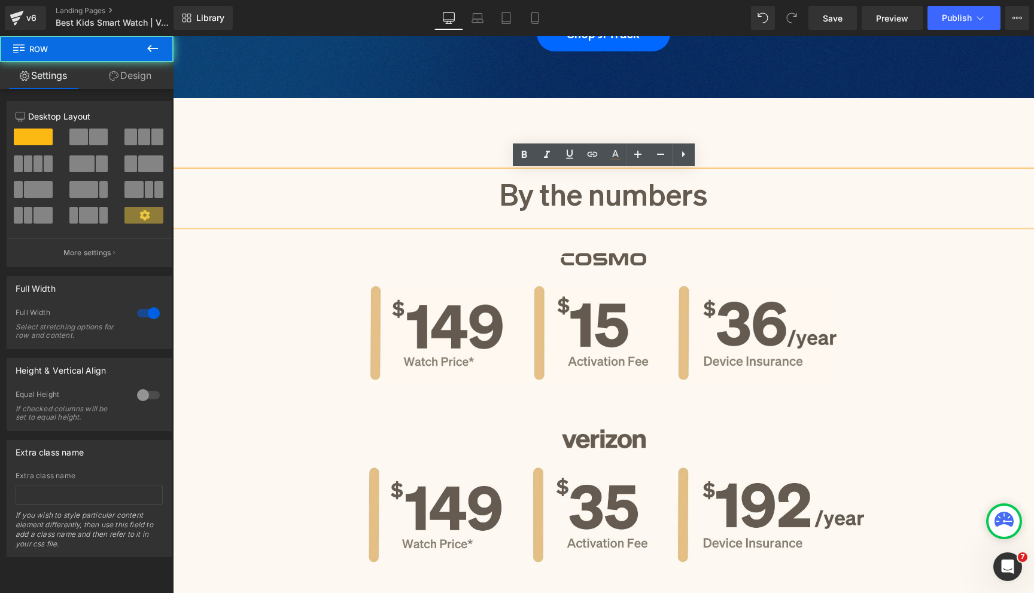
click at [365, 149] on div "By the numbers Heading Image Image Row Image Image Row Shop JrTrack Button Row" at bounding box center [603, 384] width 861 height 573
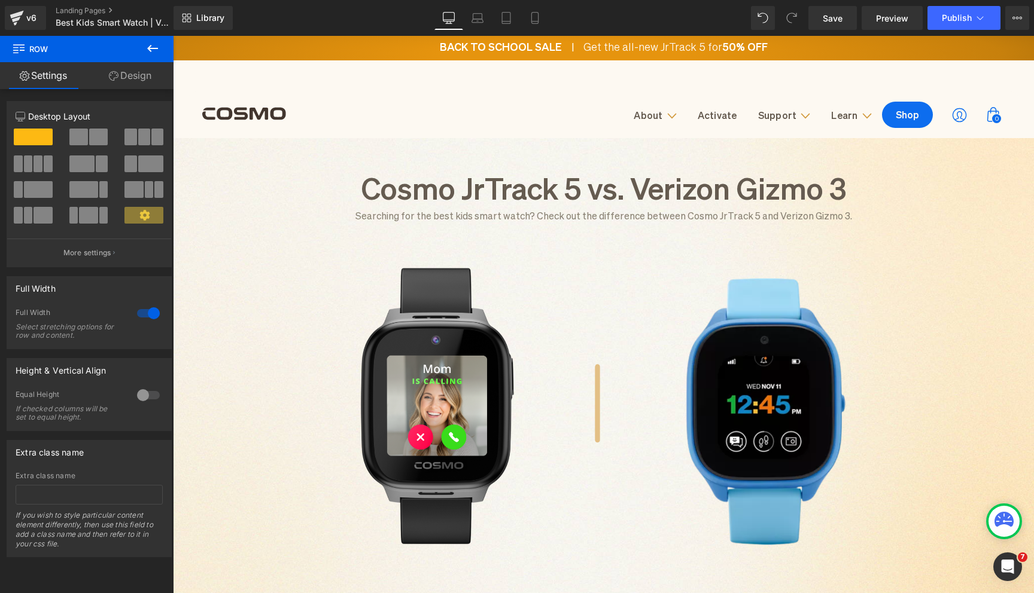
scroll to position [0, 0]
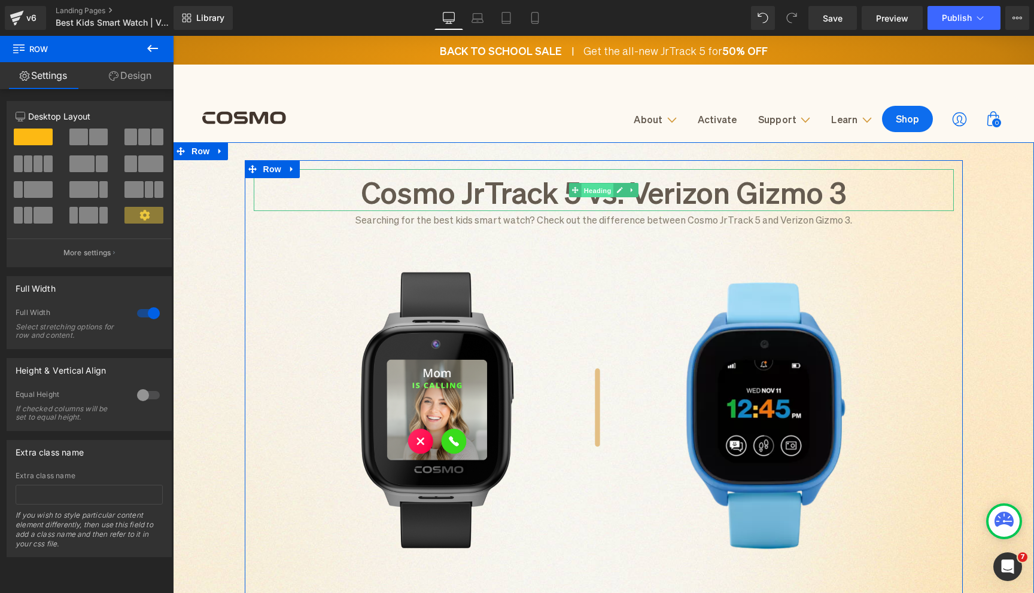
click at [600, 191] on span "Heading" at bounding box center [597, 191] width 32 height 14
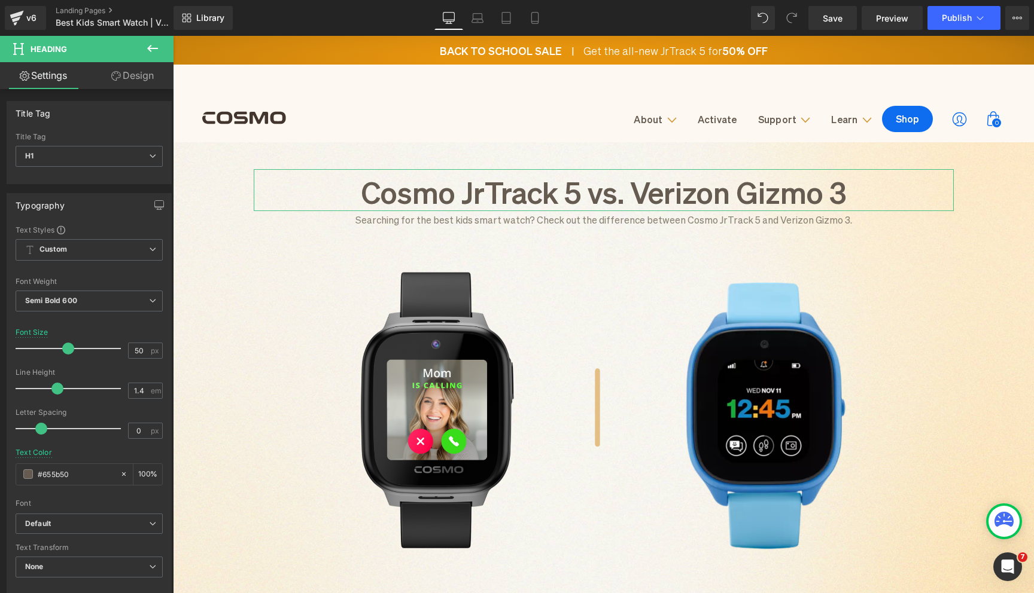
click at [124, 78] on link "Design" at bounding box center [132, 75] width 87 height 27
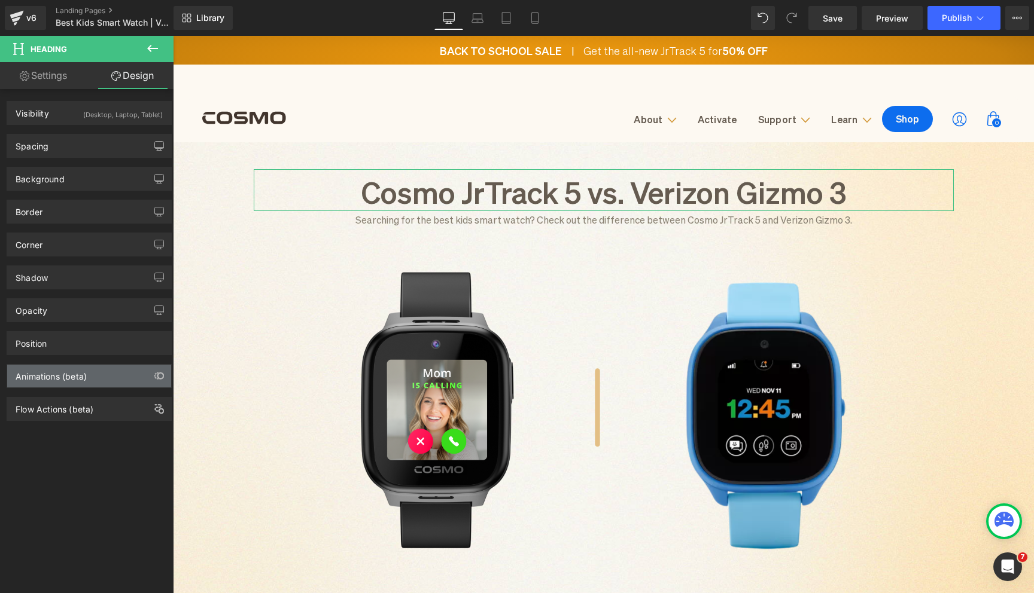
click at [94, 378] on div "Animations (beta)" at bounding box center [89, 376] width 164 height 23
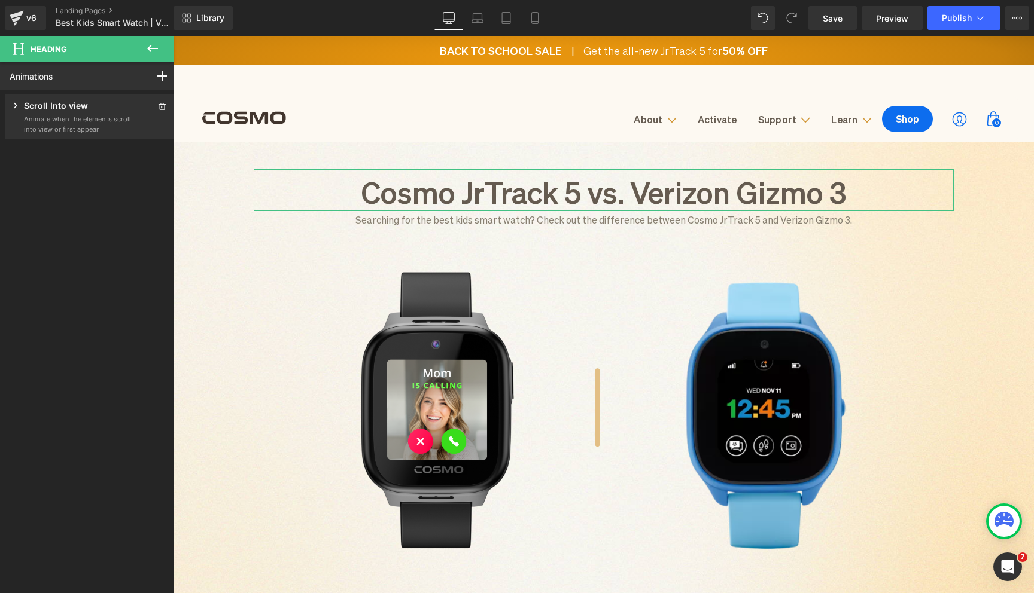
click at [152, 97] on div "Scroll Into view Animate when the elements scroll into view or first appear Ani…" at bounding box center [89, 117] width 169 height 44
click at [158, 105] on icon at bounding box center [162, 106] width 8 height 7
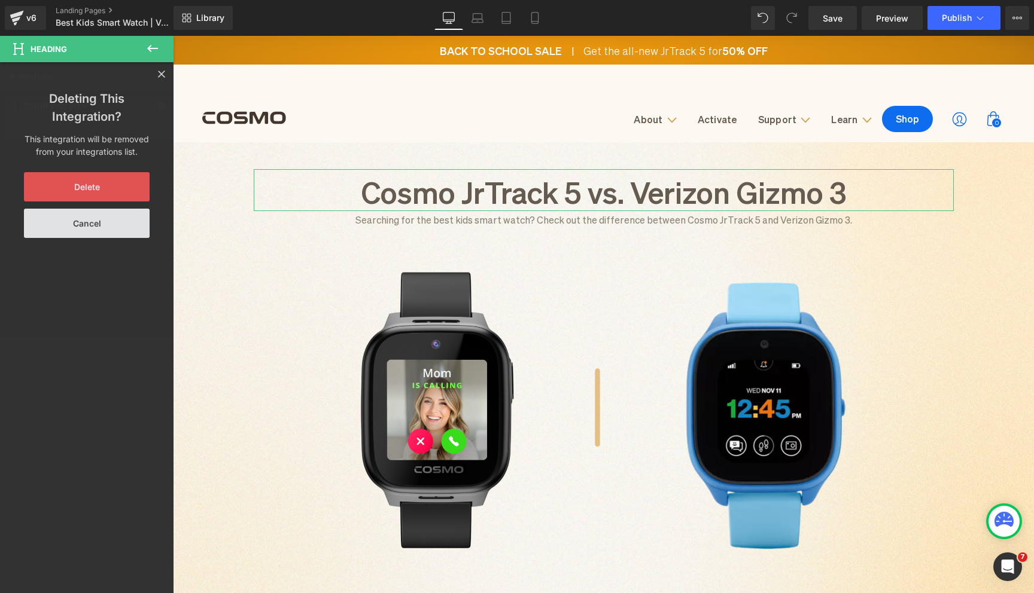
click at [91, 175] on button "Delete" at bounding box center [87, 186] width 126 height 29
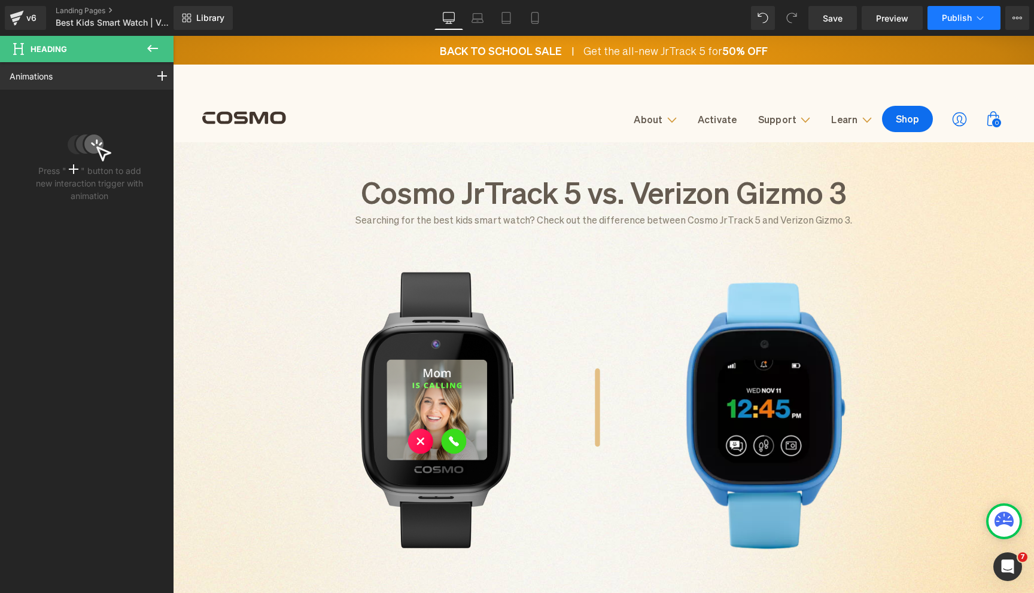
click at [947, 14] on span "Publish" at bounding box center [956, 18] width 30 height 10
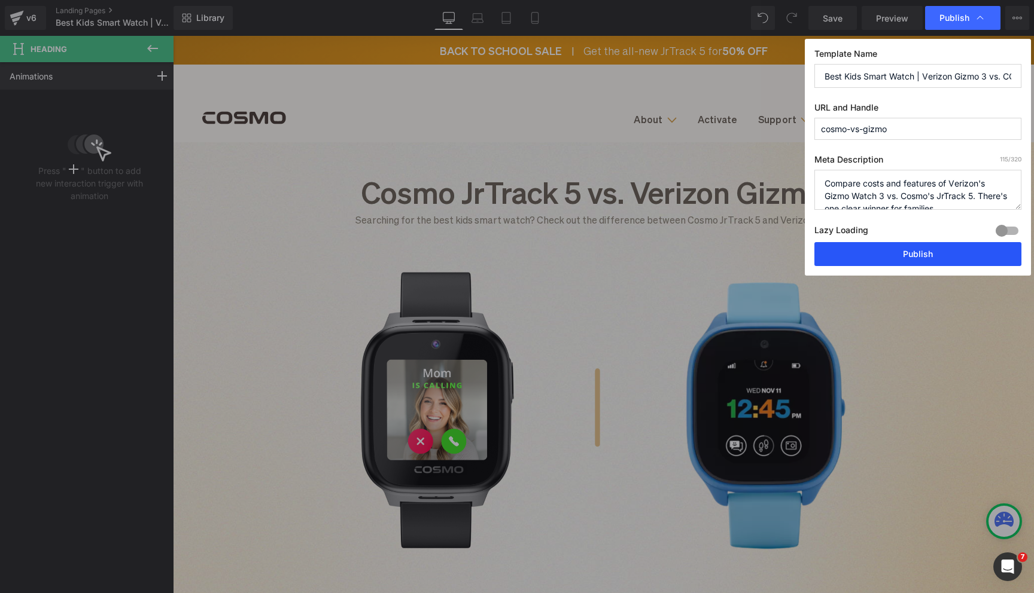
click at [931, 258] on button "Publish" at bounding box center [917, 254] width 207 height 24
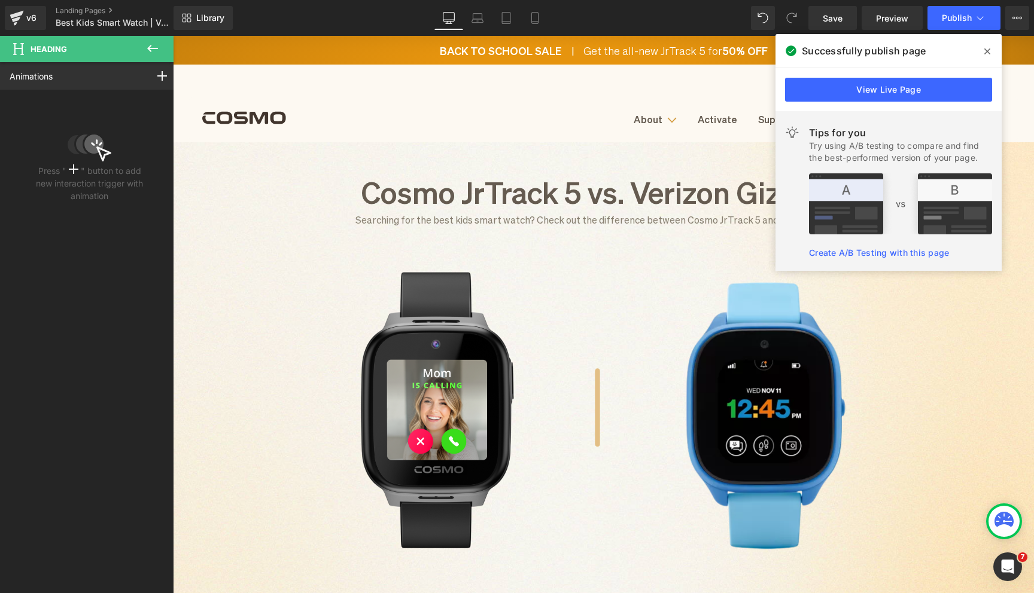
click at [986, 50] on icon at bounding box center [987, 51] width 6 height 6
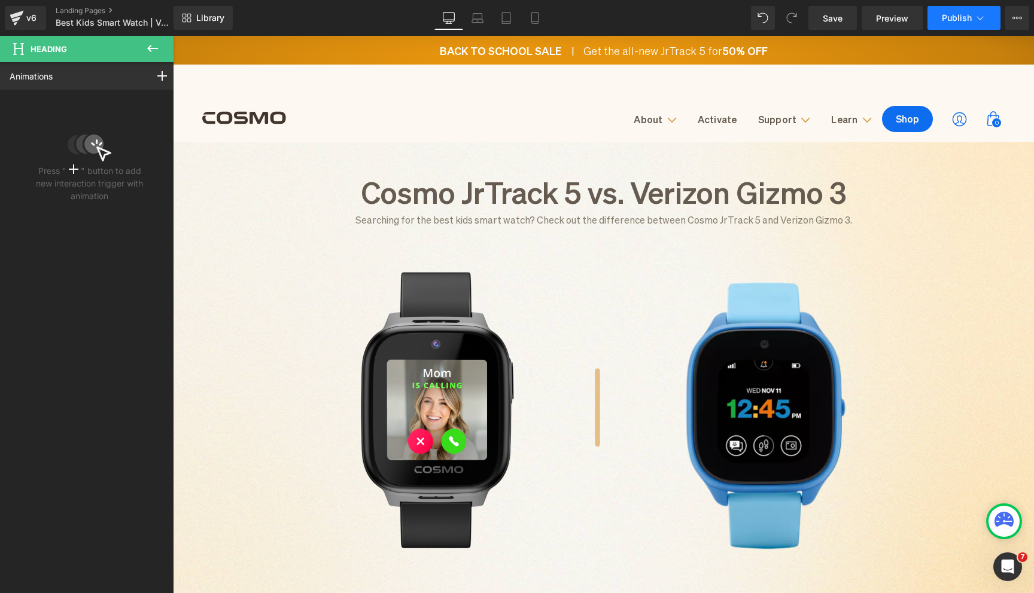
click at [943, 14] on span "Publish" at bounding box center [956, 18] width 30 height 10
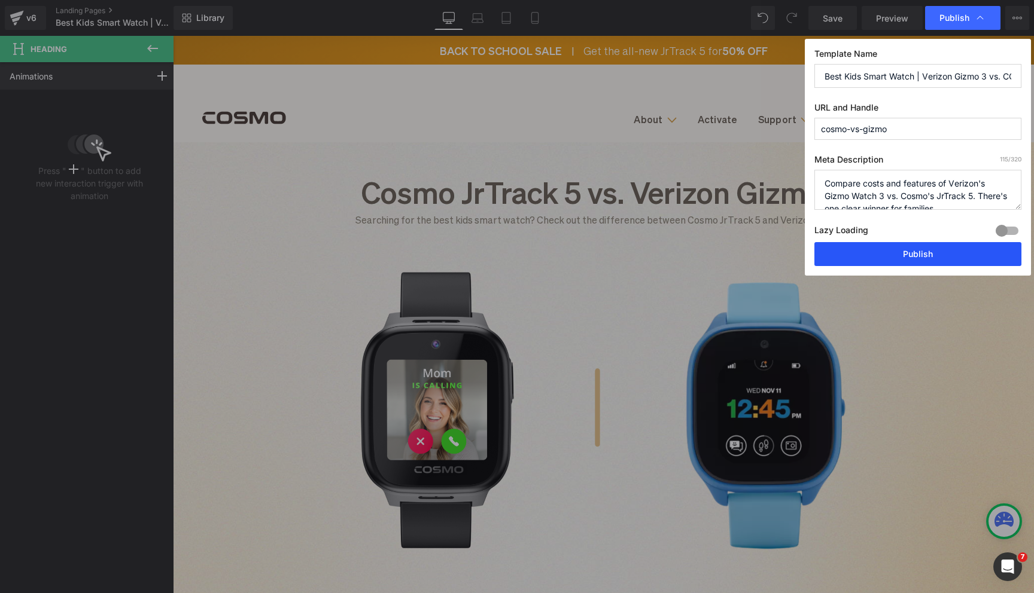
click at [918, 260] on button "Publish" at bounding box center [917, 254] width 207 height 24
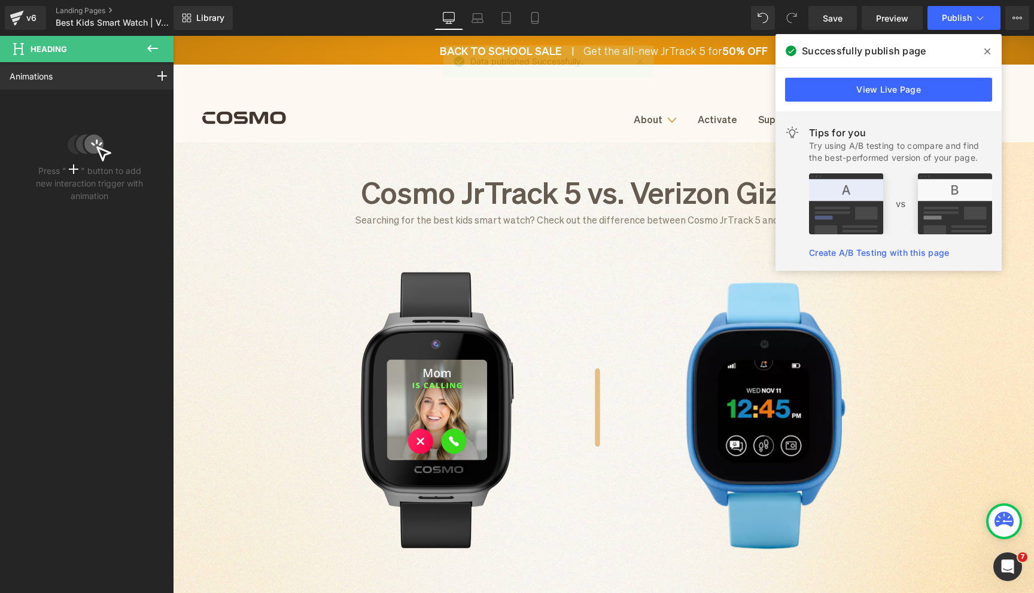
click at [986, 48] on icon at bounding box center [987, 52] width 6 height 10
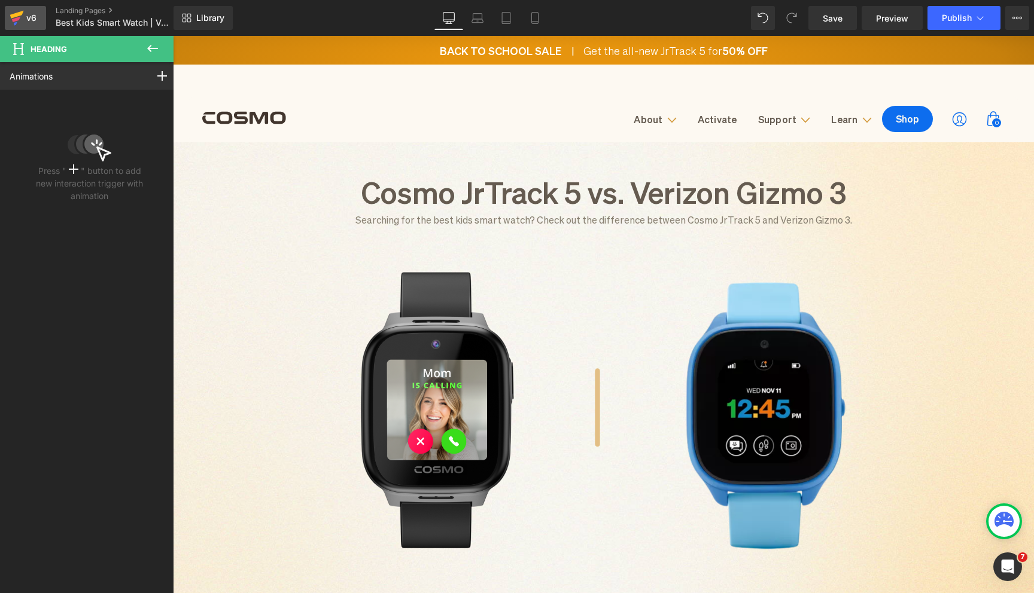
click at [16, 8] on icon at bounding box center [17, 18] width 14 height 30
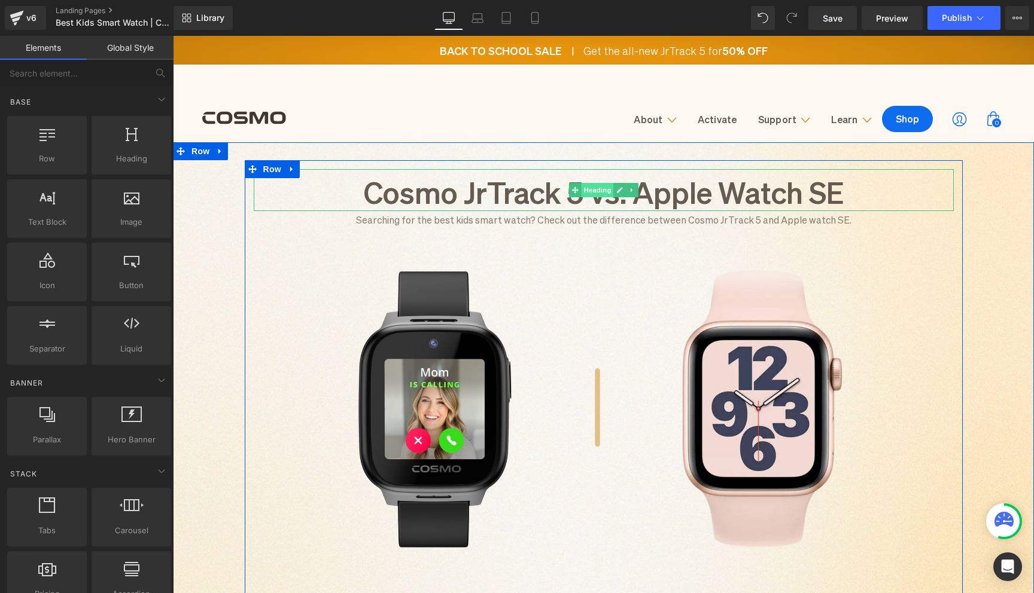
click at [604, 189] on span "Heading" at bounding box center [597, 190] width 32 height 14
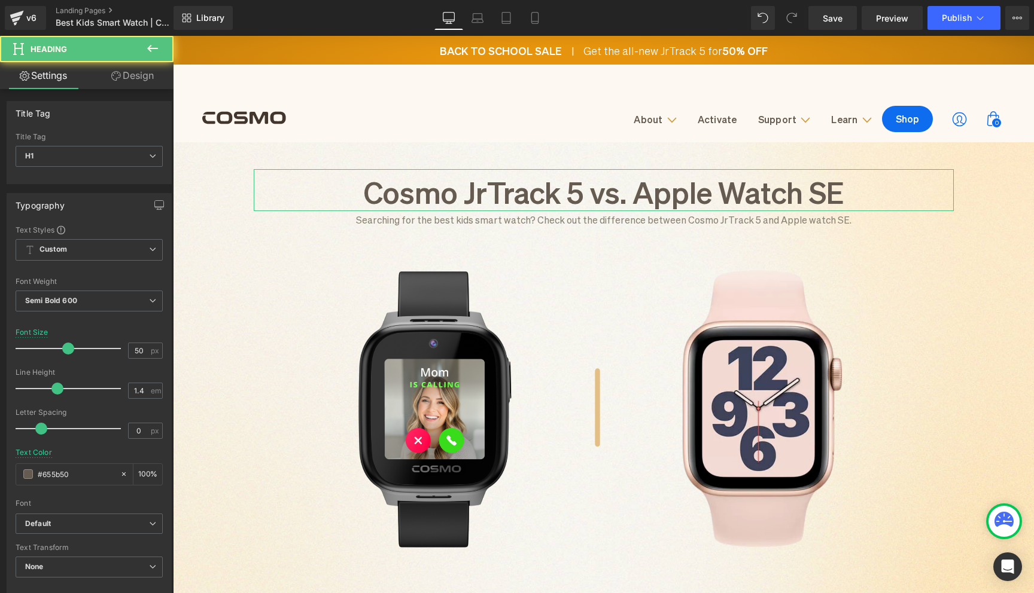
click at [118, 78] on icon at bounding box center [116, 76] width 10 height 10
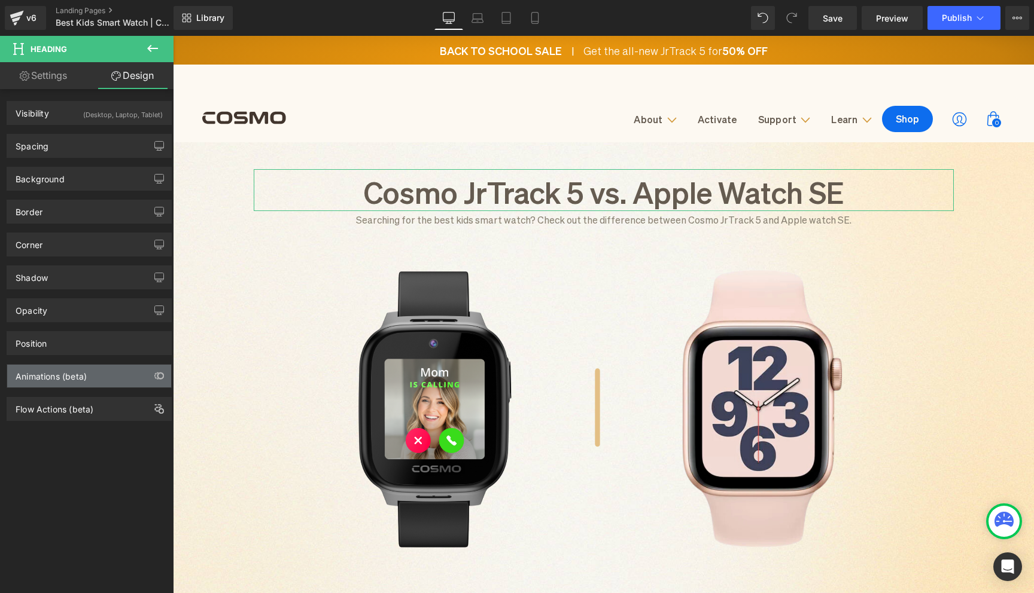
click at [97, 382] on div "Animations (beta)" at bounding box center [89, 376] width 164 height 23
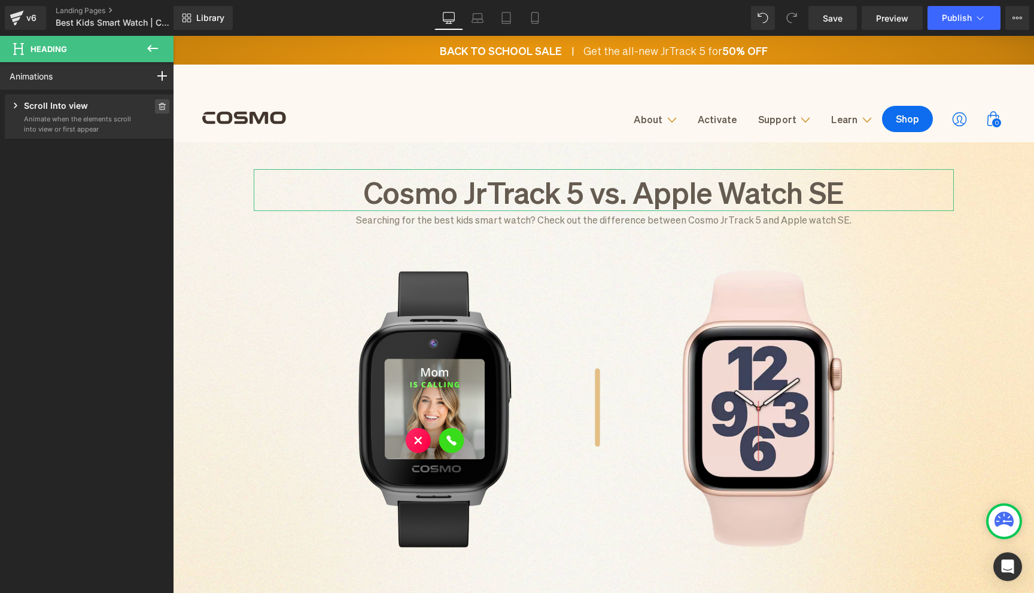
click at [155, 103] on span at bounding box center [162, 106] width 14 height 14
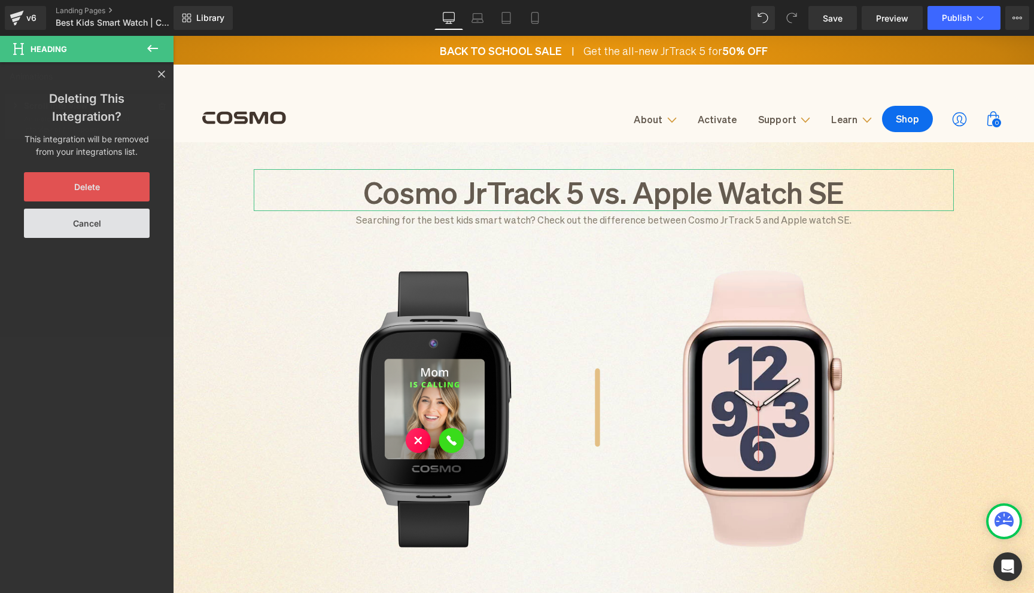
click at [115, 178] on button "Delete" at bounding box center [87, 186] width 126 height 29
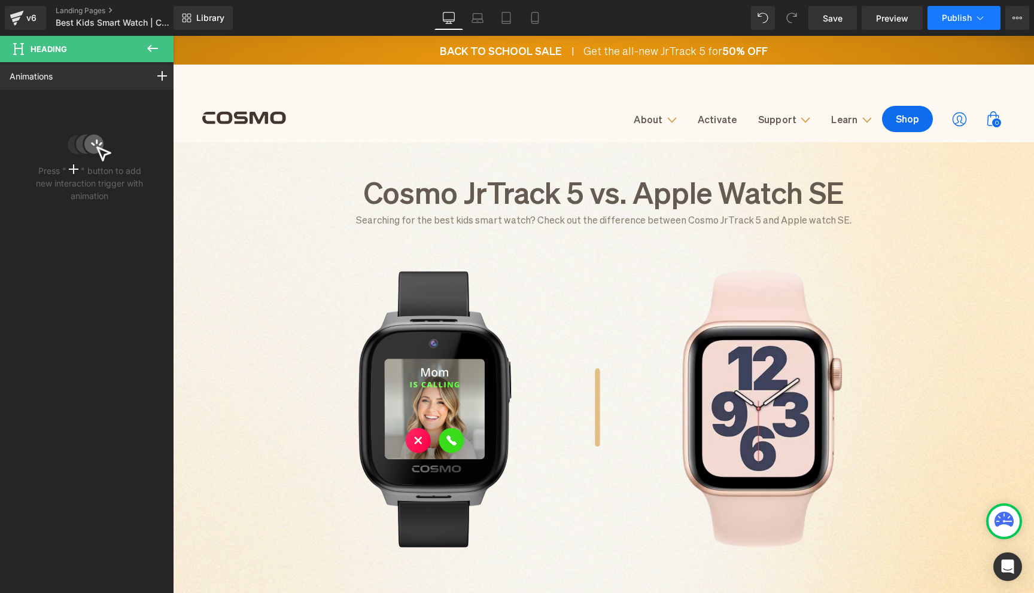
click at [941, 28] on button "Publish" at bounding box center [963, 18] width 73 height 24
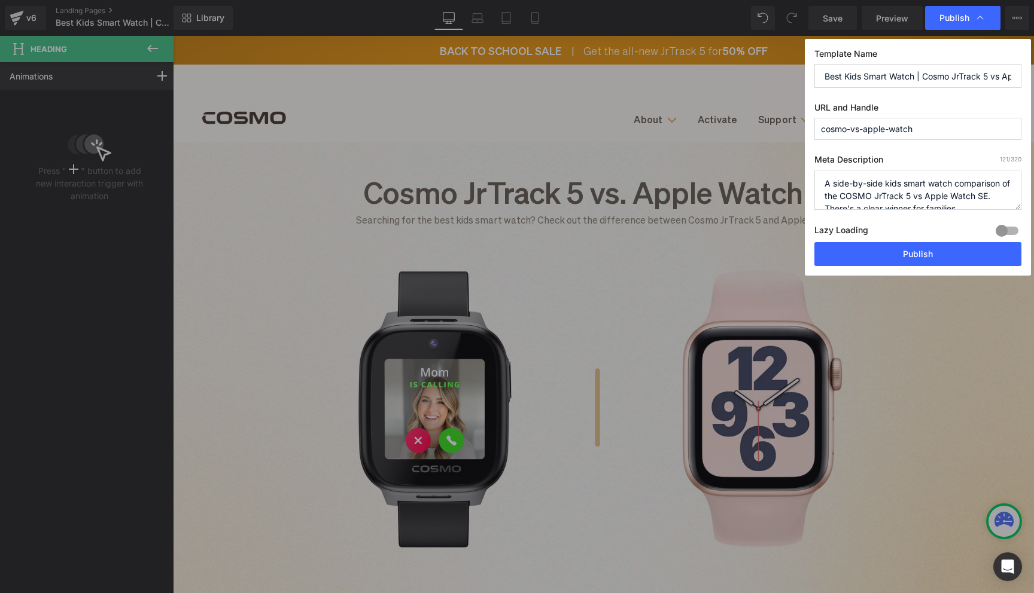
click at [883, 199] on textarea "A side-by-side kids smart watch comparison of the COSMO JrTrack 5 vs Apple Watc…" at bounding box center [917, 190] width 207 height 40
type textarea "A side-by-side kids smart watch comparison of the Cosmo JrTrack 5 vs Apple Watc…"
click at [884, 256] on button "Publish" at bounding box center [917, 254] width 207 height 24
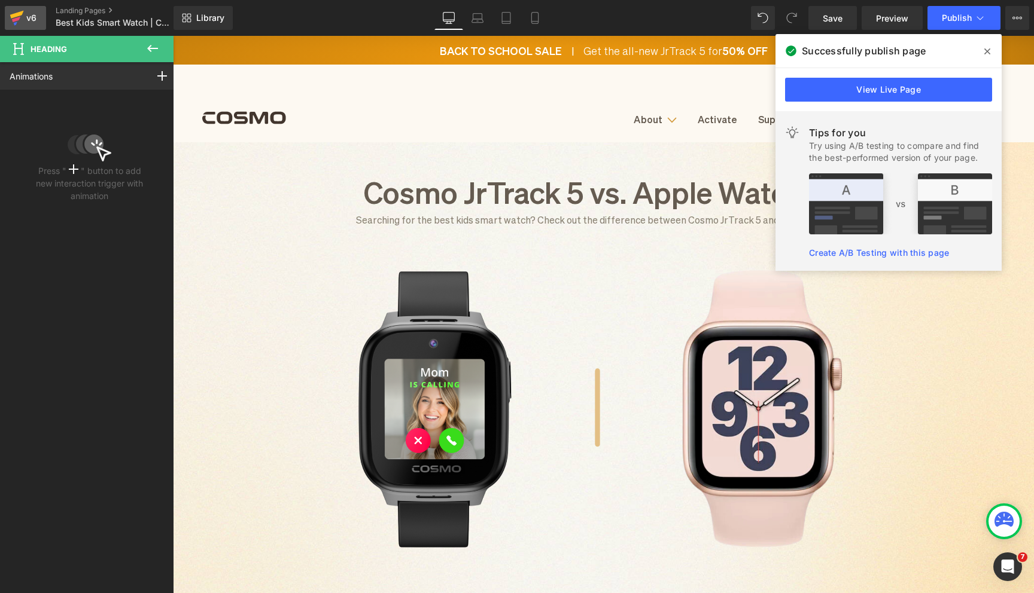
click at [31, 19] on div "v6" at bounding box center [31, 18] width 15 height 16
